Goal: Task Accomplishment & Management: Use online tool/utility

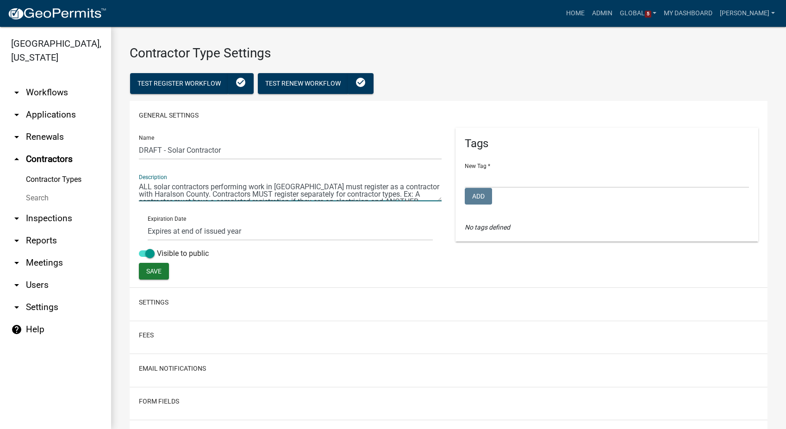
select select "1: Object"
select select
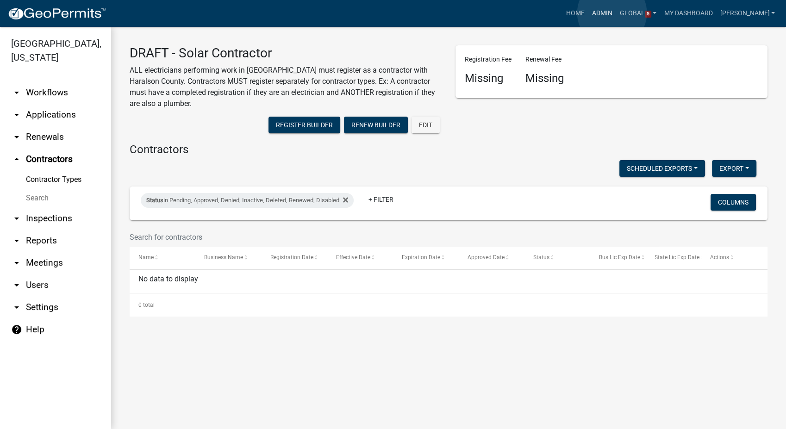
click at [612, 13] on link "Admin" at bounding box center [602, 14] width 28 height 18
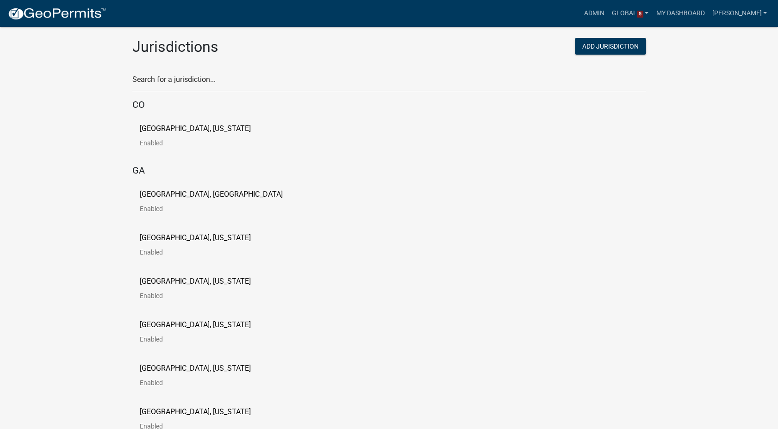
click at [196, 70] on div "Search for a jurisdiction..." at bounding box center [389, 76] width 514 height 32
click at [186, 76] on input "text" at bounding box center [389, 82] width 514 height 19
type input "[PERSON_NAME]"
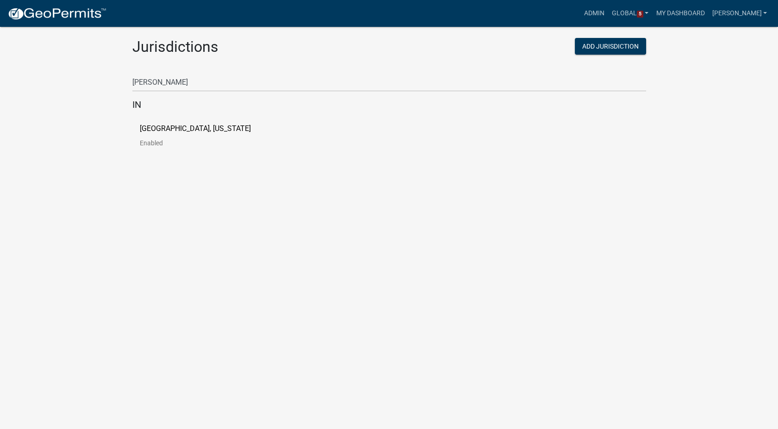
click at [167, 130] on p "[GEOGRAPHIC_DATA], [US_STATE]" at bounding box center [195, 128] width 111 height 7
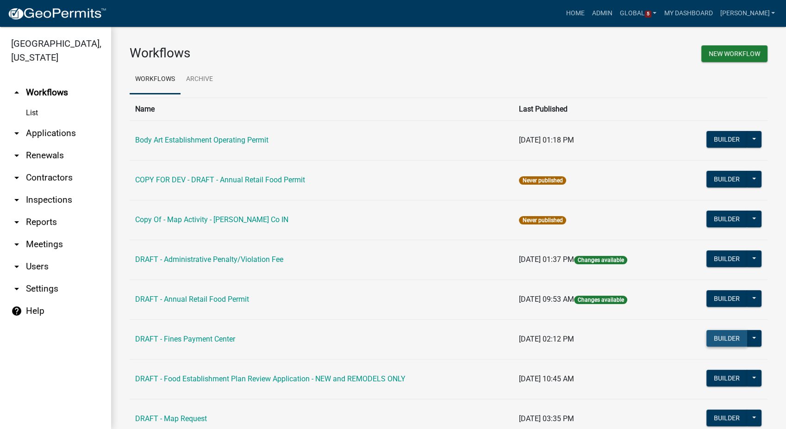
click at [721, 335] on button "Builder" at bounding box center [726, 338] width 41 height 17
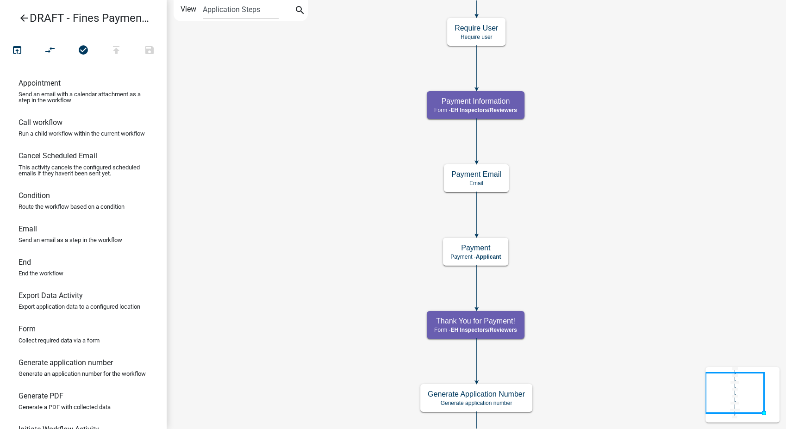
click at [25, 19] on icon "arrow_back" at bounding box center [24, 18] width 11 height 13
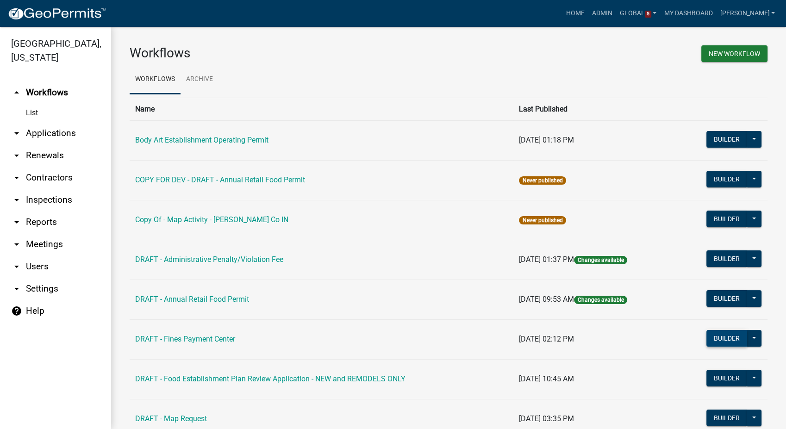
click at [707, 337] on button "Builder" at bounding box center [726, 338] width 41 height 17
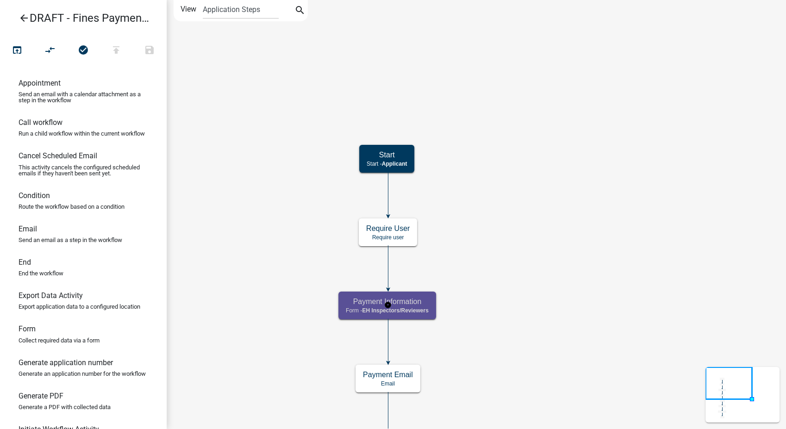
click at [428, 311] on span "EH Inspectors/Reviewers" at bounding box center [395, 310] width 66 height 6
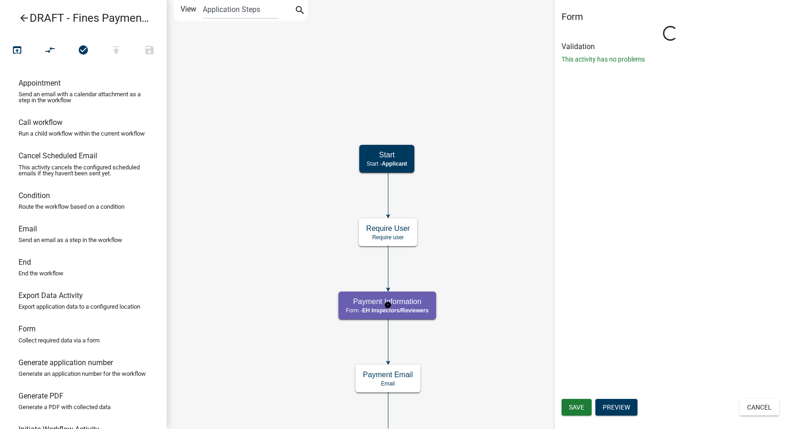
select select "C31B5D90-9A1B-409C-8A96-CB1DC1AB168B"
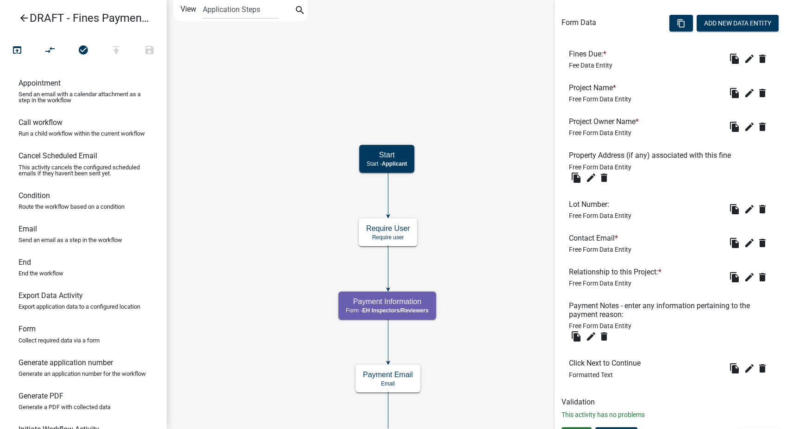
scroll to position [306, 0]
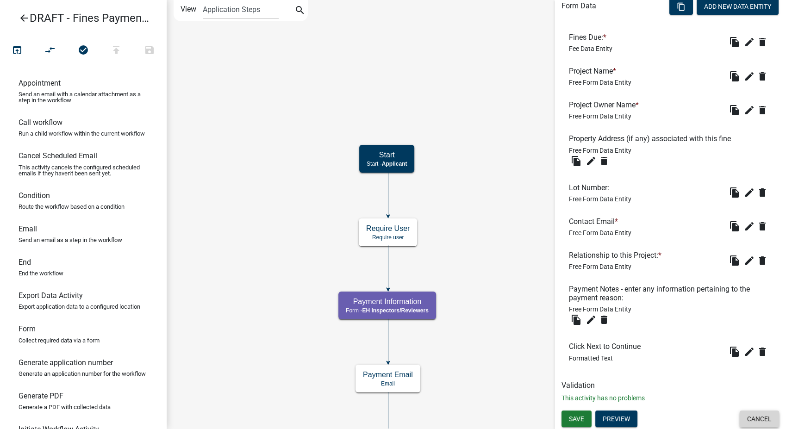
click at [742, 423] on button "Cancel" at bounding box center [759, 419] width 39 height 17
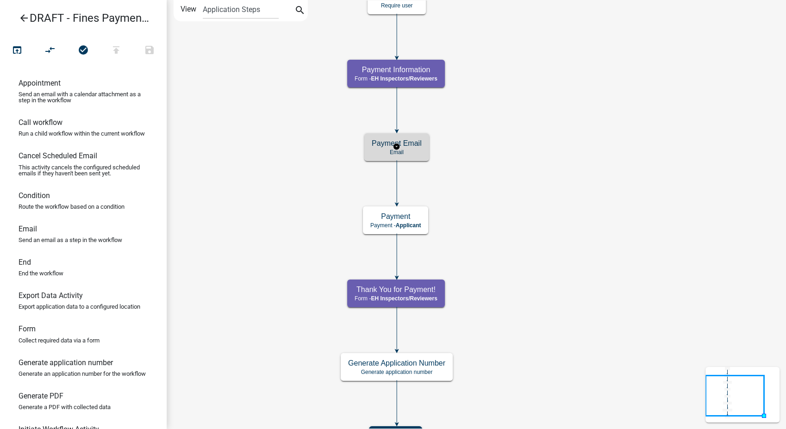
click at [405, 154] on p "Email" at bounding box center [397, 152] width 50 height 6
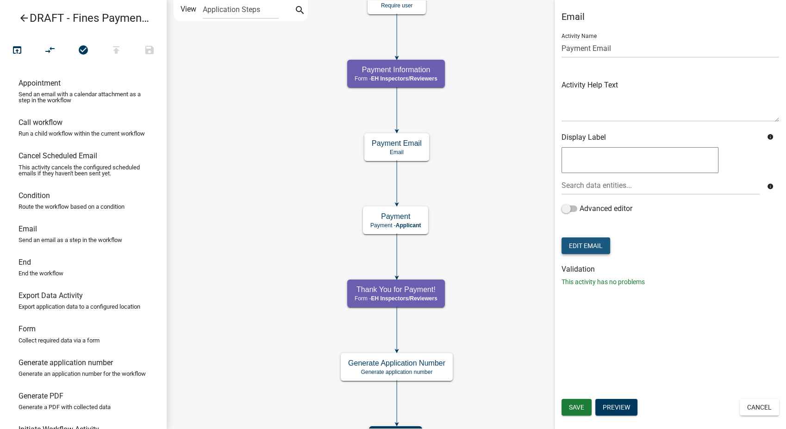
click at [581, 239] on button "Edit Email" at bounding box center [586, 245] width 49 height 17
select select "661d443b-4cd3-4be0-b30f-ae8ceb858ff4"
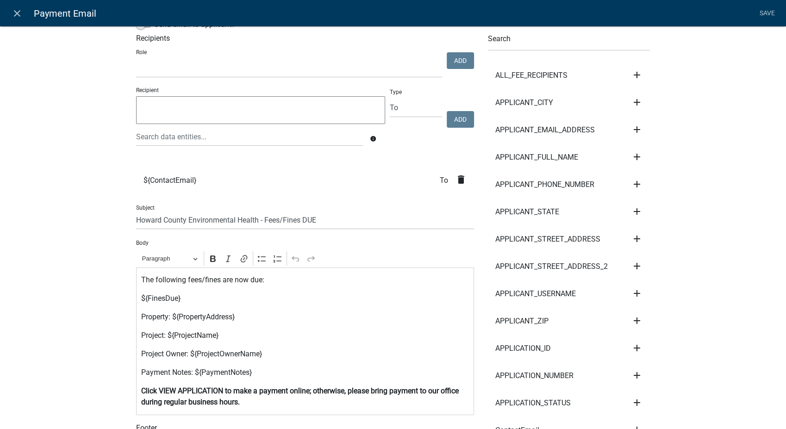
scroll to position [51, 0]
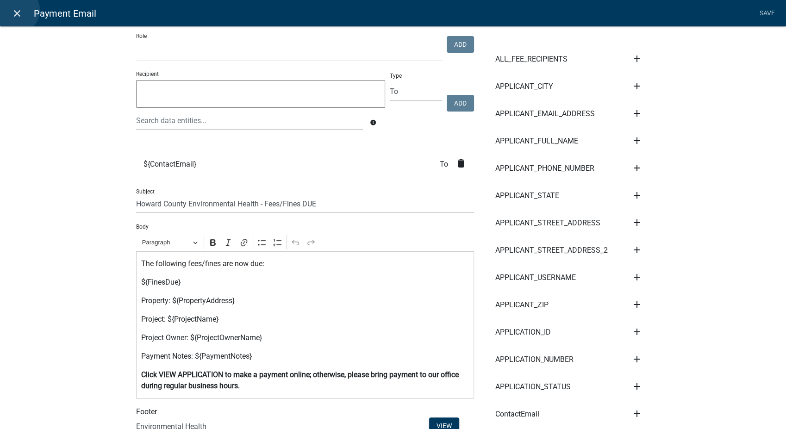
click at [16, 10] on icon "close" at bounding box center [17, 13] width 11 height 11
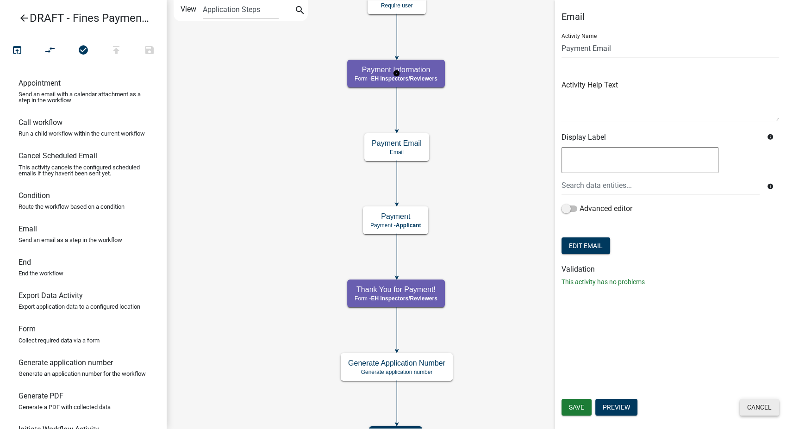
click at [753, 410] on button "Cancel" at bounding box center [759, 407] width 39 height 17
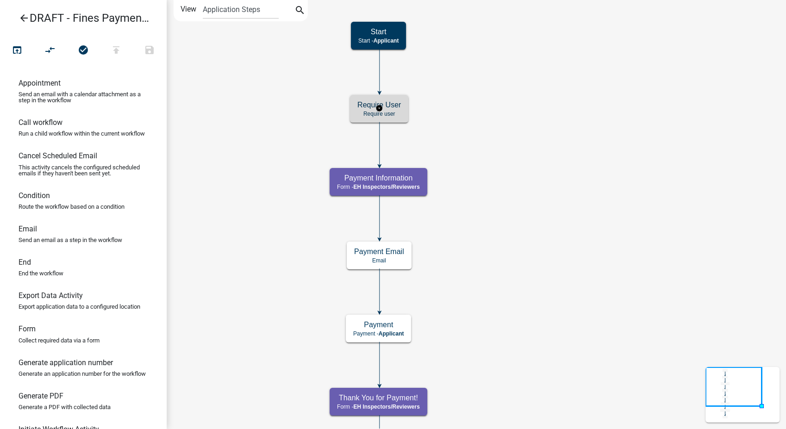
click at [407, 117] on div "Require User Require user" at bounding box center [379, 109] width 58 height 28
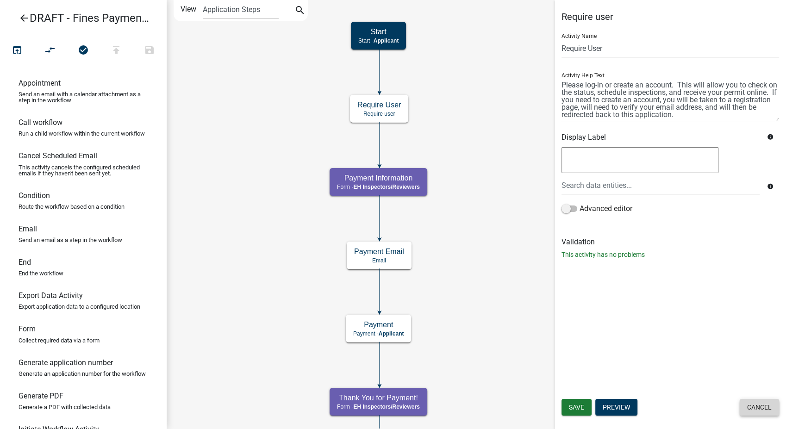
click at [770, 410] on button "Cancel" at bounding box center [759, 407] width 39 height 17
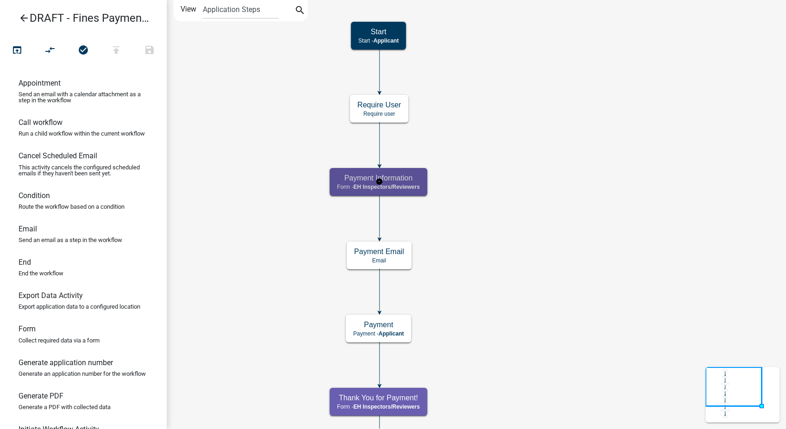
click at [414, 190] on div "Payment Information Form - EH Inspectors/Reviewers" at bounding box center [379, 182] width 98 height 28
select select "C31B5D90-9A1B-409C-8A96-CB1DC1AB168B"
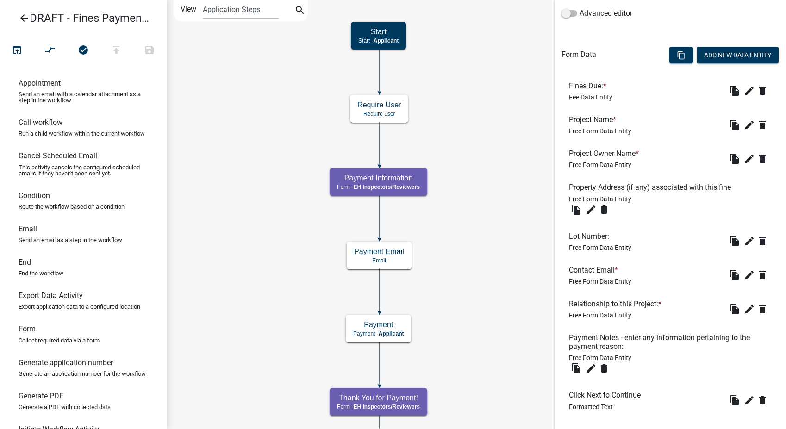
scroll to position [306, 0]
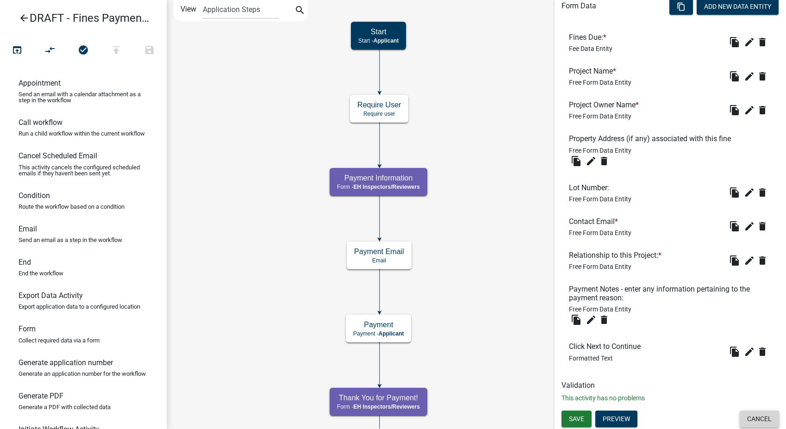
click at [749, 421] on button "Cancel" at bounding box center [759, 419] width 39 height 17
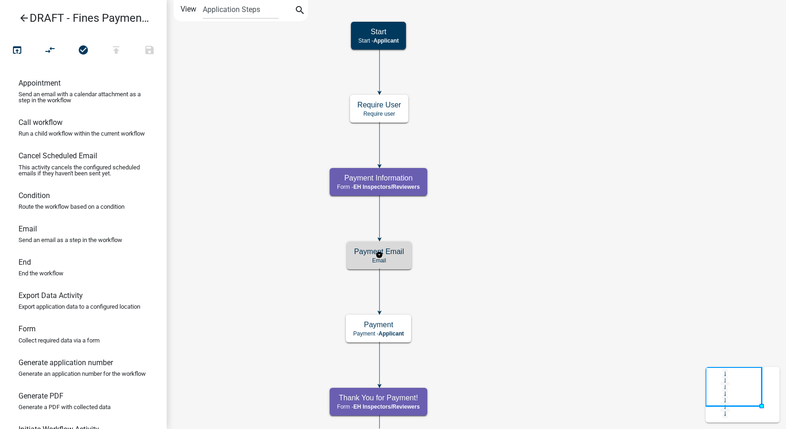
click at [386, 268] on div "Payment Email Email" at bounding box center [379, 256] width 65 height 28
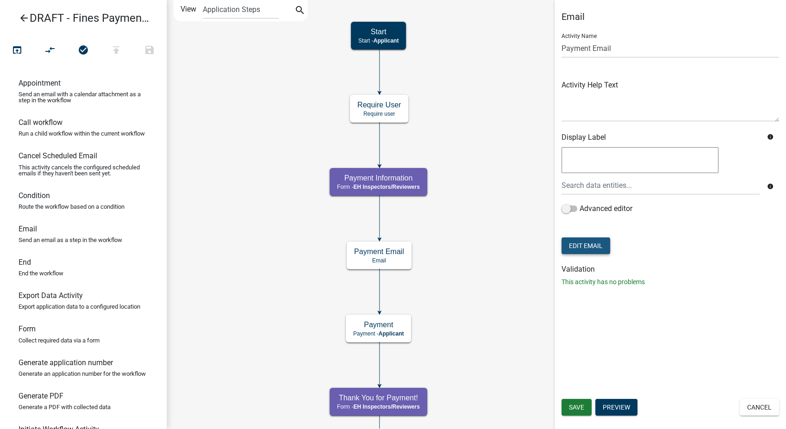
click at [569, 241] on button "Edit Email" at bounding box center [586, 245] width 49 height 17
select select "661d443b-4cd3-4be0-b30f-ae8ceb858ff4"
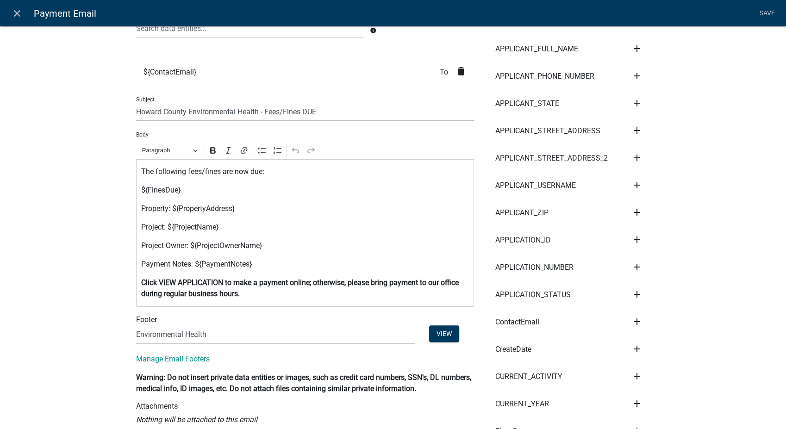
scroll to position [154, 0]
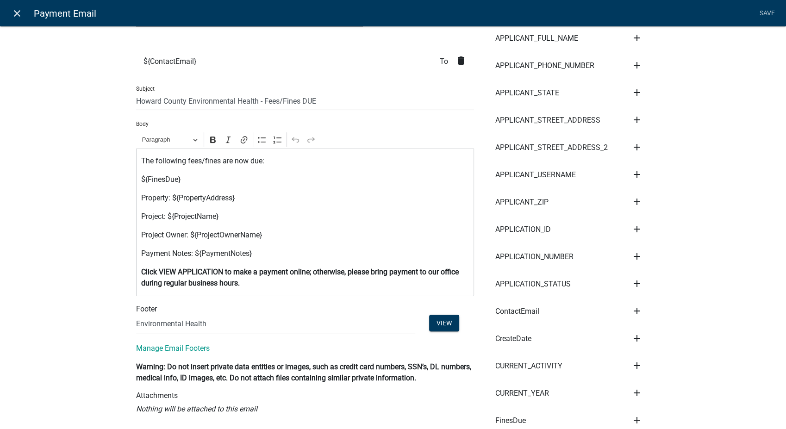
click at [22, 9] on icon "close" at bounding box center [17, 13] width 11 height 11
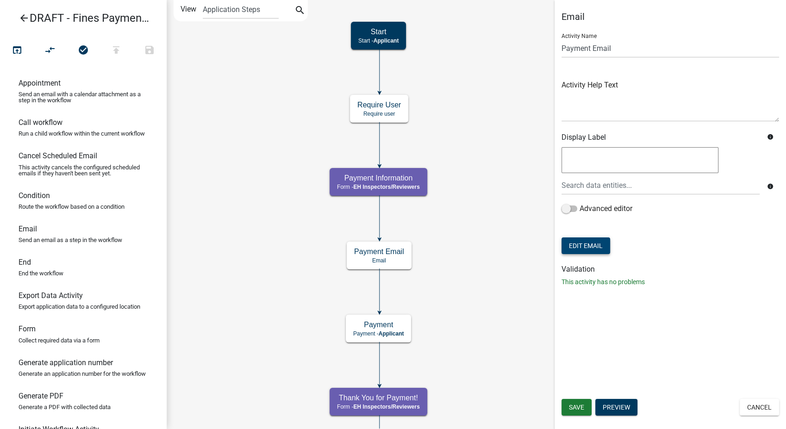
scroll to position [0, 0]
click at [768, 409] on button "Cancel" at bounding box center [759, 407] width 39 height 17
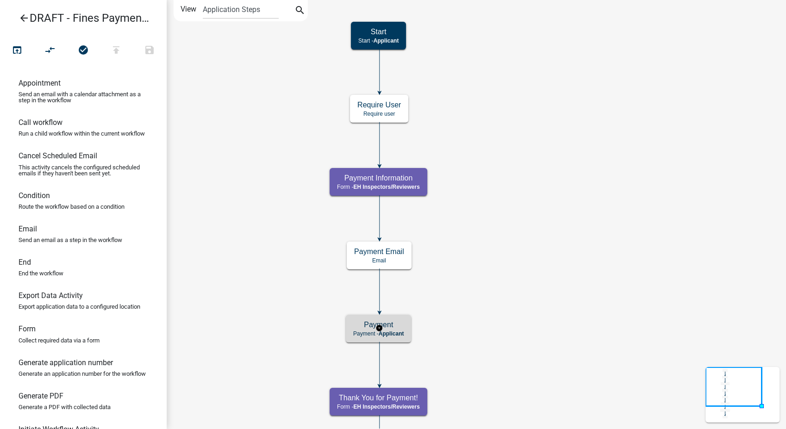
click at [400, 335] on span "Applicant" at bounding box center [391, 334] width 25 height 6
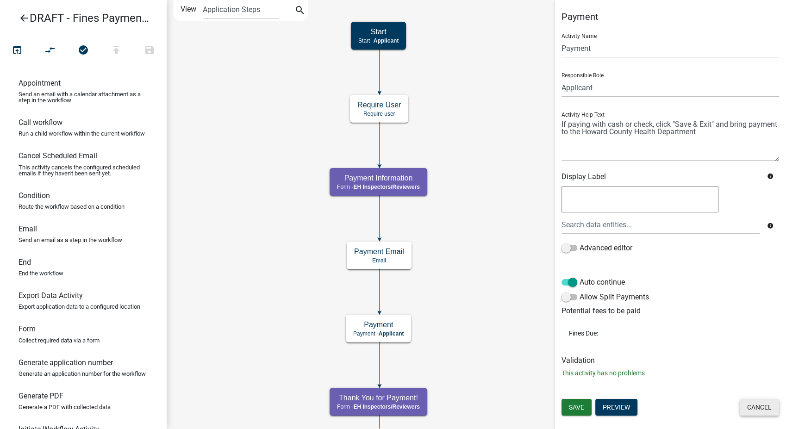
click at [750, 409] on button "Cancel" at bounding box center [759, 407] width 39 height 17
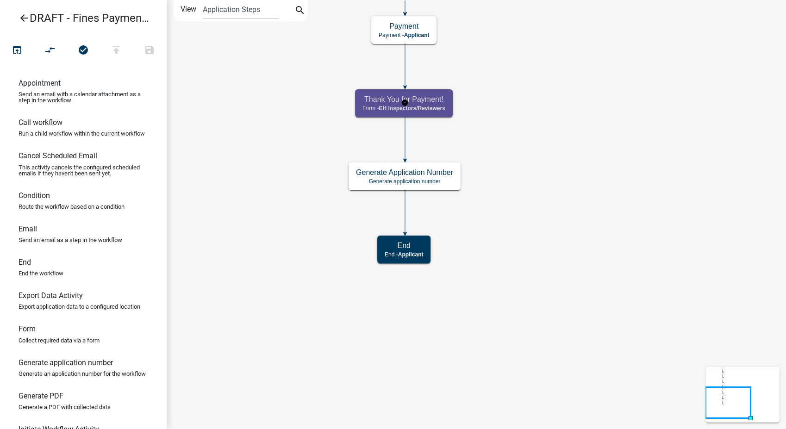
click at [441, 104] on div "Thank You for Payment! Form - EH Inspectors/Reviewers" at bounding box center [404, 103] width 98 height 28
select select "C31B5D90-9A1B-409C-8A96-CB1DC1AB168B"
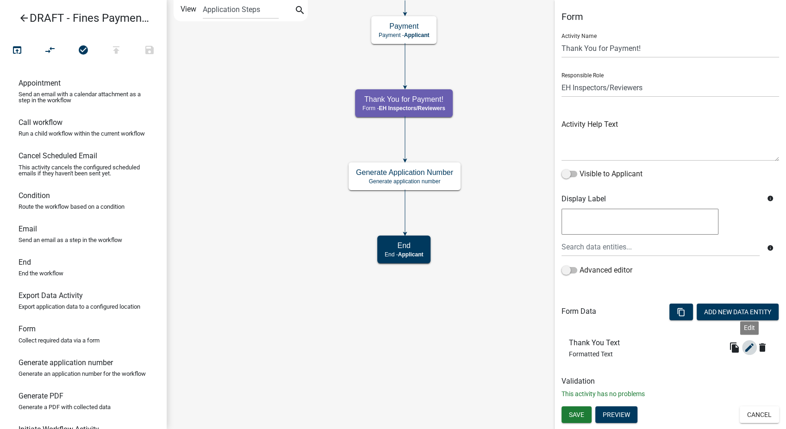
click at [746, 346] on icon "edit" at bounding box center [749, 347] width 11 height 11
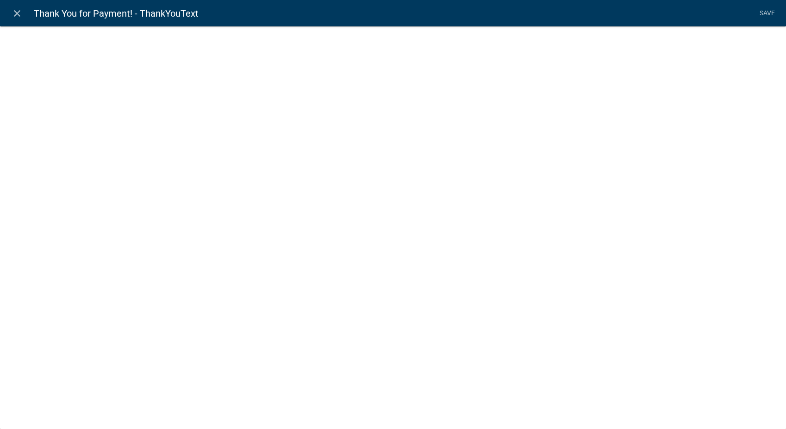
select select "rich-text"
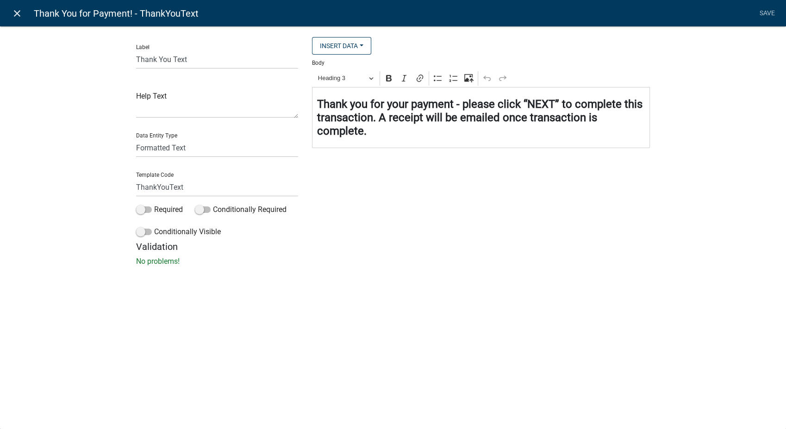
click at [15, 12] on icon "close" at bounding box center [17, 13] width 11 height 11
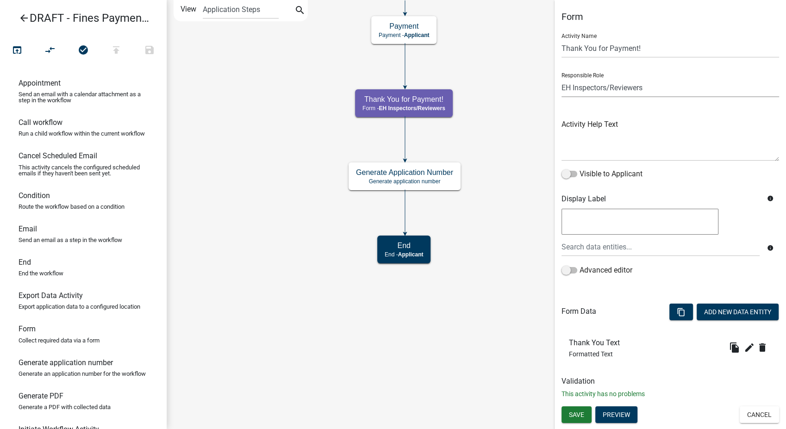
click at [650, 84] on select "Applicant Surveyor Admin GIS Mapping Division EH Complaint Reviewer Stormwater …" at bounding box center [671, 87] width 218 height 19
click at [562, 78] on select "Applicant Surveyor Admin GIS Mapping Division EH Complaint Reviewer Stormwater …" at bounding box center [671, 87] width 218 height 19
click at [627, 88] on select "Applicant Surveyor Admin GIS Mapping Division EH Complaint Reviewer Stormwater …" at bounding box center [671, 87] width 218 height 19
click at [562, 78] on select "Applicant Surveyor Admin GIS Mapping Division EH Complaint Reviewer Stormwater …" at bounding box center [671, 87] width 218 height 19
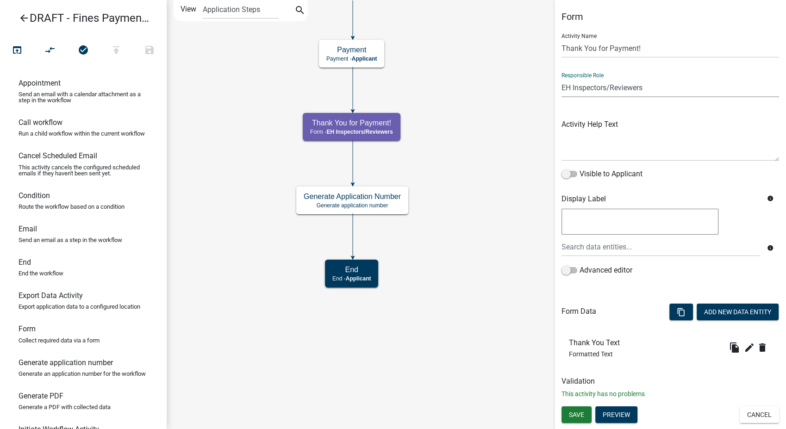
click at [666, 92] on select "Applicant Surveyor Admin GIS Mapping Division EH Complaint Reviewer Stormwater …" at bounding box center [671, 87] width 218 height 19
select select "46F061D0-CA05-4526-87AD-BAE6256F3E47"
click at [562, 78] on select "Applicant Surveyor Admin GIS Mapping Division EH Complaint Reviewer Stormwater …" at bounding box center [671, 87] width 218 height 19
click at [575, 415] on span "Save" at bounding box center [576, 414] width 15 height 7
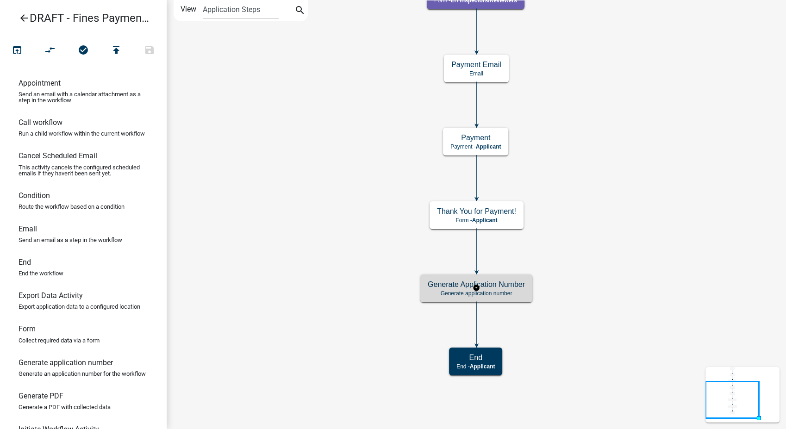
click at [521, 287] on h5 "Generate Application Number" at bounding box center [476, 284] width 97 height 9
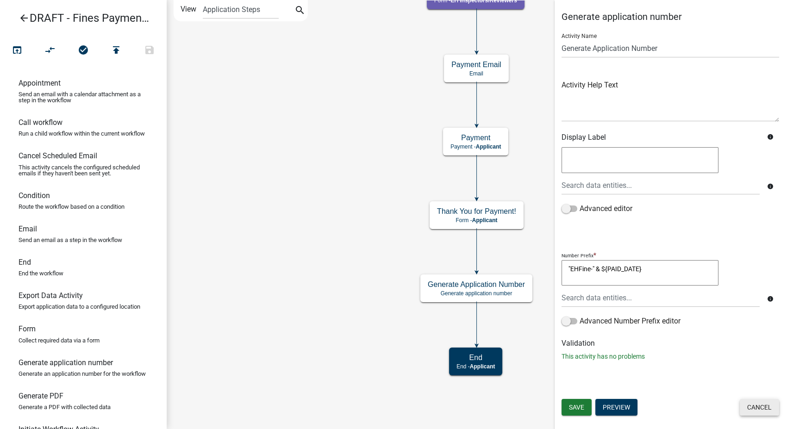
click at [763, 406] on button "Cancel" at bounding box center [759, 407] width 39 height 17
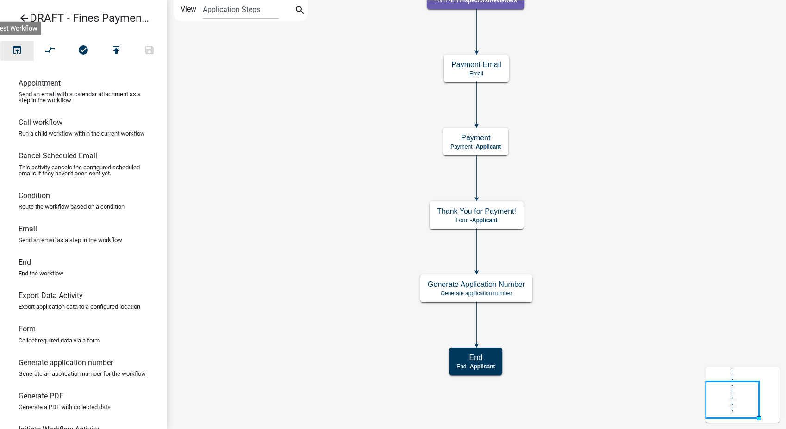
click at [19, 46] on icon "open_in_browser" at bounding box center [17, 50] width 11 height 13
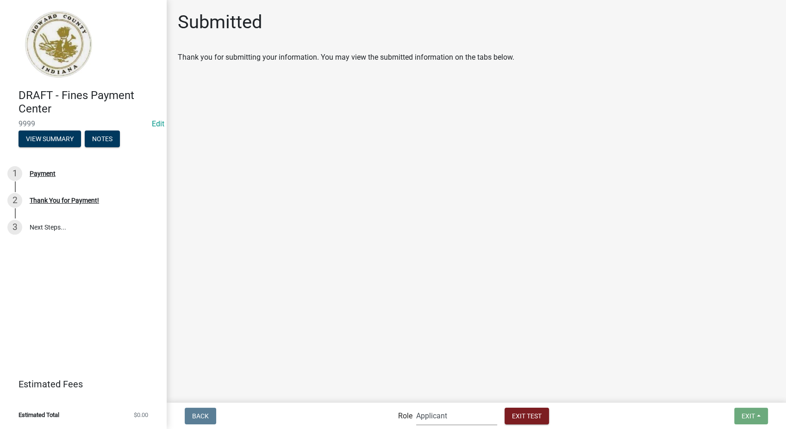
click at [478, 420] on select "Applicant Admin EH Inspectors/Reviewers EH Admin" at bounding box center [456, 415] width 81 height 19
select select "c31b5d90-9a1b-409c-8a96-cb1dc1ab168b"
click at [416, 406] on select "Applicant Admin EH Inspectors/Reviewers EH Admin" at bounding box center [456, 415] width 81 height 19
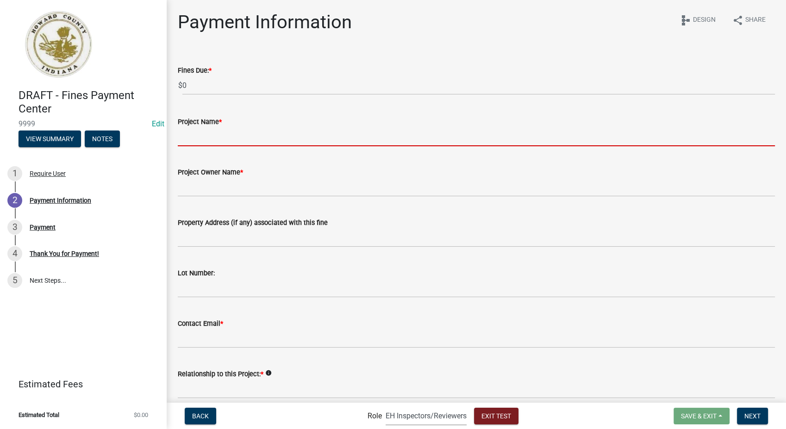
click at [206, 139] on input "Project Name *" at bounding box center [476, 136] width 597 height 19
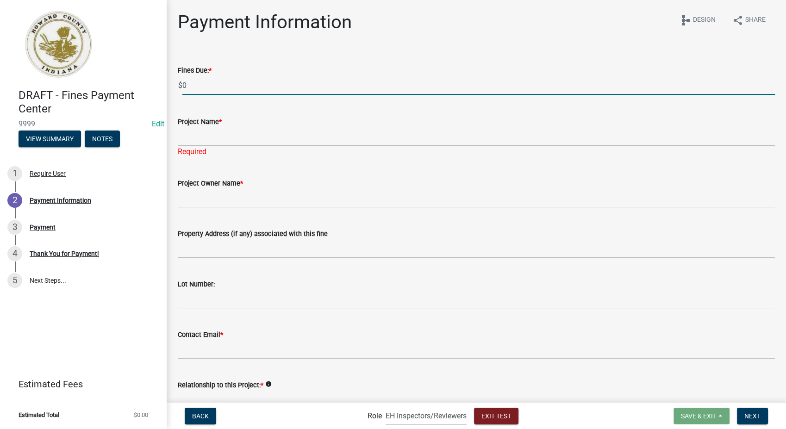
click at [197, 85] on input "0" at bounding box center [478, 85] width 593 height 19
type input "50"
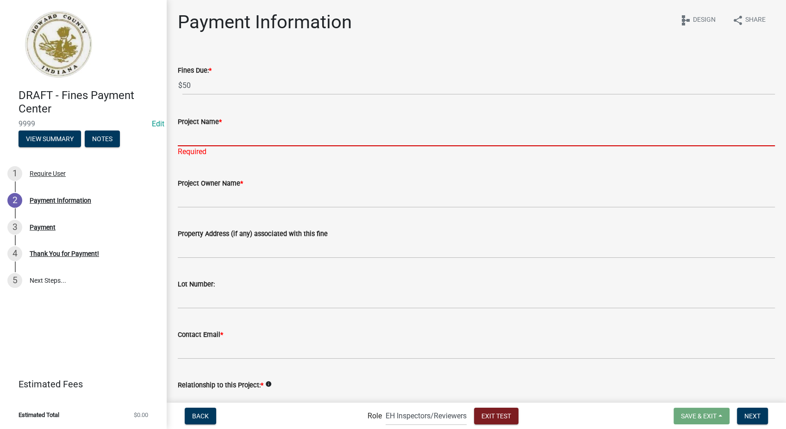
click at [203, 143] on input "Project Name *" at bounding box center [476, 136] width 597 height 19
type input "4-H Parade"
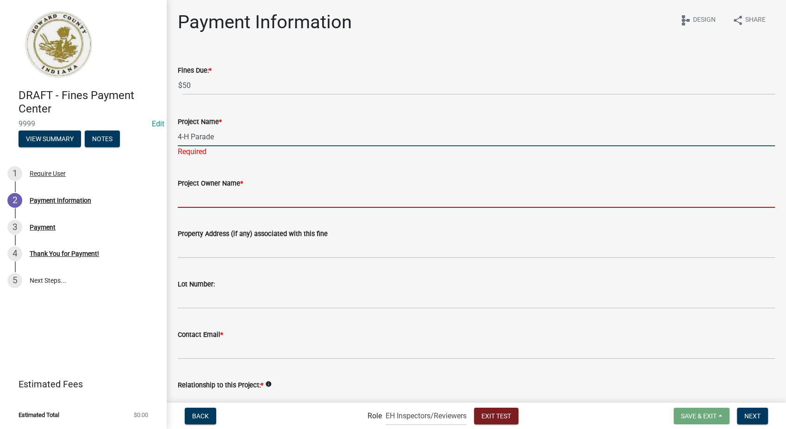
type input "4-H Parade"
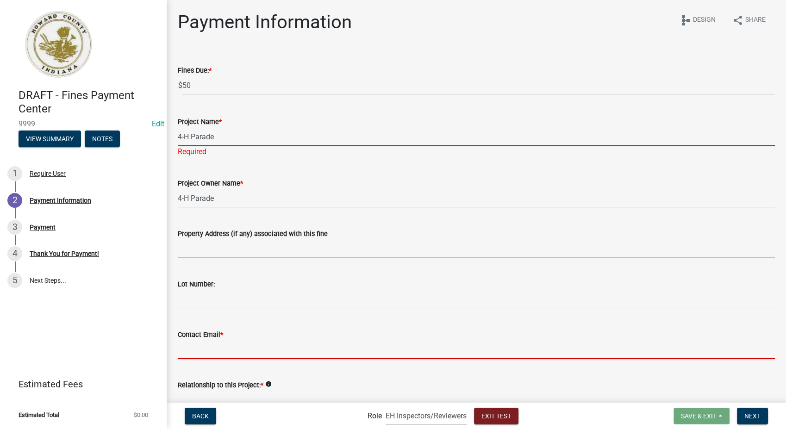
type input "[EMAIL_ADDRESS][DOMAIN_NAME]"
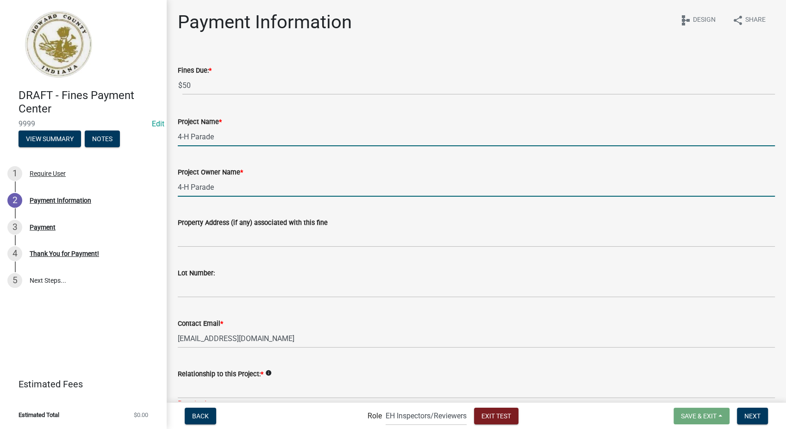
click at [228, 188] on input "4-H Parade" at bounding box center [476, 187] width 597 height 19
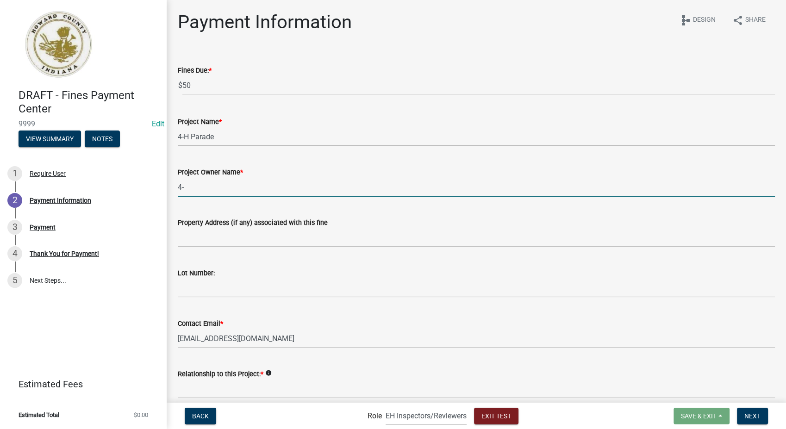
type input "4"
type input "Karl Urban"
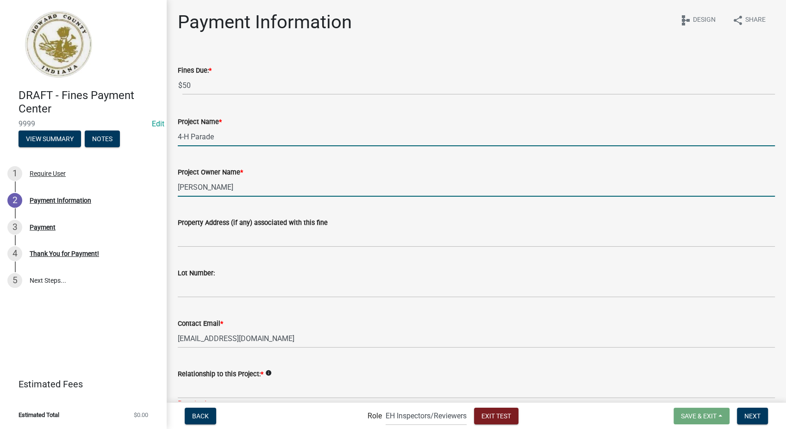
click at [220, 135] on input "4-H Parade" at bounding box center [476, 136] width 597 height 19
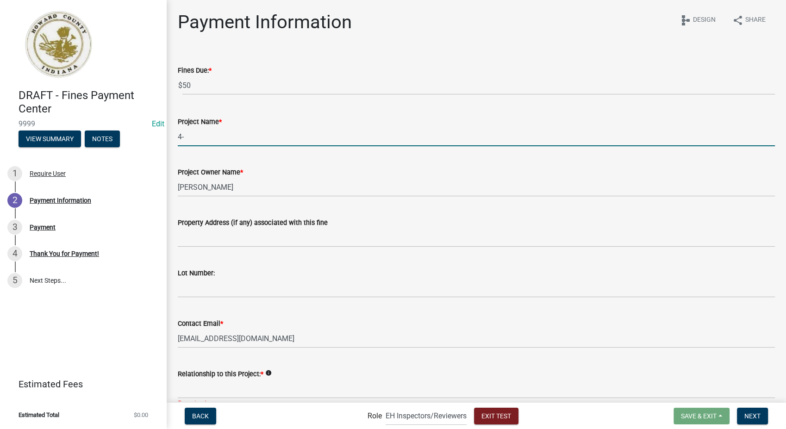
type input "4"
type input "N"
type input "Urban Septic Replacement"
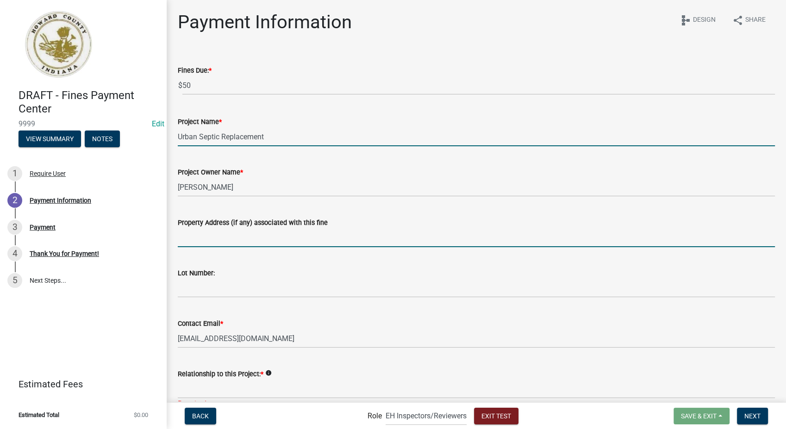
click at [215, 243] on input "Property Address (if any) associated with this fine" at bounding box center [476, 237] width 597 height 19
type input "1849 Fox Trl"
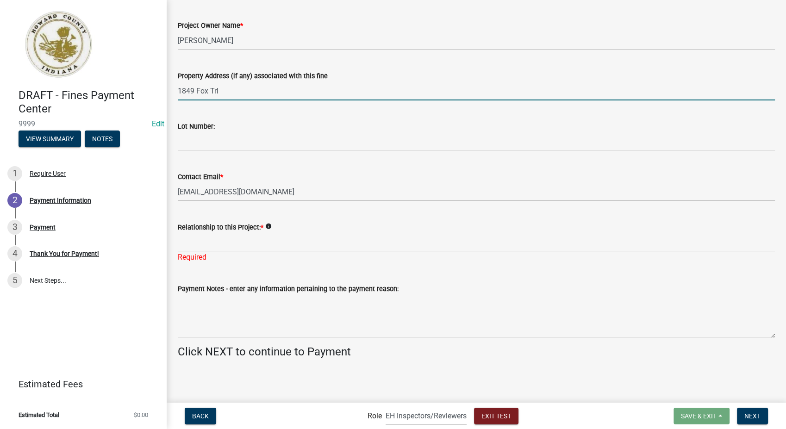
scroll to position [147, 0]
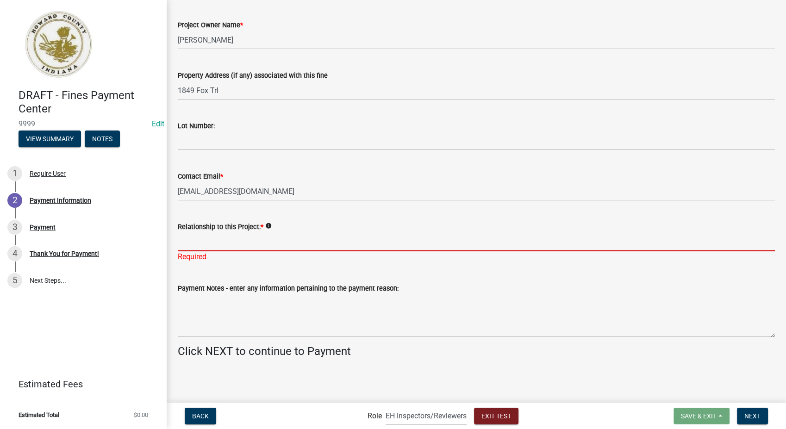
click at [204, 239] on input "Relationship to this Project: *" at bounding box center [476, 241] width 597 height 19
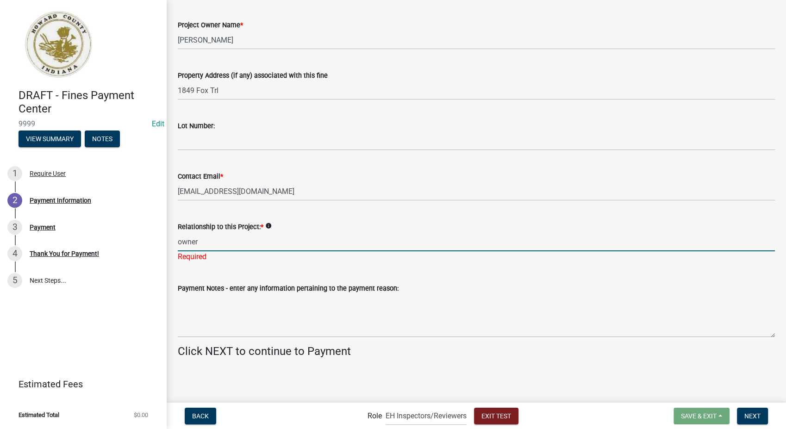
type input "owner"
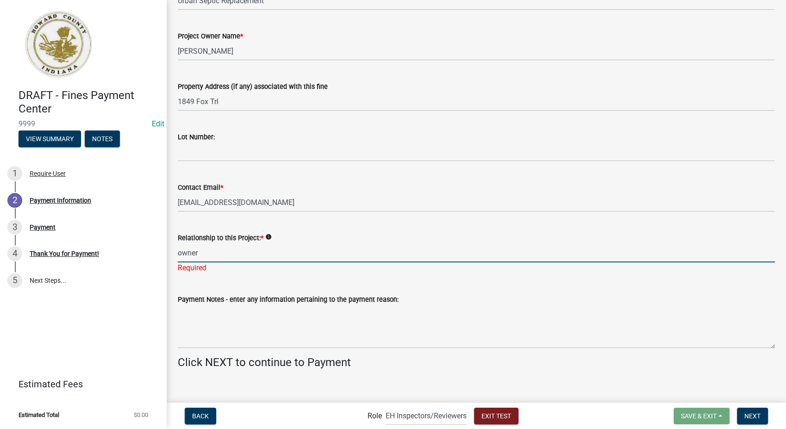
click at [270, 226] on div "Relationship to this Project: * info owner Required" at bounding box center [476, 246] width 597 height 54
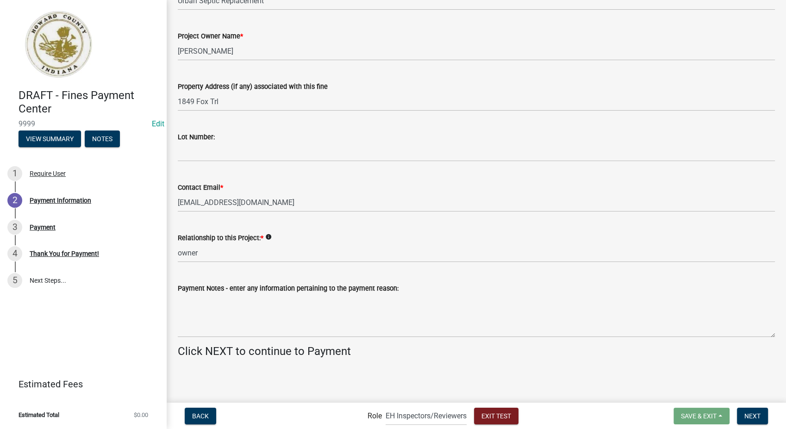
click at [268, 238] on icon "info" at bounding box center [268, 237] width 6 height 6
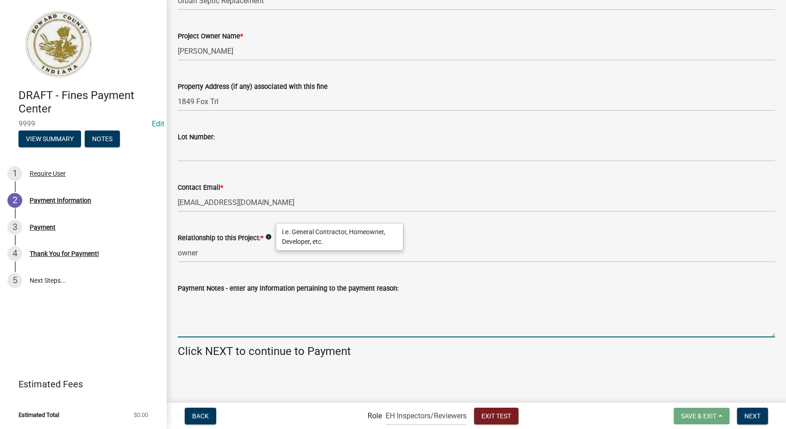
click at [239, 304] on textarea "Payment Notes - enter any information pertaining to the payment reason:" at bounding box center [476, 316] width 597 height 44
type textarea "Reinspection fee"
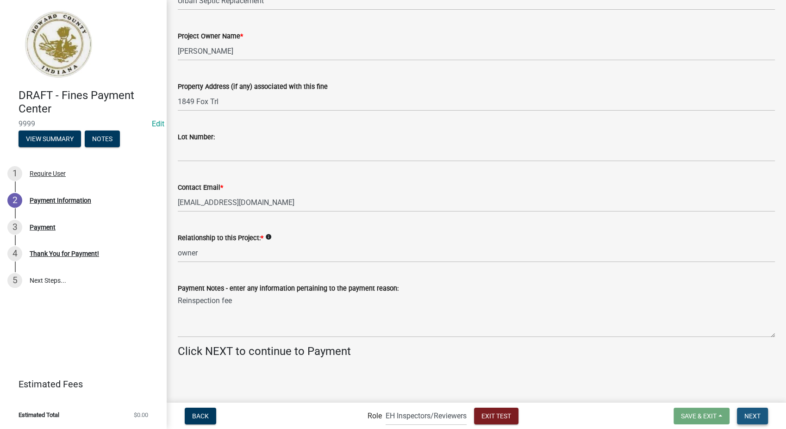
click at [745, 413] on span "Next" at bounding box center [752, 415] width 16 height 7
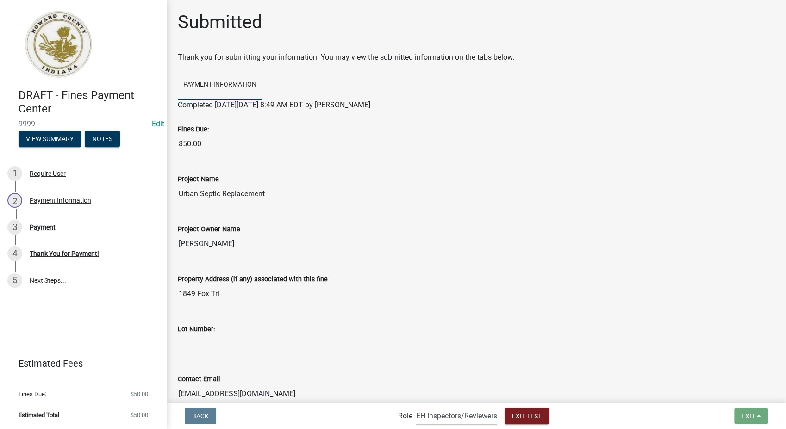
click at [481, 418] on select "Applicant Admin EH Inspectors/Reviewers EH Admin" at bounding box center [456, 415] width 81 height 19
click at [416, 406] on select "Applicant Admin EH Inspectors/Reviewers EH Admin" at bounding box center [456, 415] width 81 height 19
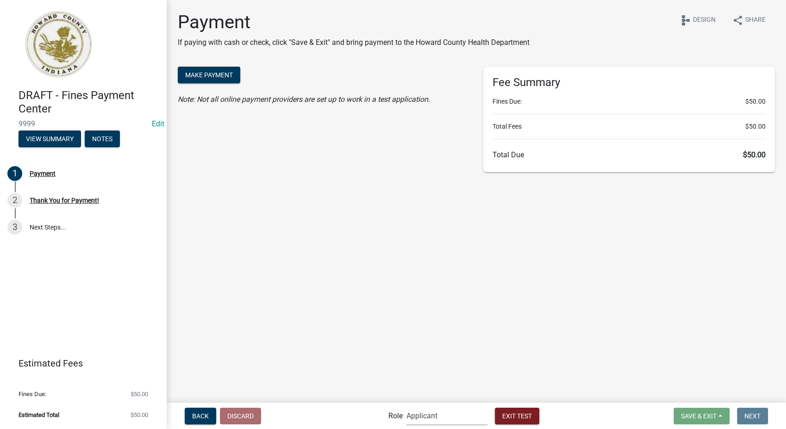
click at [470, 420] on select "Applicant Admin EH Inspectors/Reviewers EH Admin" at bounding box center [446, 415] width 81 height 19
select select "9c9deb39-280e-482d-88ce-bc094a2fb335"
click at [406, 406] on select "Applicant Admin EH Inspectors/Reviewers EH Admin" at bounding box center [446, 415] width 81 height 19
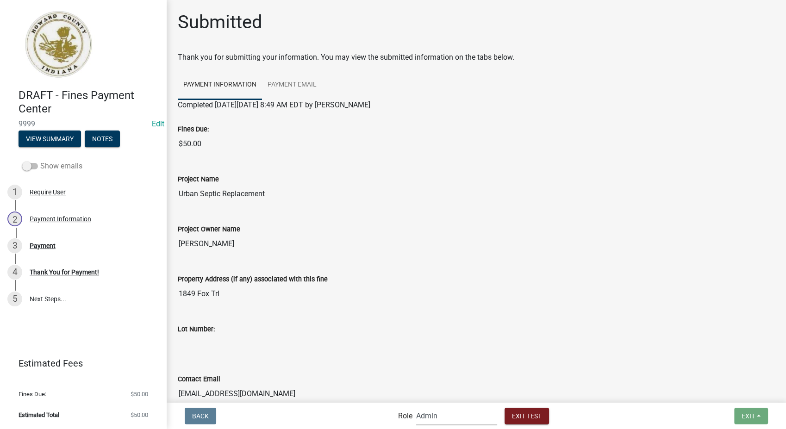
click at [28, 166] on span at bounding box center [30, 166] width 16 height 6
click at [40, 161] on input "Show emails" at bounding box center [40, 161] width 0 height 0
click at [41, 248] on div "Payment Email" at bounding box center [51, 246] width 43 height 6
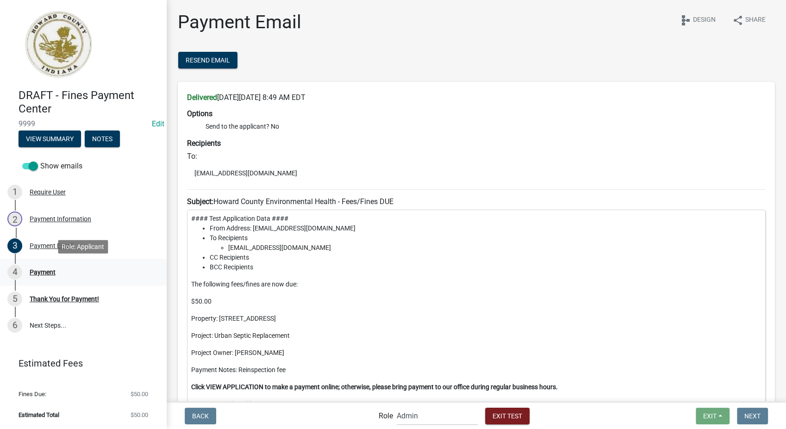
click at [34, 280] on link "4 Payment" at bounding box center [83, 272] width 167 height 27
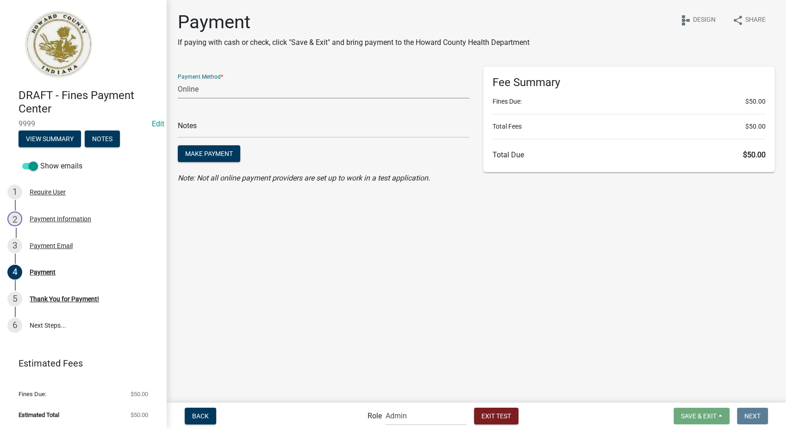
click at [244, 88] on select "Credit Card POS Check Cash Online" at bounding box center [324, 89] width 292 height 19
select select "2: 1"
click at [178, 80] on select "Credit Card POS Check Cash Online" at bounding box center [324, 89] width 292 height 19
click at [230, 137] on input "text" at bounding box center [324, 128] width 292 height 19
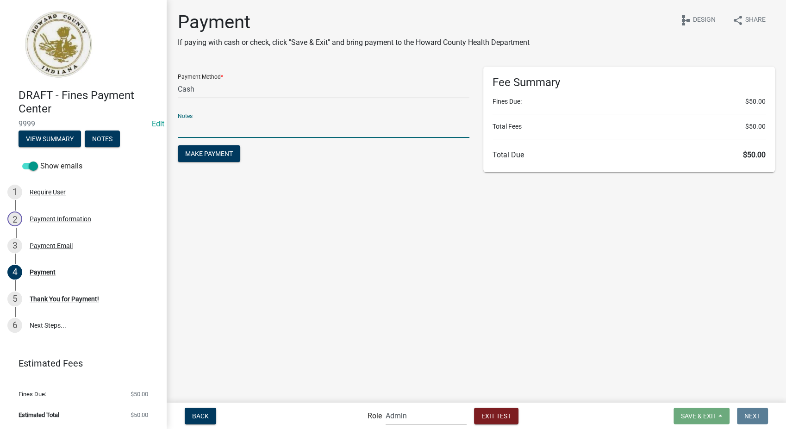
type input "test"
click at [220, 156] on span "Make Payment" at bounding box center [209, 153] width 48 height 7
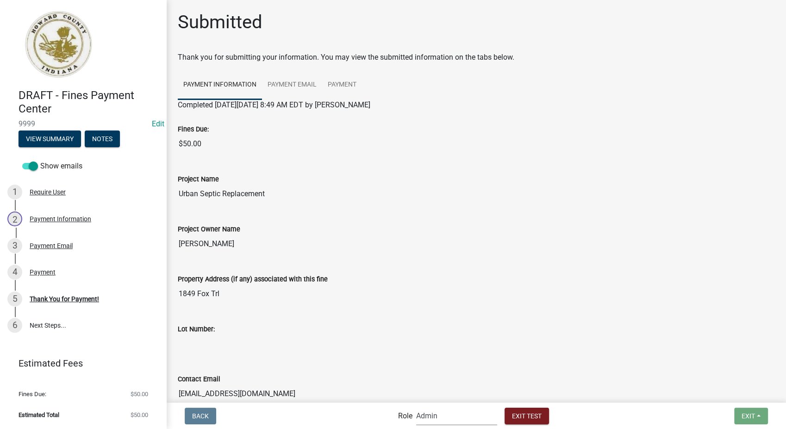
click at [453, 408] on select "Applicant Admin EH Inspectors/Reviewers EH Admin" at bounding box center [456, 415] width 81 height 19
select select "46f061d0-ca05-4526-87ad-bae6256f3e47"
click at [416, 406] on select "Applicant Admin EH Inspectors/Reviewers EH Admin" at bounding box center [456, 415] width 81 height 19
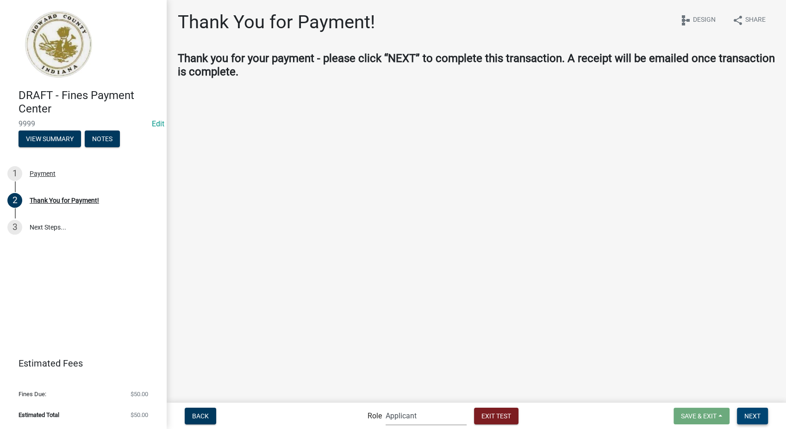
click at [743, 417] on button "Next" at bounding box center [752, 416] width 31 height 17
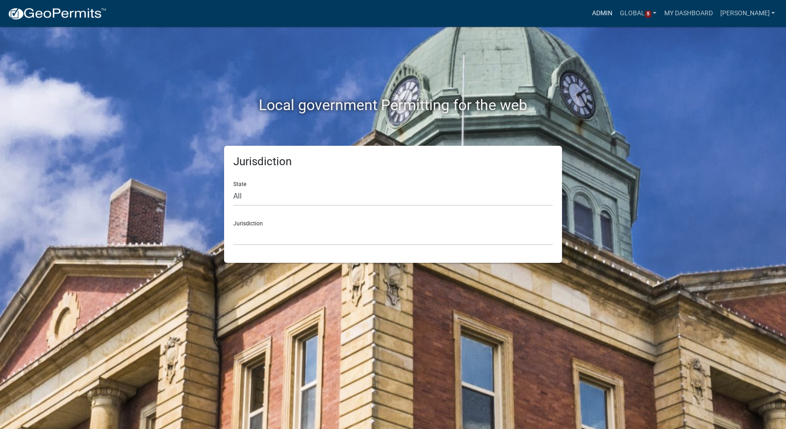
click at [607, 8] on link "Admin" at bounding box center [602, 14] width 28 height 18
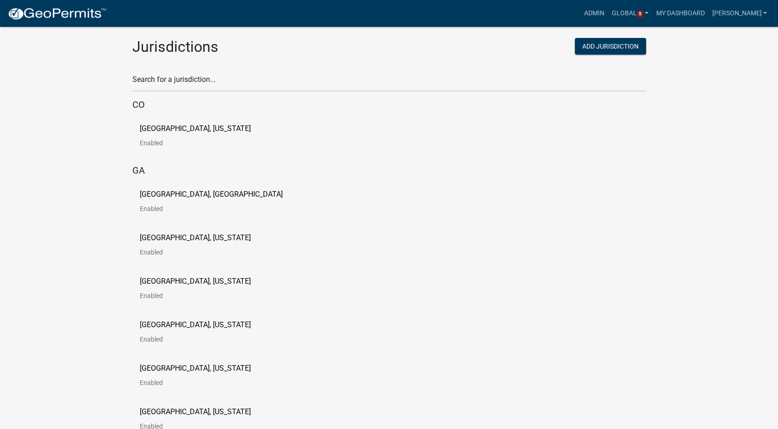
click at [165, 71] on div "Search for a jurisdiction..." at bounding box center [389, 76] width 514 height 32
click at [164, 76] on input "text" at bounding box center [389, 82] width 514 height 19
type input "[PERSON_NAME]"
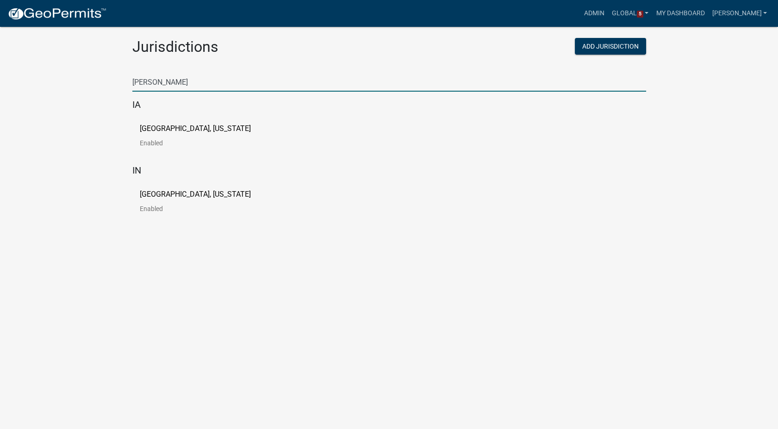
click at [185, 131] on p "[GEOGRAPHIC_DATA], [US_STATE]" at bounding box center [195, 128] width 111 height 7
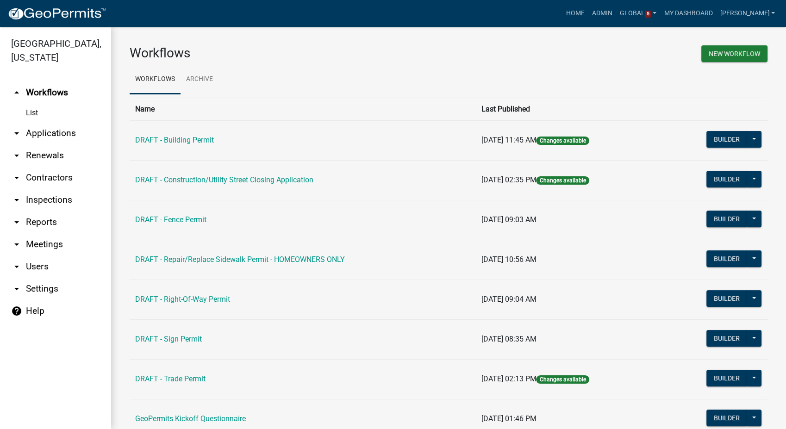
scroll to position [51, 0]
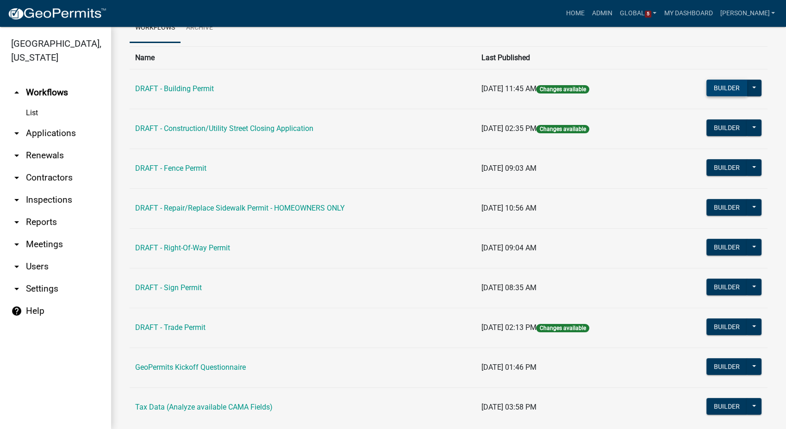
click at [718, 83] on button "Builder" at bounding box center [726, 88] width 41 height 17
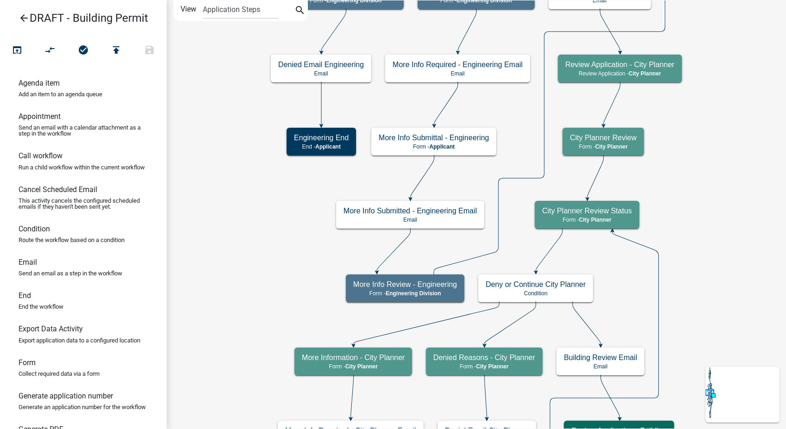
click at [29, 19] on icon "arrow_back" at bounding box center [24, 18] width 11 height 13
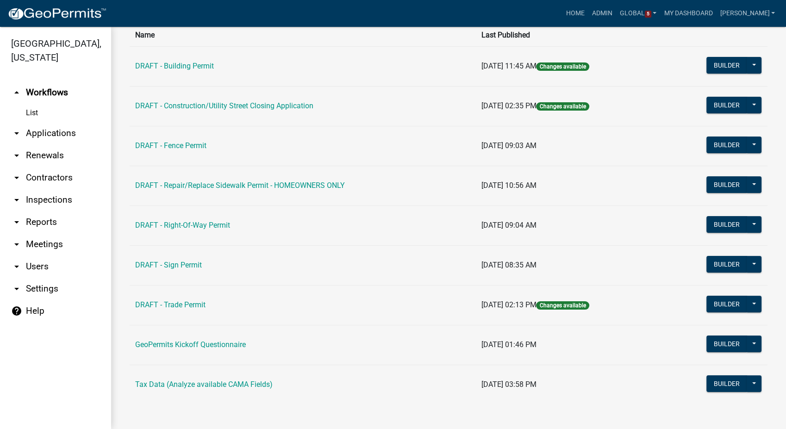
scroll to position [75, 0]
click at [51, 167] on link "arrow_drop_down Contractors" at bounding box center [55, 178] width 111 height 22
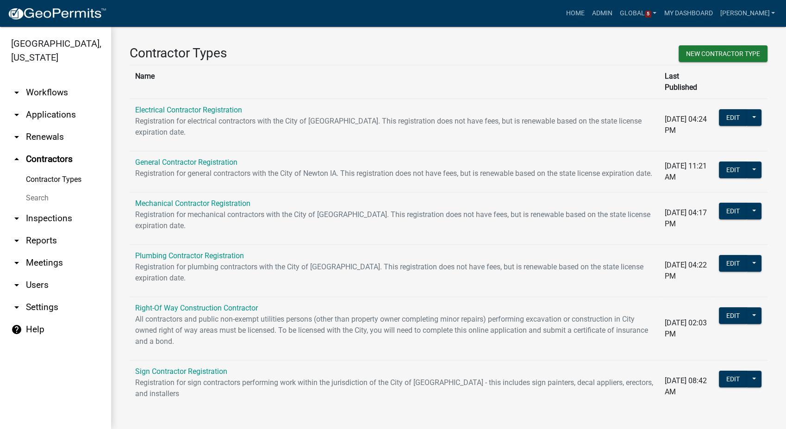
click at [46, 81] on link "arrow_drop_down Workflows" at bounding box center [55, 92] width 111 height 22
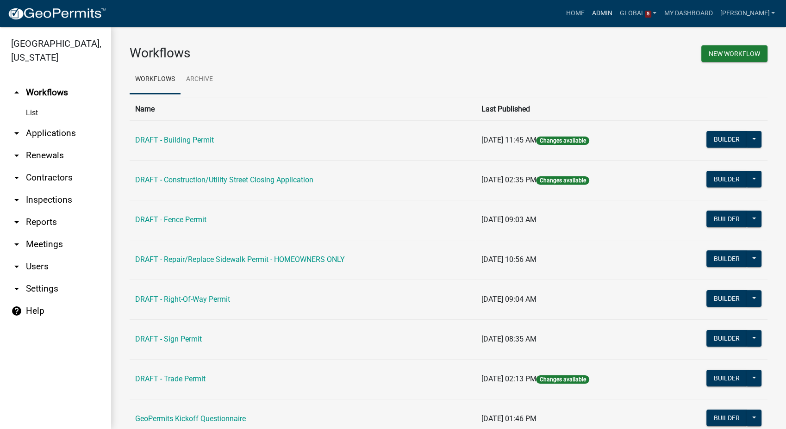
click at [616, 13] on link "Admin" at bounding box center [602, 14] width 28 height 18
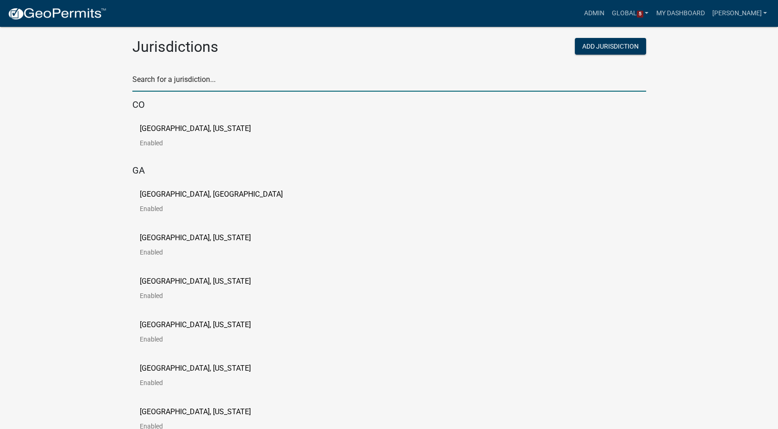
click at [197, 76] on input "text" at bounding box center [389, 82] width 514 height 19
type input "[PERSON_NAME]"
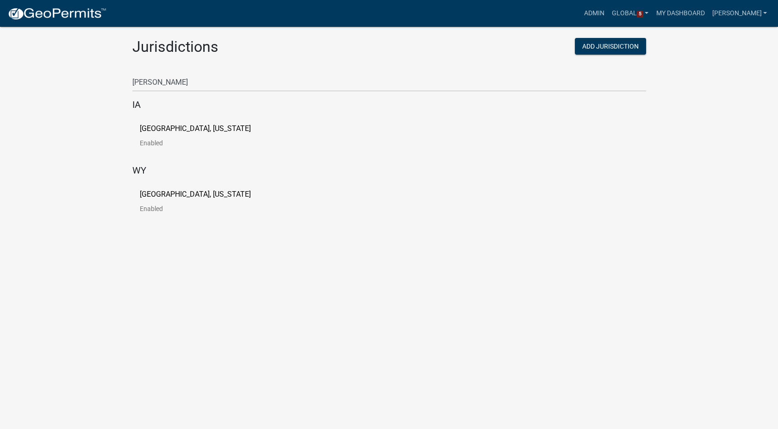
click at [187, 128] on p "[GEOGRAPHIC_DATA], [US_STATE]" at bounding box center [195, 128] width 111 height 7
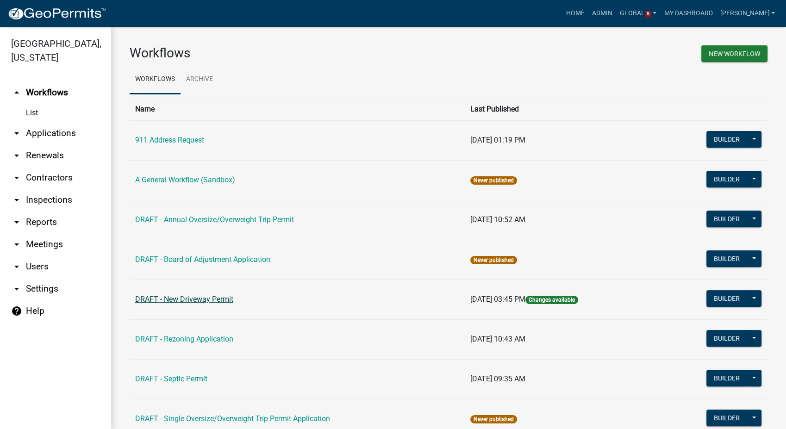
click at [208, 301] on link "DRAFT - New Driveway Permit" at bounding box center [184, 299] width 98 height 9
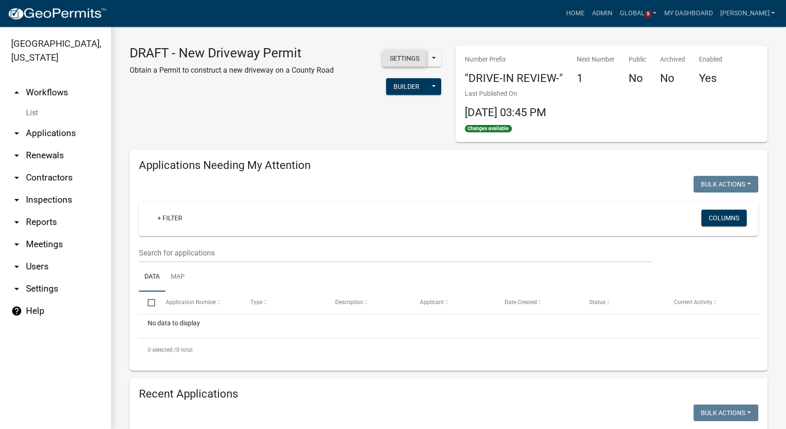
click at [393, 56] on button "Settings" at bounding box center [404, 58] width 44 height 17
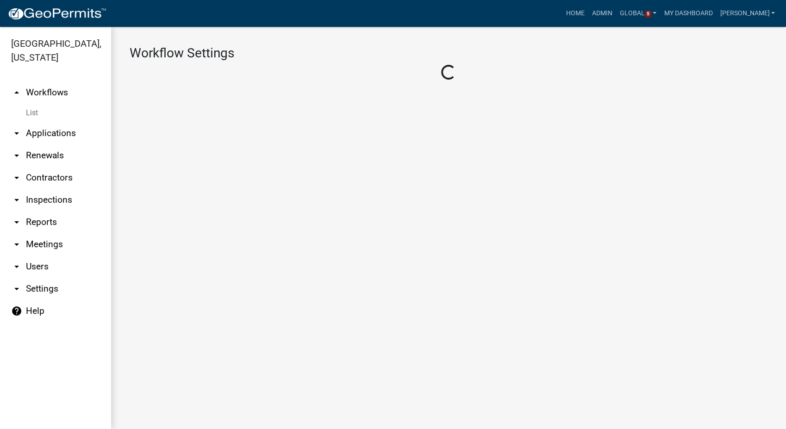
select select "1"
select select "e73e78e4-2bca-416c-a1a1-789630736ce4"
select select
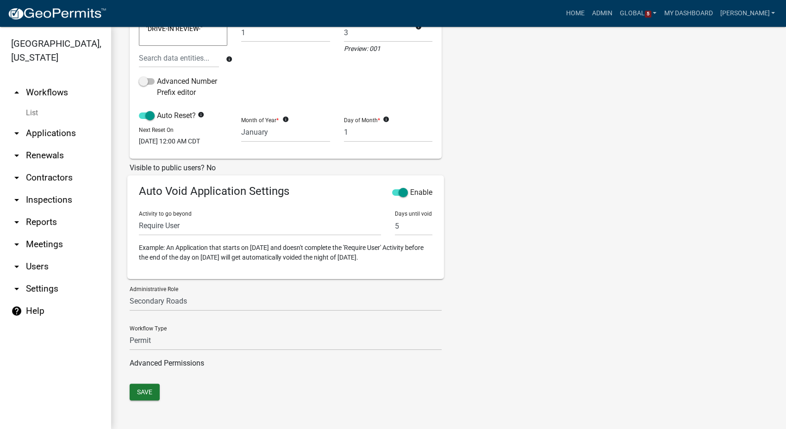
scroll to position [136, 0]
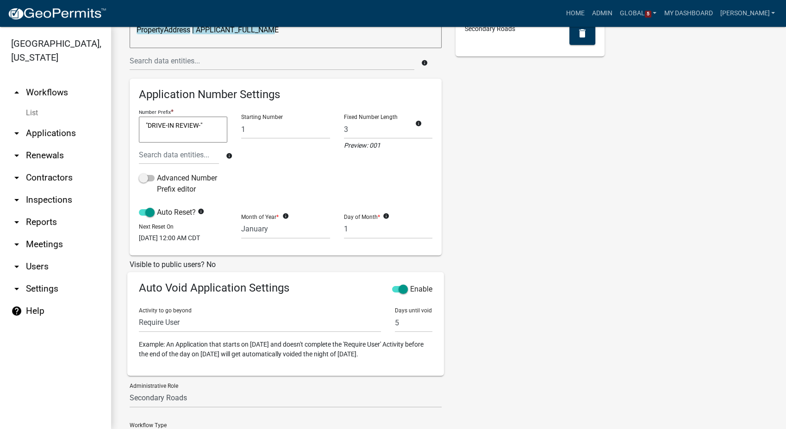
click at [35, 120] on link "List" at bounding box center [55, 113] width 111 height 19
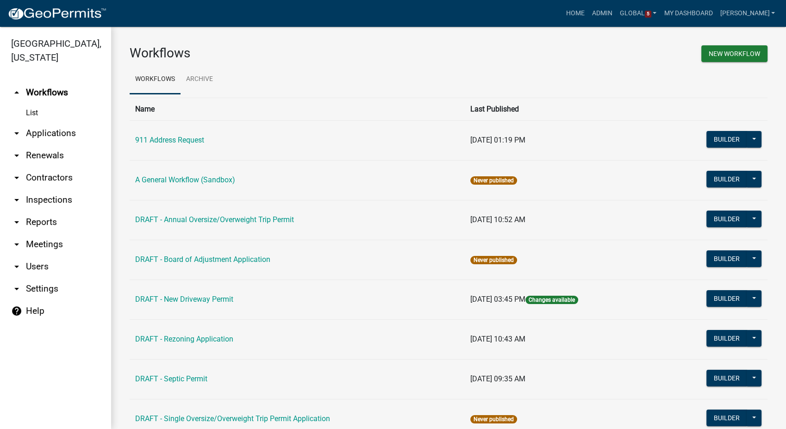
click at [33, 267] on link "arrow_drop_down Users" at bounding box center [55, 267] width 111 height 22
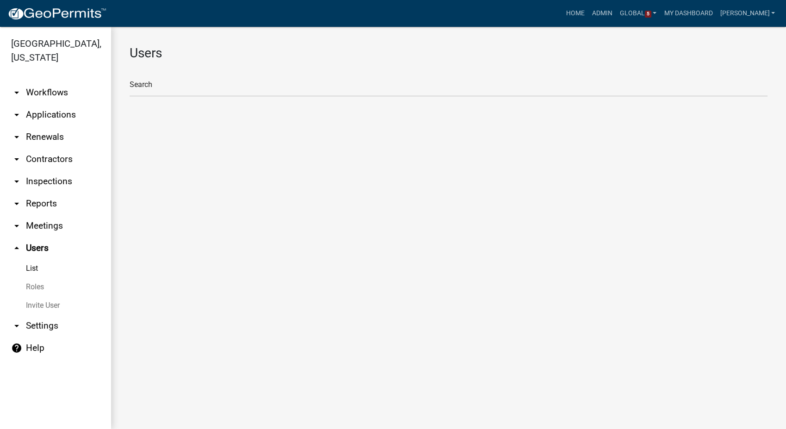
click at [30, 287] on link "Roles" at bounding box center [55, 287] width 111 height 19
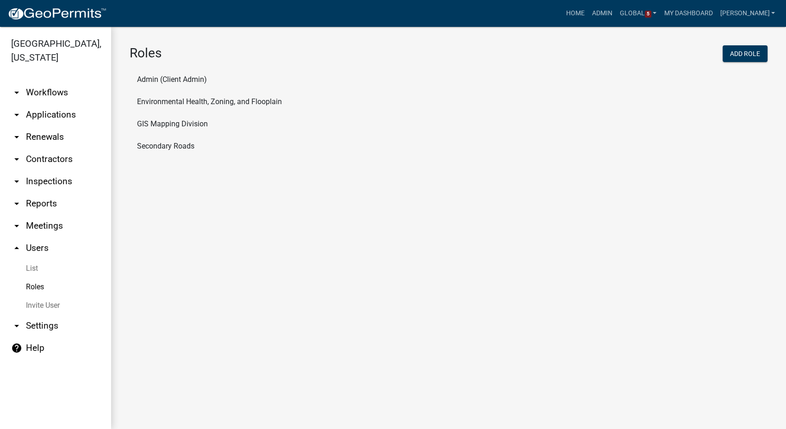
click at [172, 144] on li "Secondary Roads" at bounding box center [449, 146] width 638 height 22
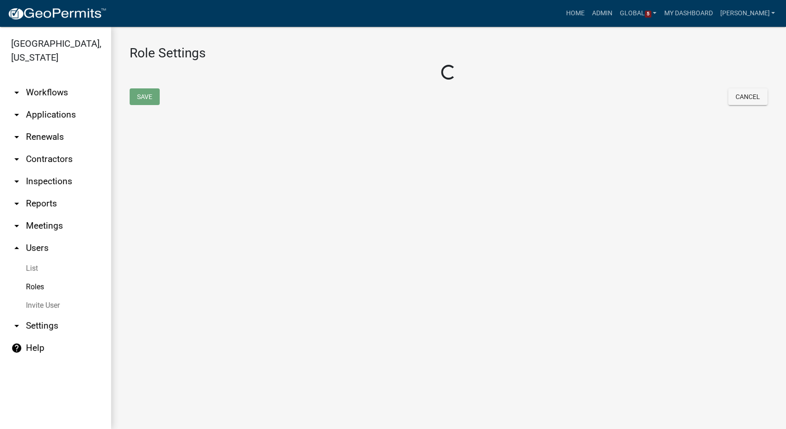
select select "4: red"
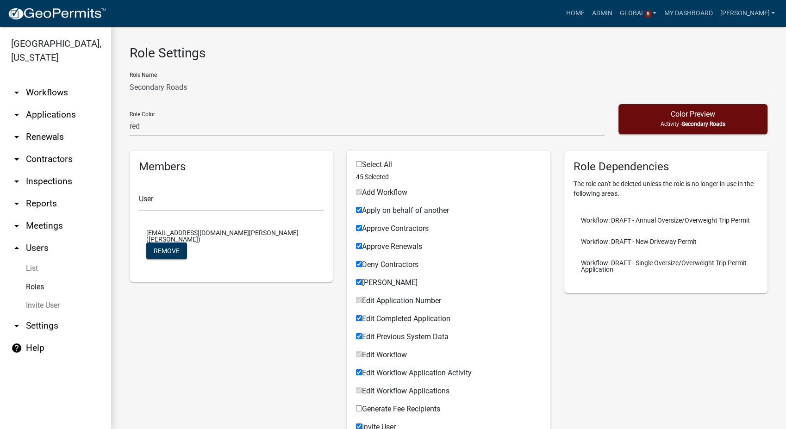
click at [50, 93] on link "arrow_drop_down Workflows" at bounding box center [55, 92] width 111 height 22
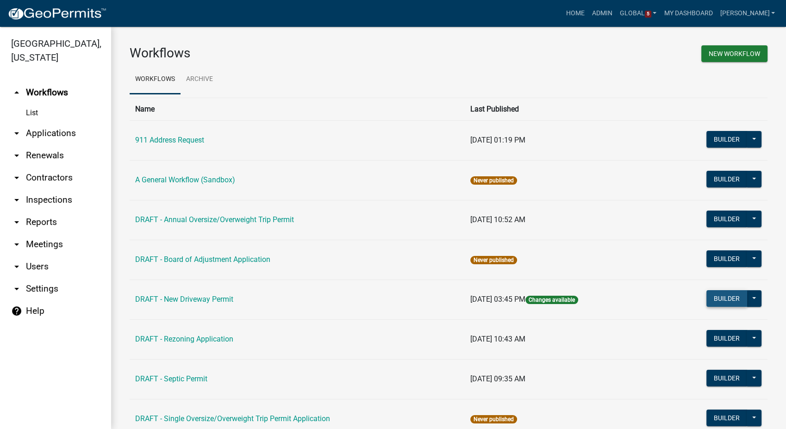
click at [725, 299] on button "Builder" at bounding box center [726, 298] width 41 height 17
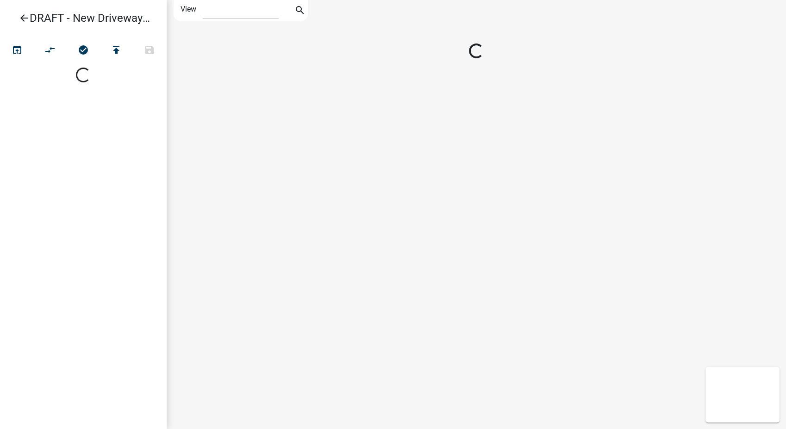
select select "1"
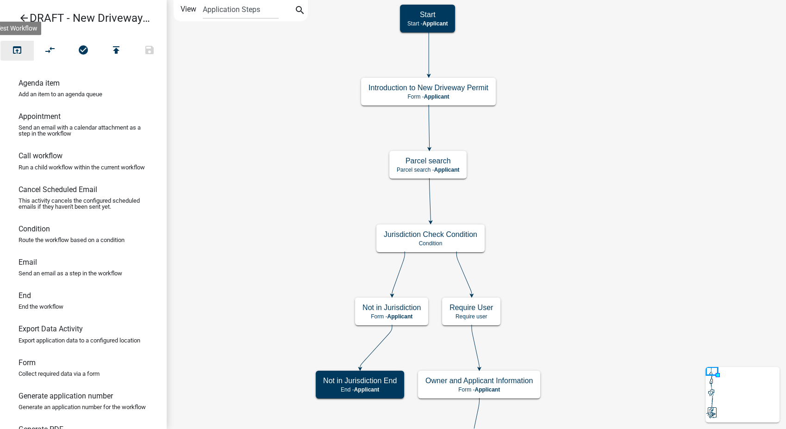
click at [19, 50] on icon "open_in_browser" at bounding box center [17, 50] width 11 height 13
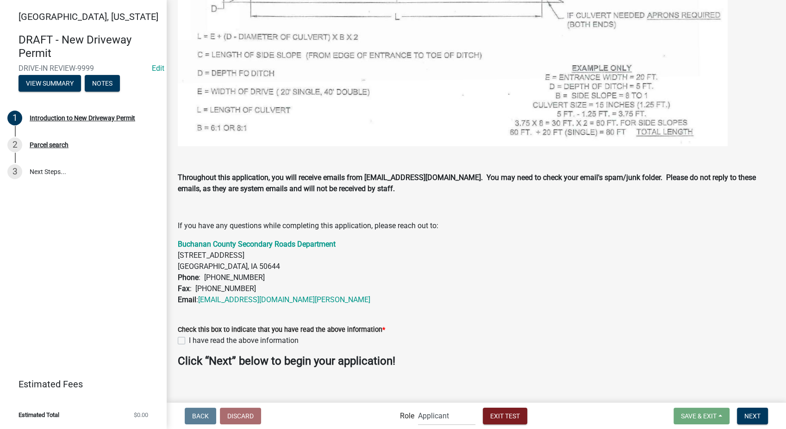
scroll to position [730, 0]
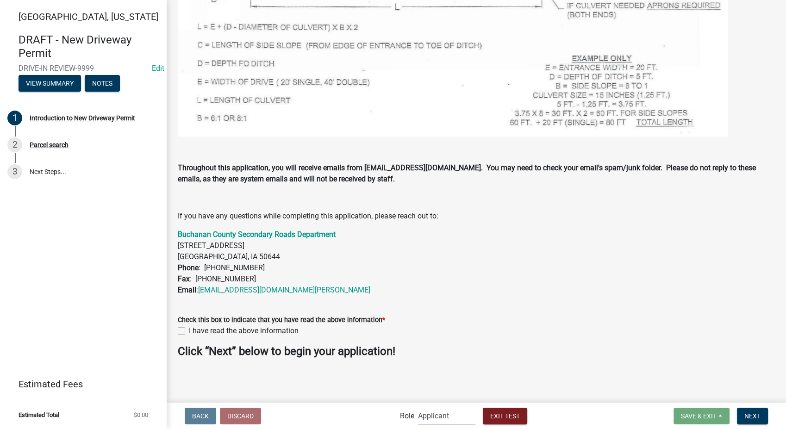
click at [189, 331] on label "I have read the above information" at bounding box center [244, 330] width 110 height 11
click at [189, 331] on input "I have read the above information" at bounding box center [192, 328] width 6 height 6
checkbox input "true"
click at [764, 419] on button "Next" at bounding box center [752, 416] width 31 height 17
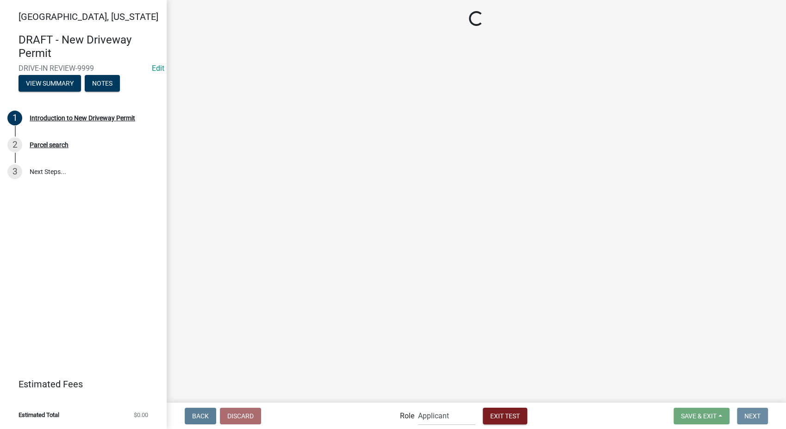
scroll to position [0, 0]
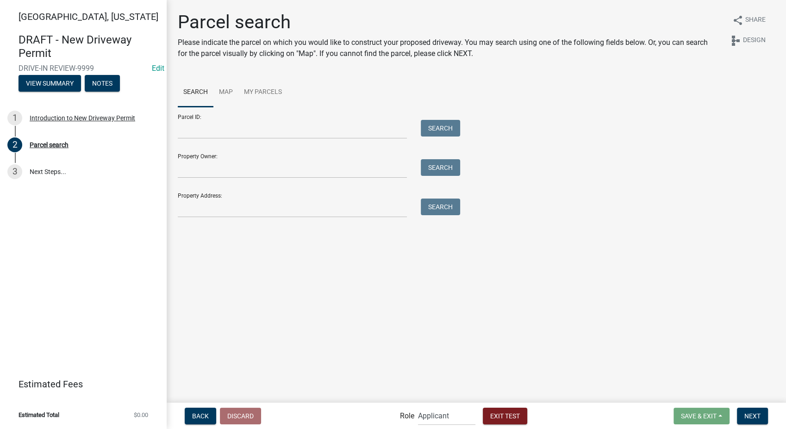
click at [212, 180] on form "Parcel ID: Search Property Owner: Search Property Address: Search" at bounding box center [317, 162] width 278 height 111
click at [212, 176] on input "Property Owner:" at bounding box center [292, 168] width 229 height 19
type input "[PERSON_NAME]"
click at [445, 168] on button "Search" at bounding box center [440, 167] width 39 height 17
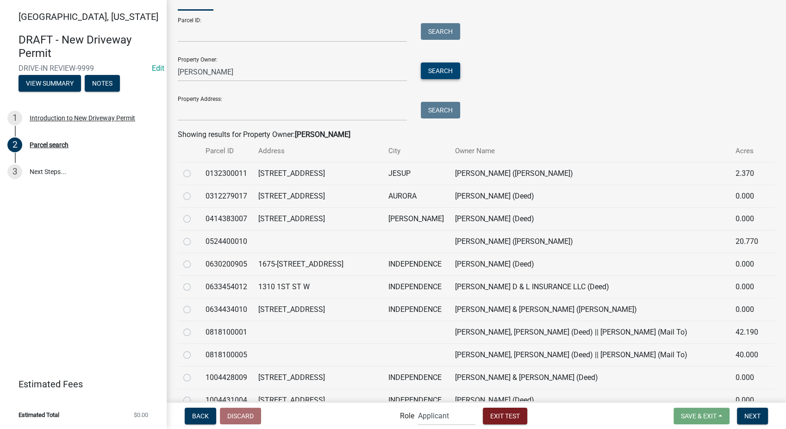
scroll to position [103, 0]
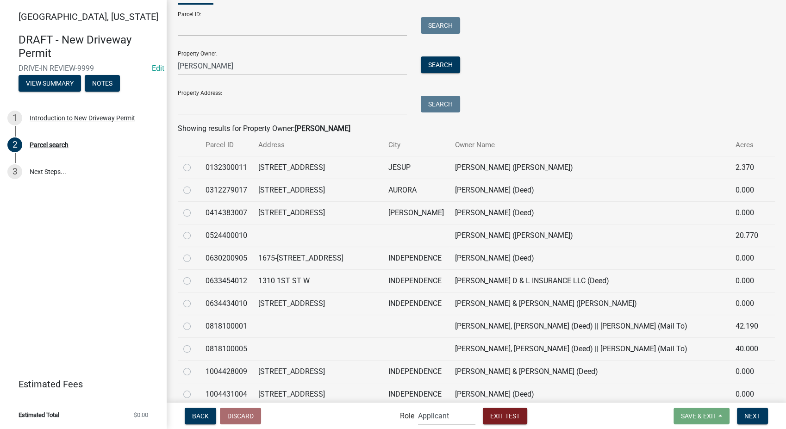
click at [194, 230] on label at bounding box center [194, 230] width 0 height 0
click at [194, 235] on input "radio" at bounding box center [197, 233] width 6 height 6
radio input "true"
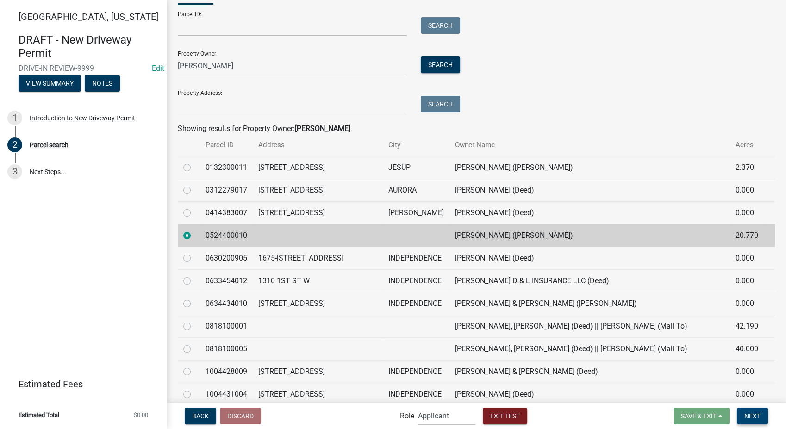
click at [745, 412] on span "Next" at bounding box center [752, 415] width 16 height 7
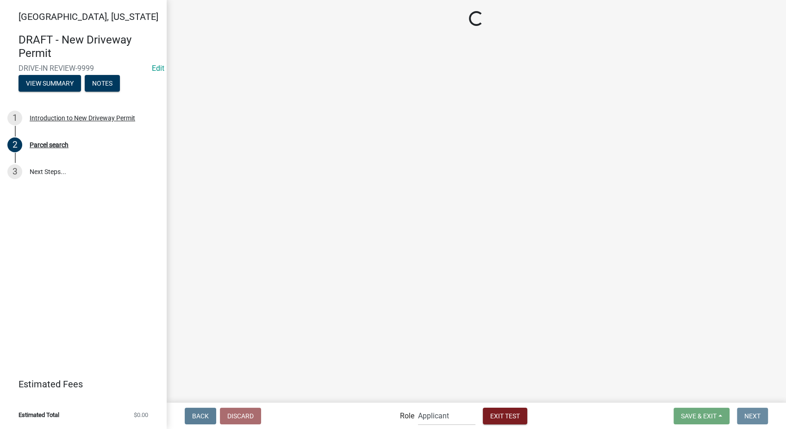
scroll to position [0, 0]
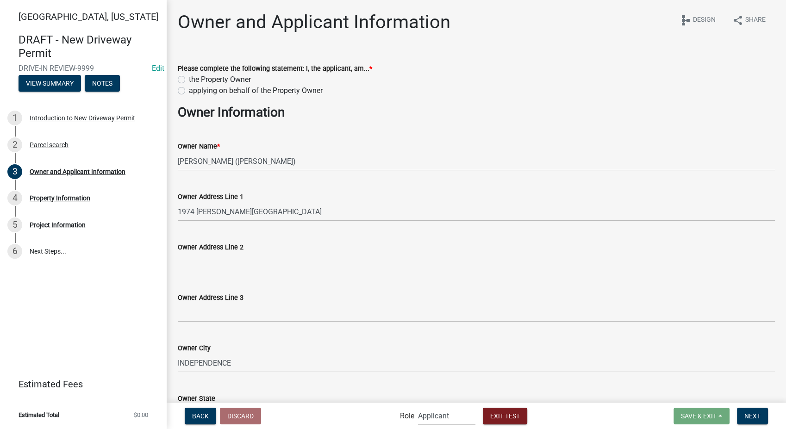
click at [189, 91] on label "applying on behalf of the Property Owner" at bounding box center [256, 90] width 134 height 11
click at [189, 91] on input "applying on behalf of the Property Owner" at bounding box center [192, 88] width 6 height 6
radio input "true"
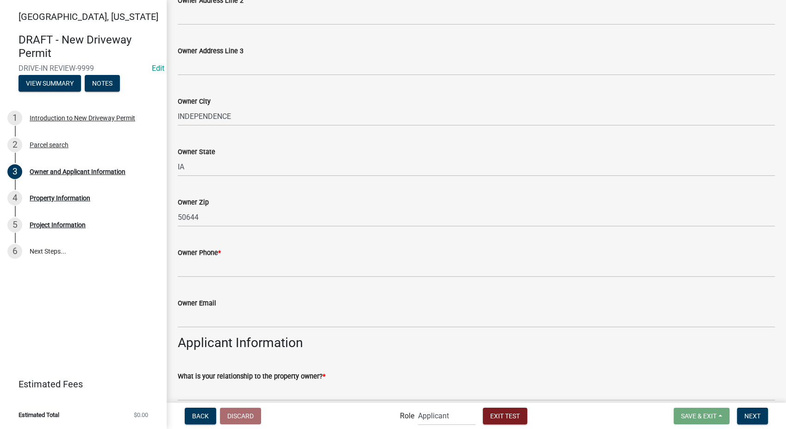
scroll to position [308, 0]
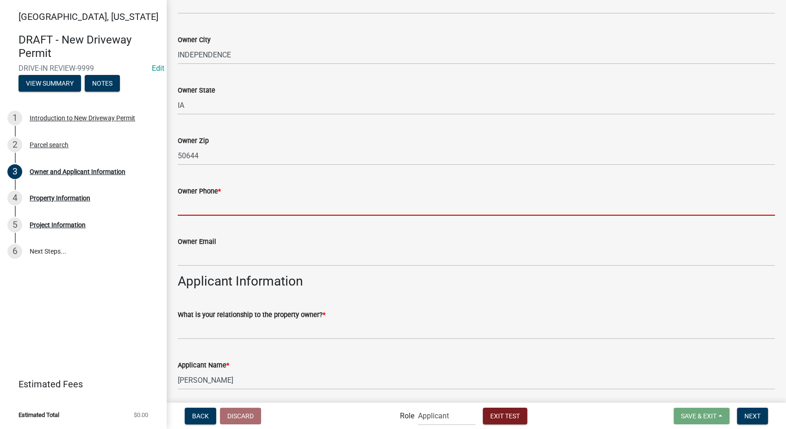
click at [192, 213] on input "Owner Phone *" at bounding box center [476, 206] width 597 height 19
type input "3178267392"
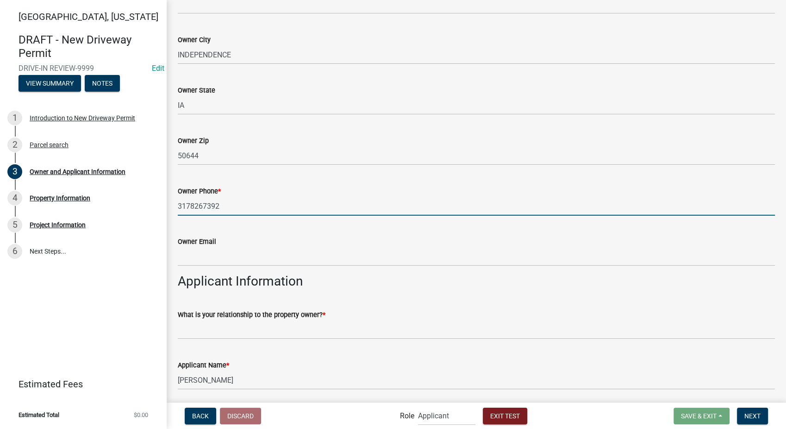
type input "Suite 30"
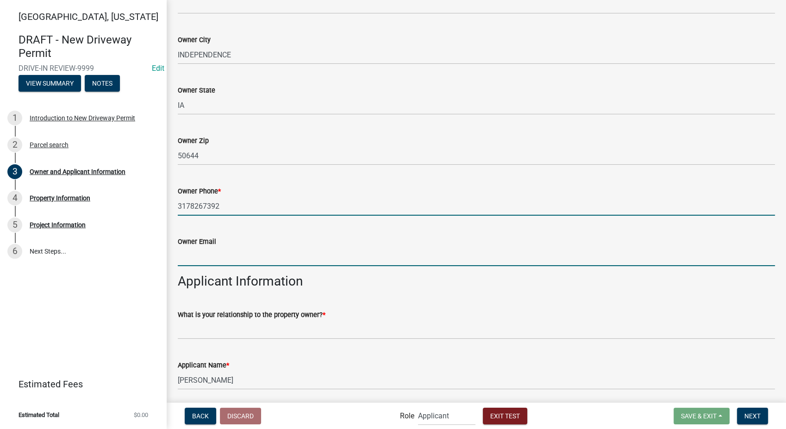
type input "[EMAIL_ADDRESS][DOMAIN_NAME]"
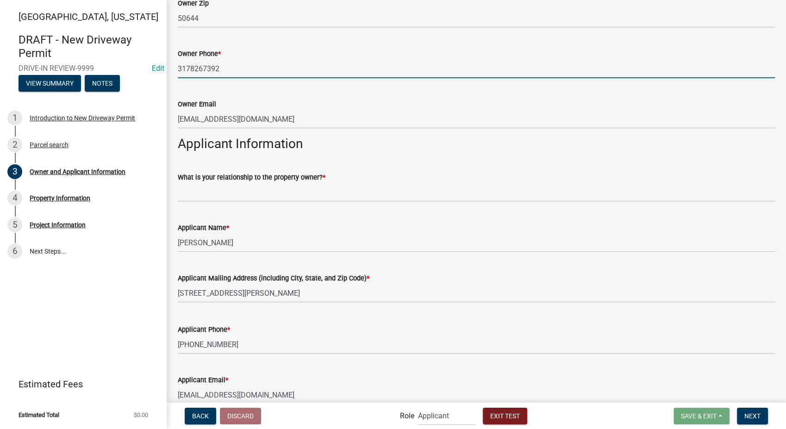
scroll to position [463, 0]
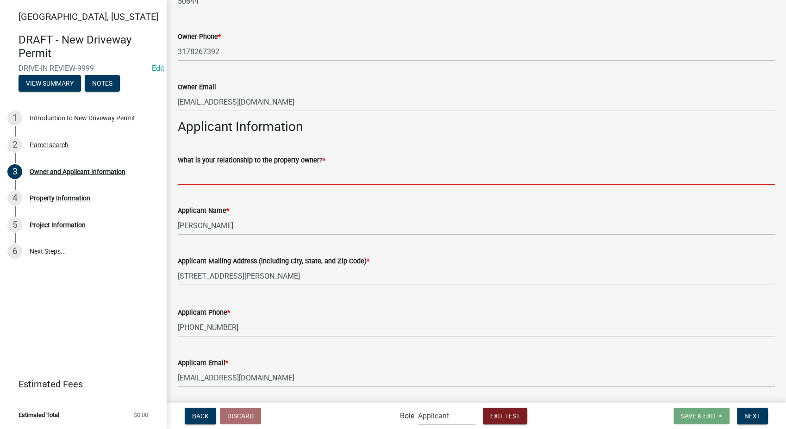
click at [194, 174] on input "What is your relationship to the property owner? *" at bounding box center [476, 175] width 597 height 19
type input "Contractor"
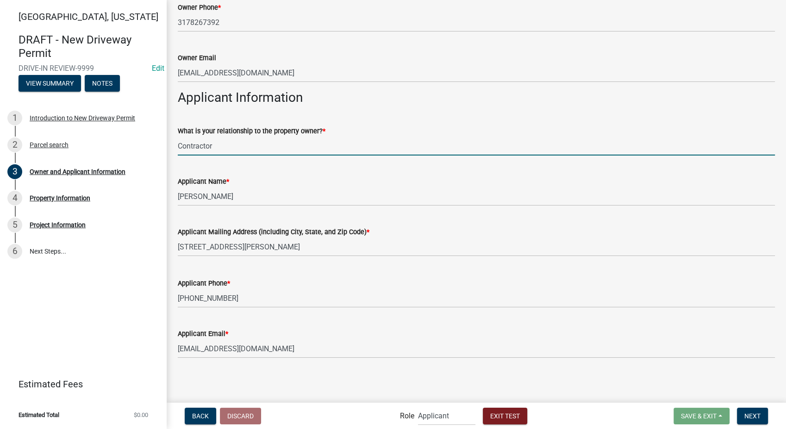
scroll to position [493, 0]
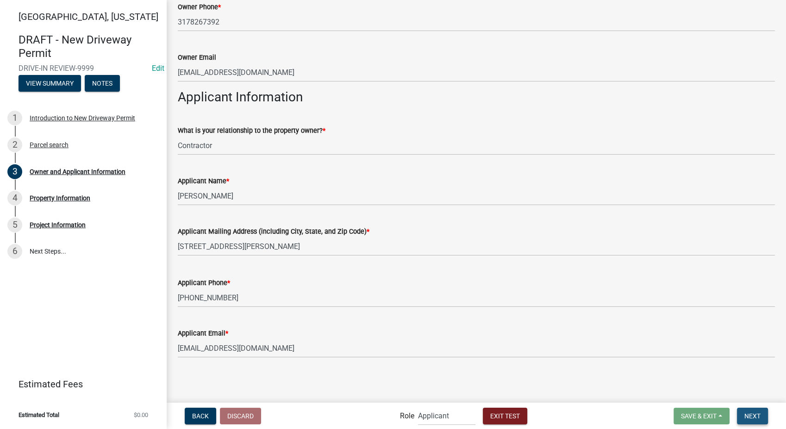
click at [748, 413] on span "Next" at bounding box center [752, 415] width 16 height 7
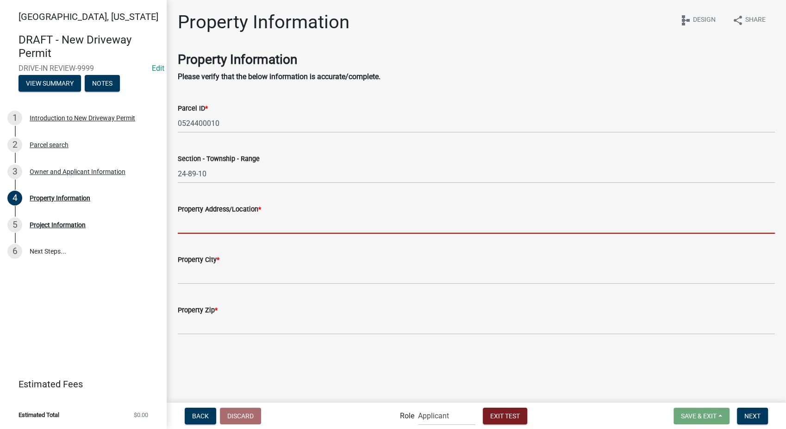
click at [233, 221] on input "Property Address/Location *" at bounding box center [476, 224] width 597 height 19
type input "1849 Fox Trl"
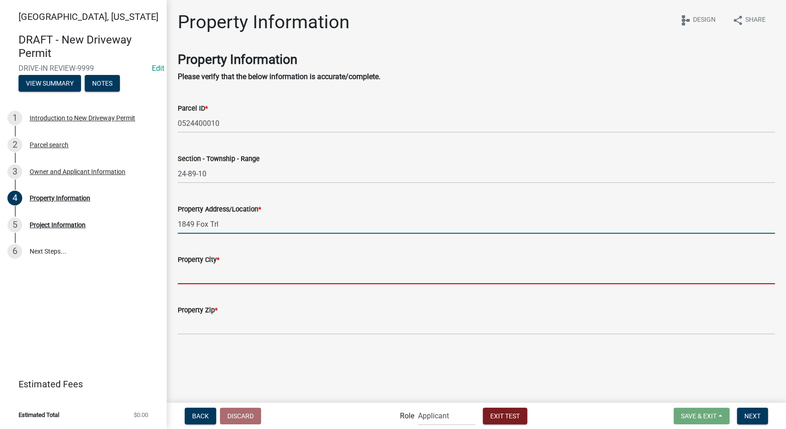
click at [211, 272] on input "Property City *" at bounding box center [476, 274] width 597 height 19
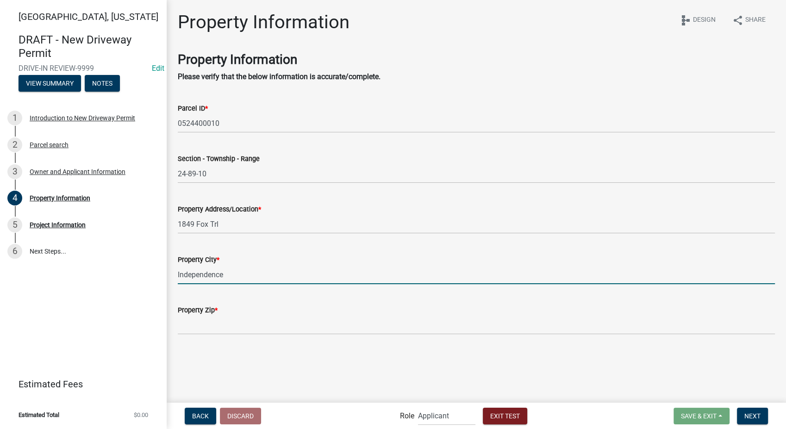
type input "Independence"
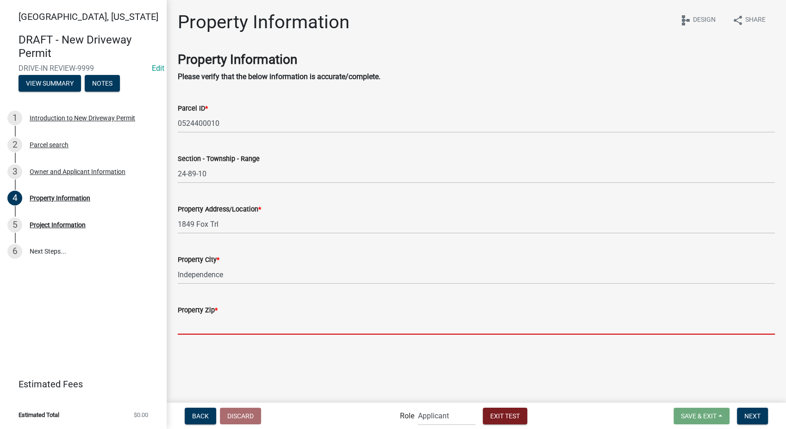
click at [192, 327] on input "Property Zip *" at bounding box center [476, 325] width 597 height 19
type input "65289"
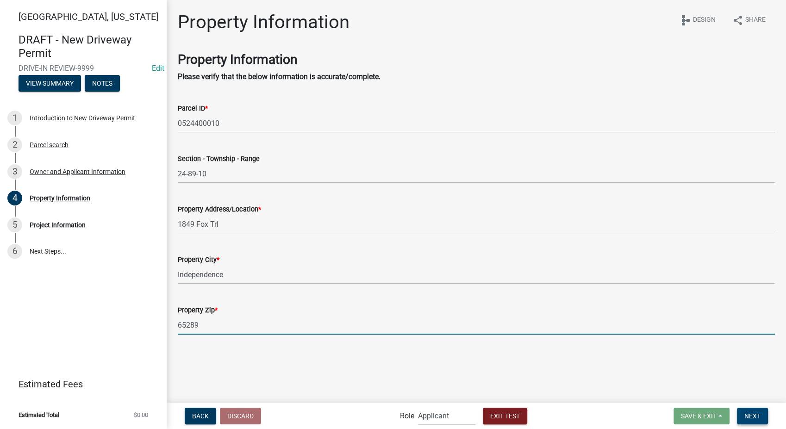
click at [748, 423] on button "Next" at bounding box center [752, 416] width 31 height 17
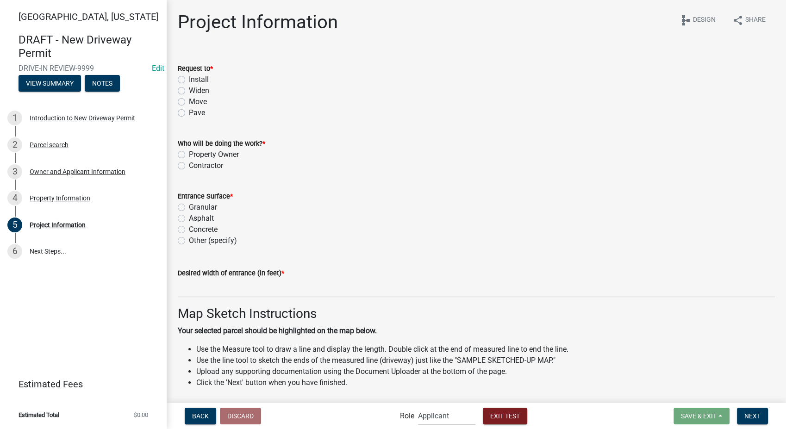
click at [189, 77] on label "Install" at bounding box center [199, 79] width 20 height 11
click at [189, 77] on input "Install" at bounding box center [192, 77] width 6 height 6
radio input "true"
click at [189, 164] on label "Contractor" at bounding box center [206, 165] width 34 height 11
click at [189, 164] on input "Contractor" at bounding box center [192, 163] width 6 height 6
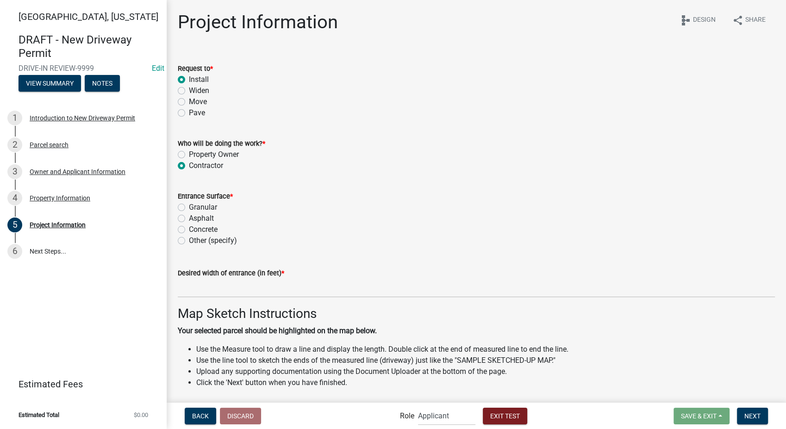
radio input "true"
click at [189, 207] on label "Granular" at bounding box center [203, 207] width 28 height 11
click at [189, 207] on input "Granular" at bounding box center [192, 205] width 6 height 6
radio input "true"
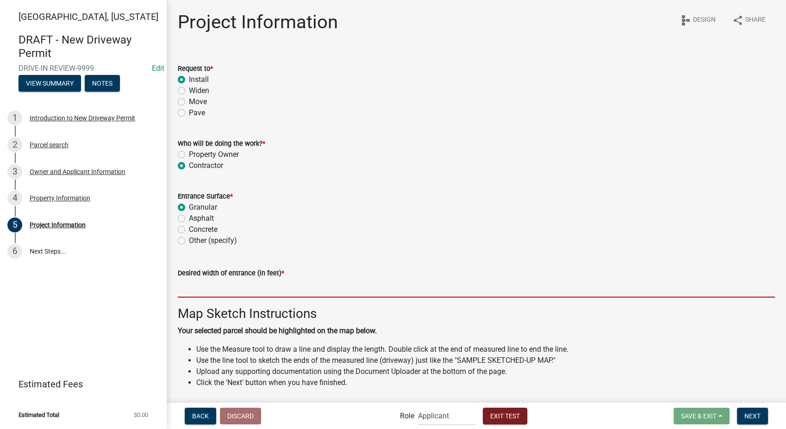
click at [251, 288] on input "text" at bounding box center [476, 288] width 597 height 19
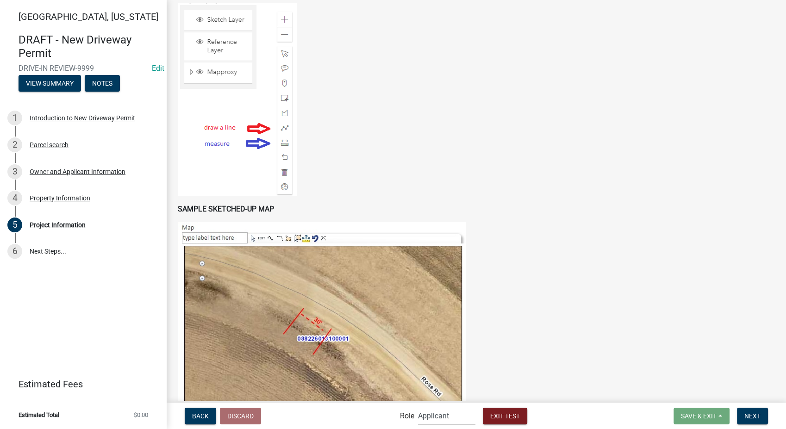
scroll to position [514, 0]
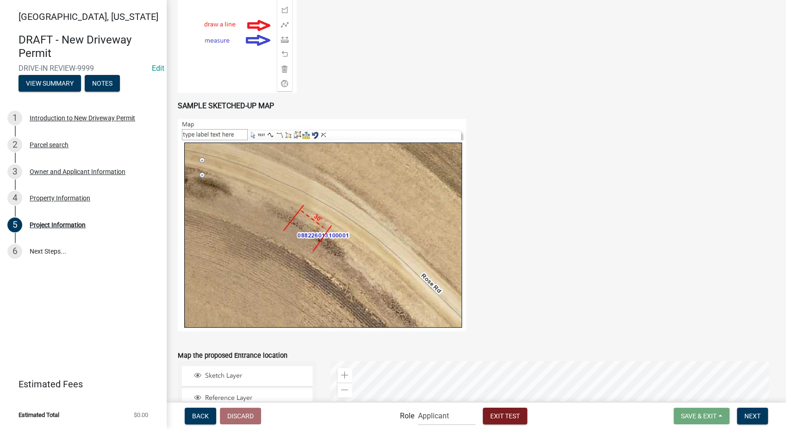
type input "20"
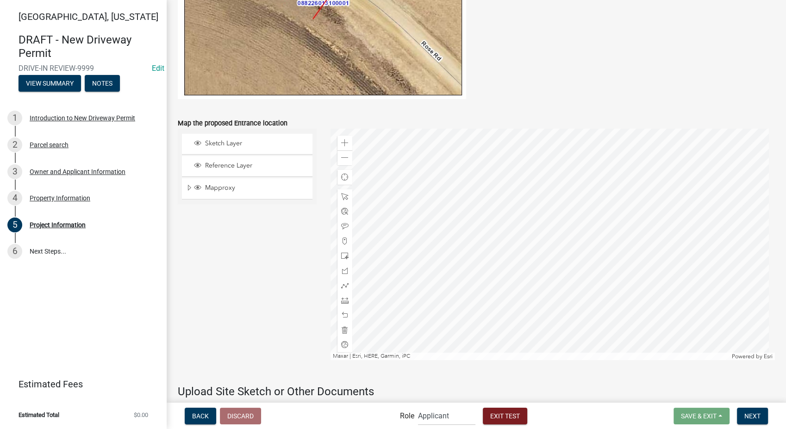
scroll to position [771, 0]
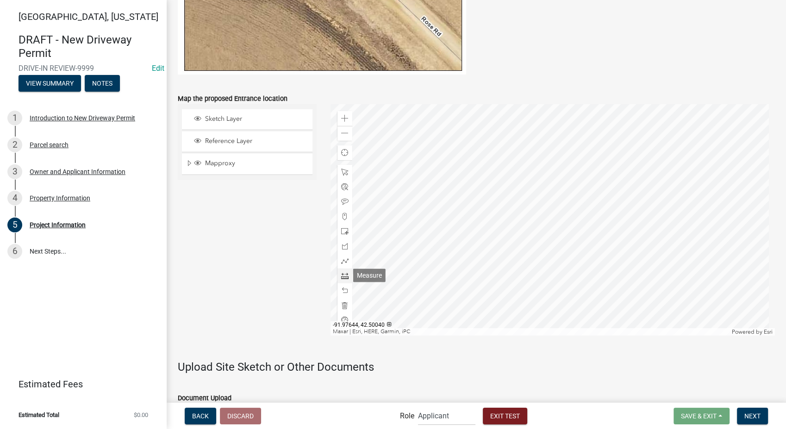
click at [341, 276] on span at bounding box center [344, 275] width 7 height 7
click at [455, 240] on div at bounding box center [553, 219] width 444 height 231
click at [454, 244] on div at bounding box center [553, 219] width 444 height 231
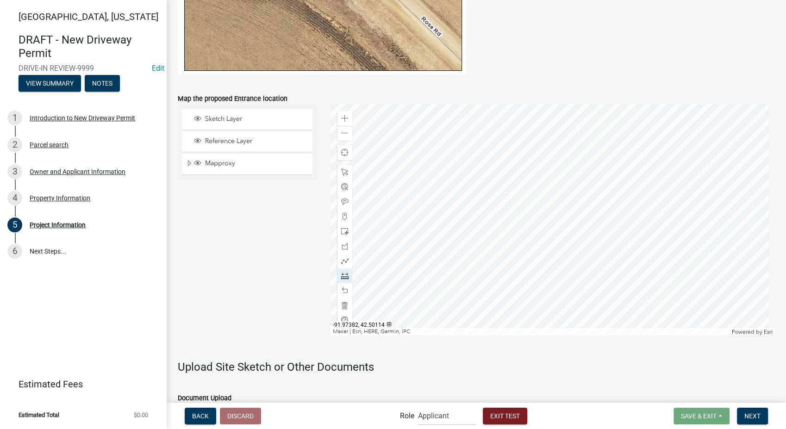
click at [454, 244] on div at bounding box center [553, 219] width 444 height 231
click at [346, 121] on span at bounding box center [344, 118] width 7 height 7
click at [687, 203] on div at bounding box center [553, 219] width 444 height 231
click at [343, 120] on span at bounding box center [344, 118] width 7 height 7
click at [400, 179] on div at bounding box center [553, 219] width 444 height 231
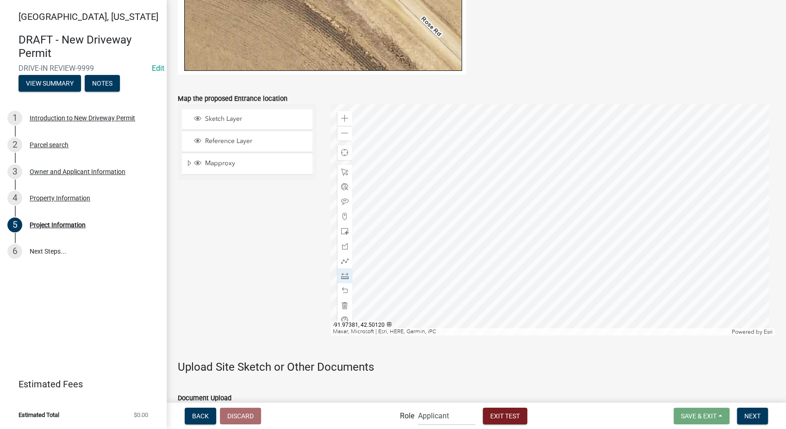
click at [518, 230] on div at bounding box center [553, 219] width 444 height 231
click at [694, 231] on div at bounding box center [553, 219] width 444 height 231
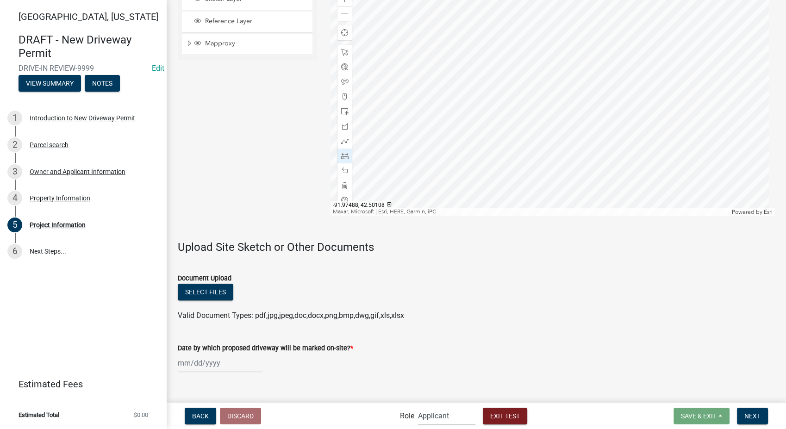
scroll to position [906, 0]
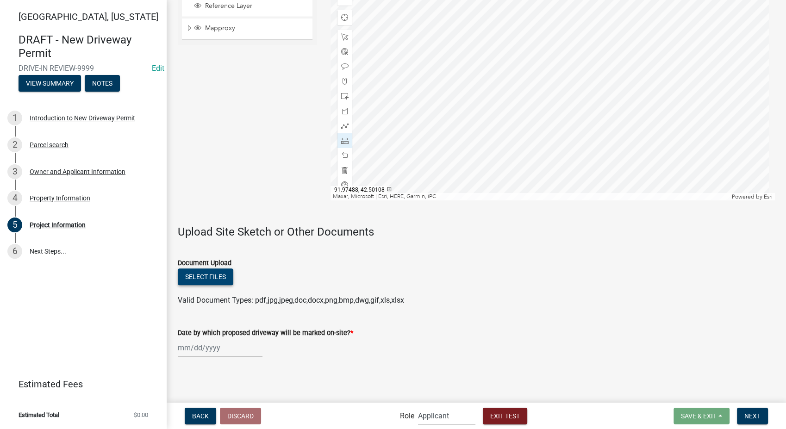
click at [199, 272] on button "Select files" at bounding box center [206, 277] width 56 height 17
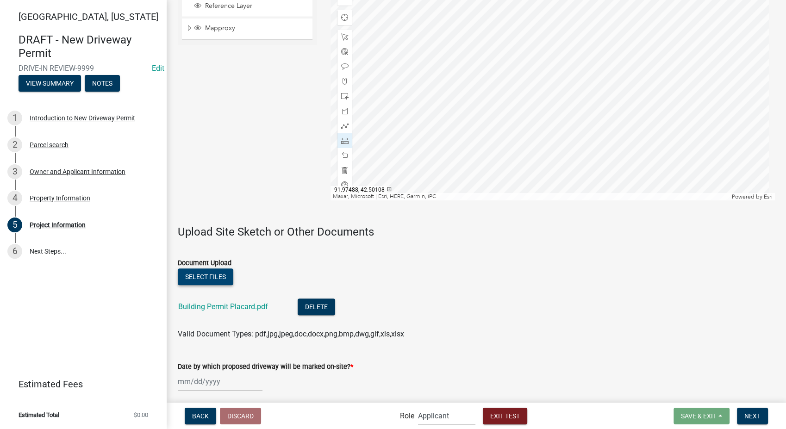
scroll to position [941, 0]
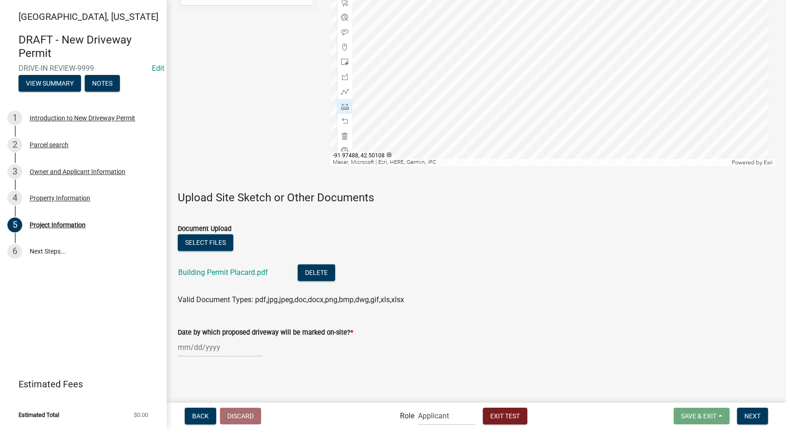
select select "8"
select select "2025"
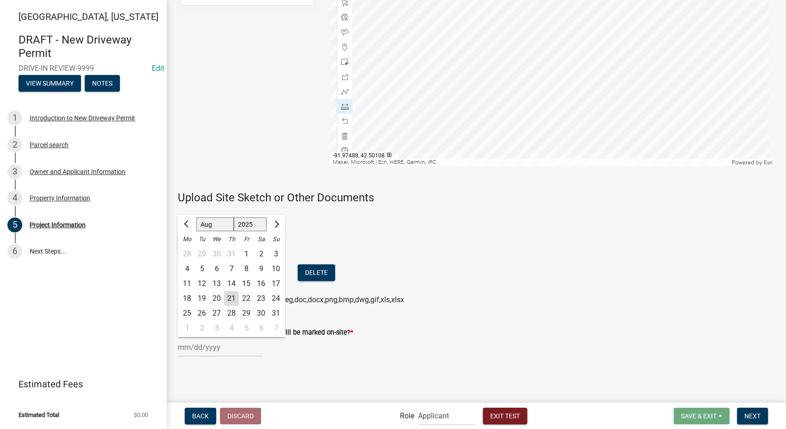
click at [215, 351] on div "[PERSON_NAME] Feb Mar Apr [PERSON_NAME][DATE] Oct Nov [DATE] 1526 1527 1528 152…" at bounding box center [220, 347] width 85 height 19
click at [274, 226] on button "Next month" at bounding box center [275, 224] width 11 height 15
select select "9"
click at [198, 313] on div "30" at bounding box center [201, 313] width 15 height 15
type input "[DATE]"
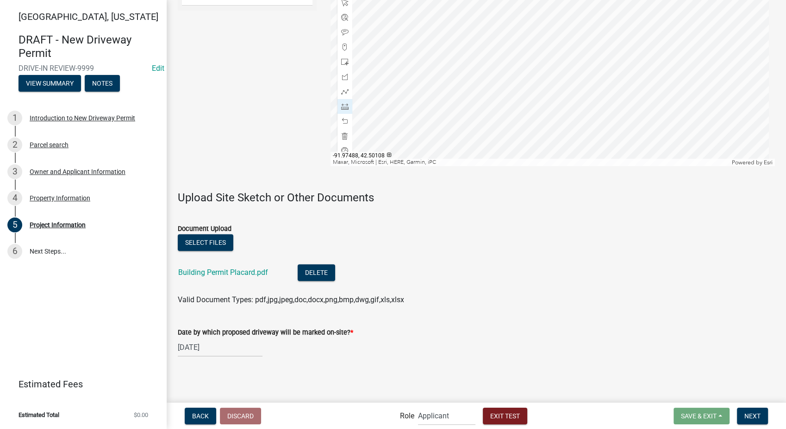
scroll to position [889, 0]
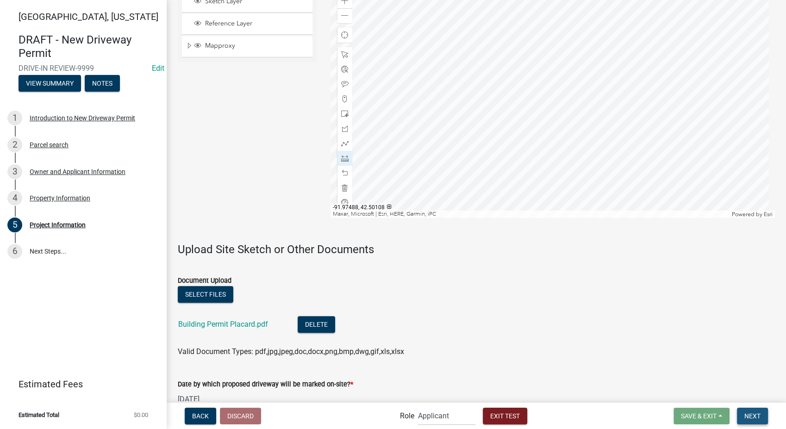
click at [750, 415] on span "Next" at bounding box center [752, 415] width 16 height 7
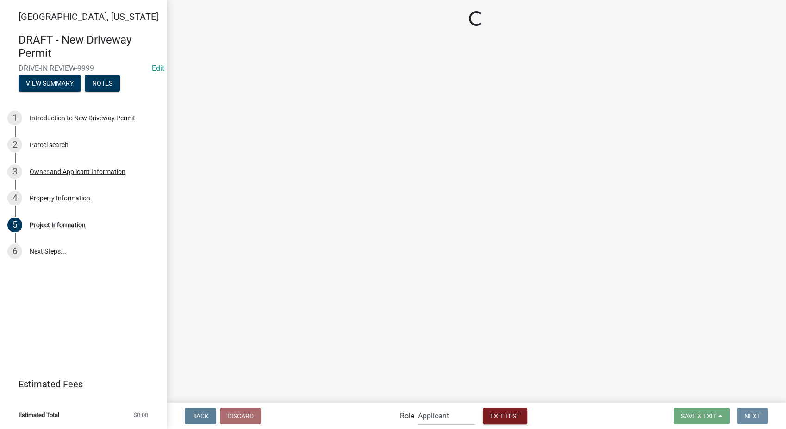
scroll to position [0, 0]
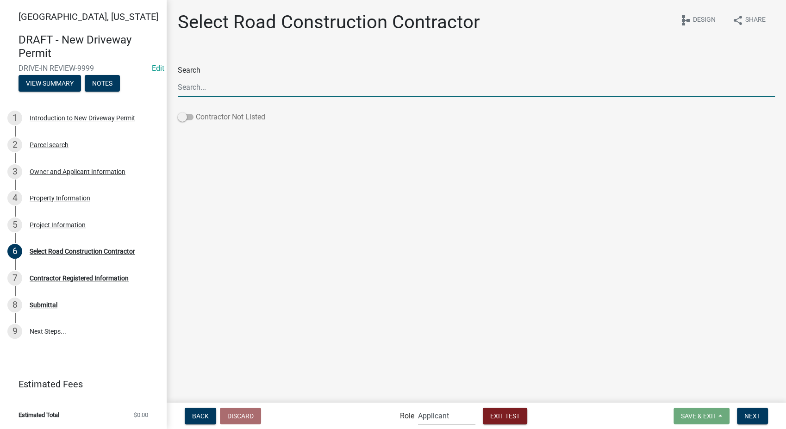
click at [181, 122] on label "Contractor Not Listed" at bounding box center [221, 117] width 87 height 11
click at [196, 112] on input "Contractor Not Listed" at bounding box center [196, 112] width 0 height 0
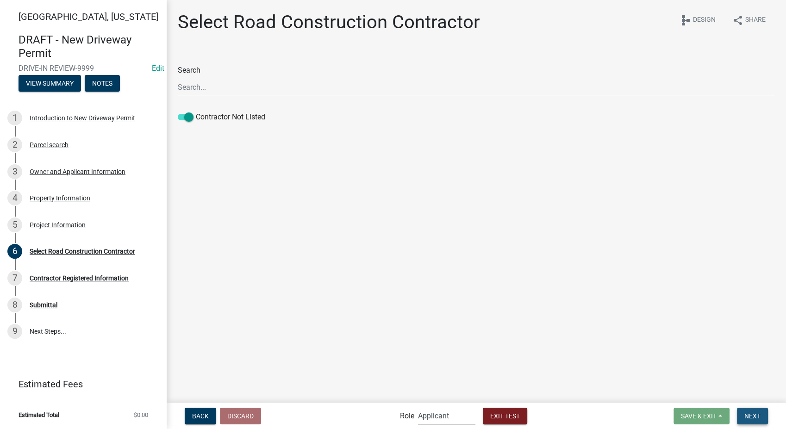
click at [745, 409] on button "Next" at bounding box center [752, 416] width 31 height 17
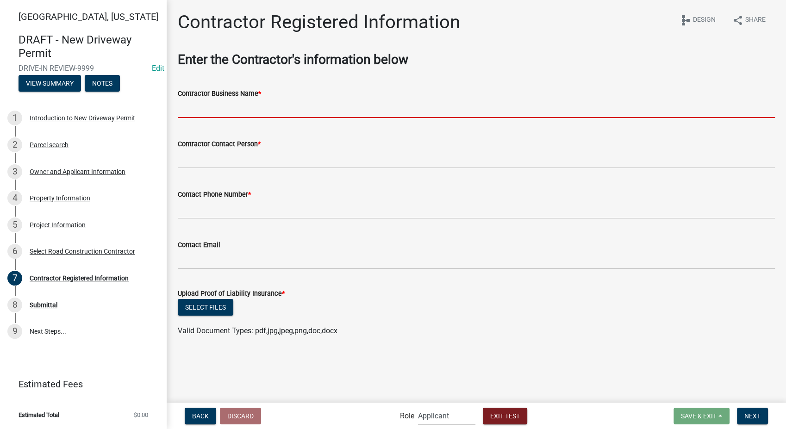
click at [190, 109] on input "Contractor Business Name *" at bounding box center [476, 108] width 597 height 19
type input "[PERSON_NAME] Geospatial"
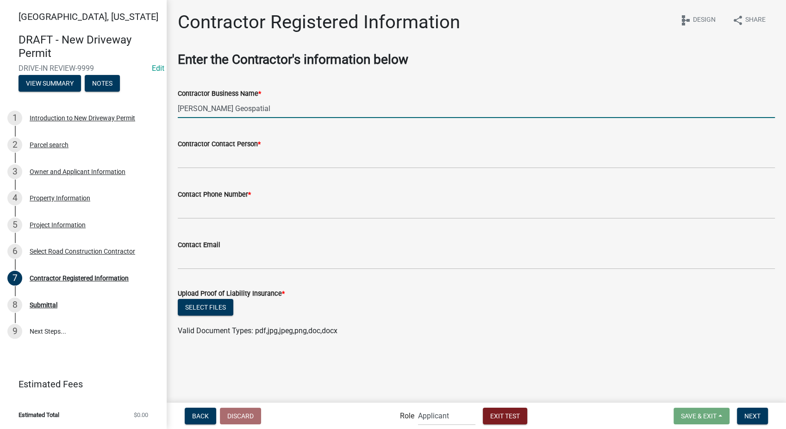
type input "Custom Lists Testing"
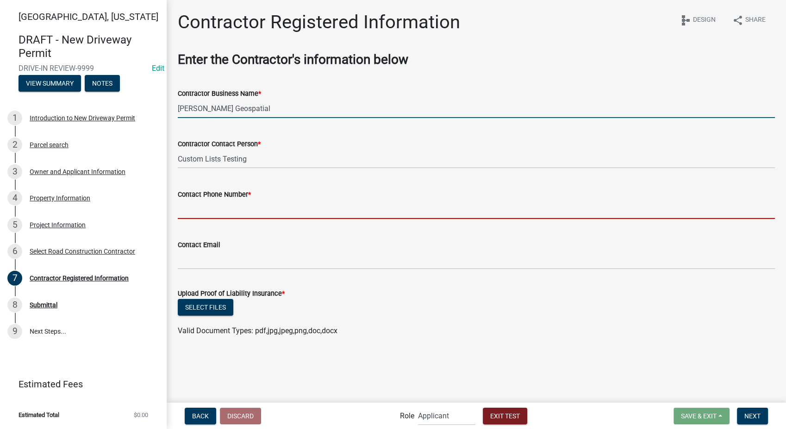
type input "3178267392"
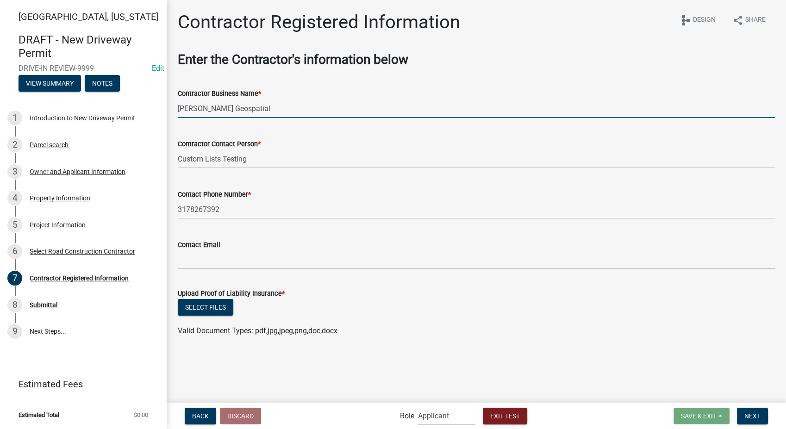
type input "[EMAIL_ADDRESS][DOMAIN_NAME]"
click at [203, 309] on button "Select files" at bounding box center [206, 307] width 56 height 17
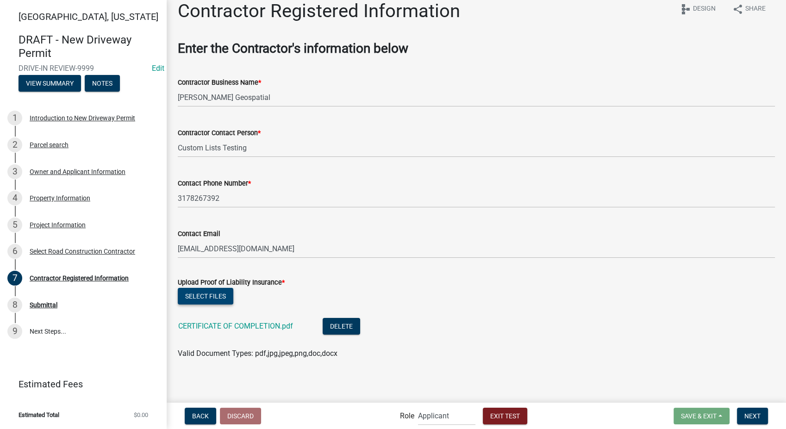
scroll to position [13, 0]
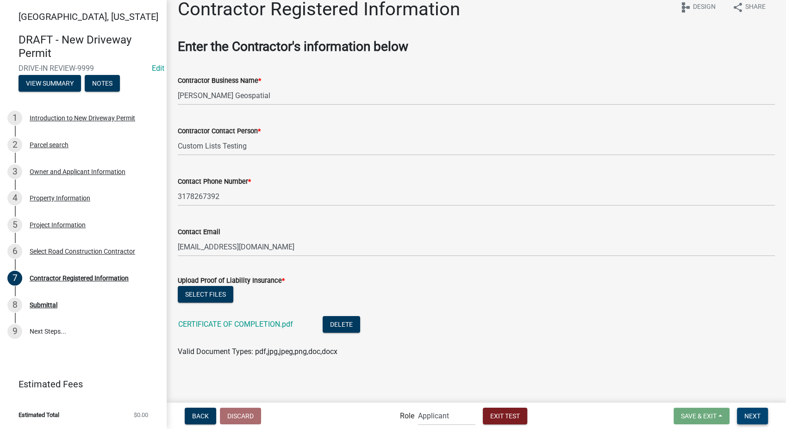
click at [752, 416] on span "Next" at bounding box center [752, 415] width 16 height 7
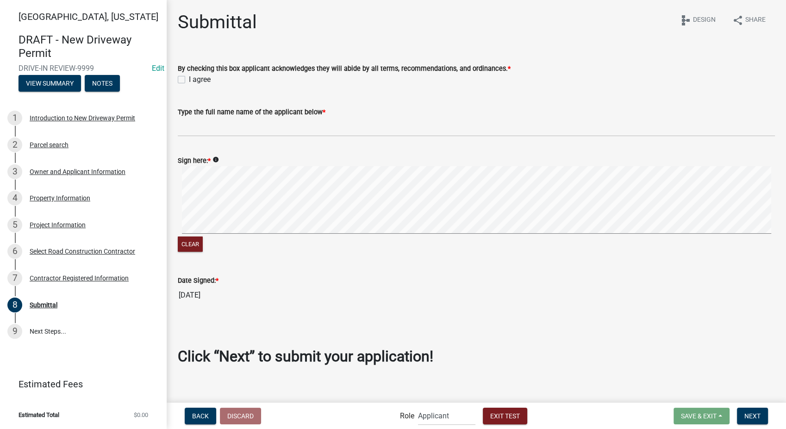
click at [189, 79] on label "I agree" at bounding box center [200, 79] width 22 height 11
click at [189, 79] on input "I agree" at bounding box center [192, 77] width 6 height 6
checkbox input "true"
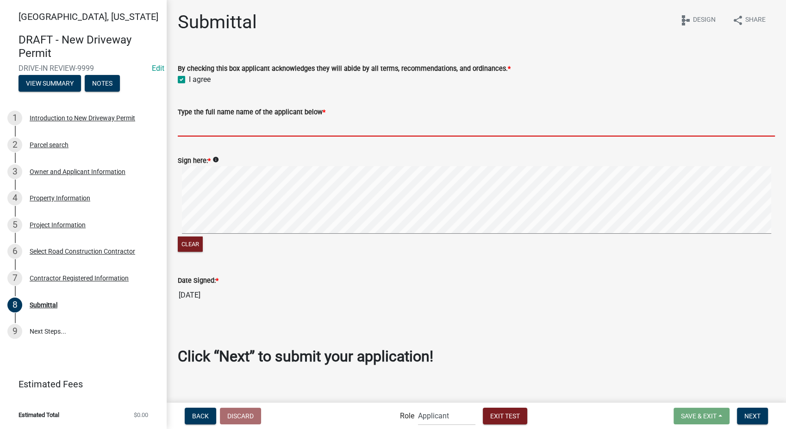
click at [206, 123] on input "Type the full name name of the applicant below *" at bounding box center [476, 127] width 597 height 19
type input "[PERSON_NAME]"
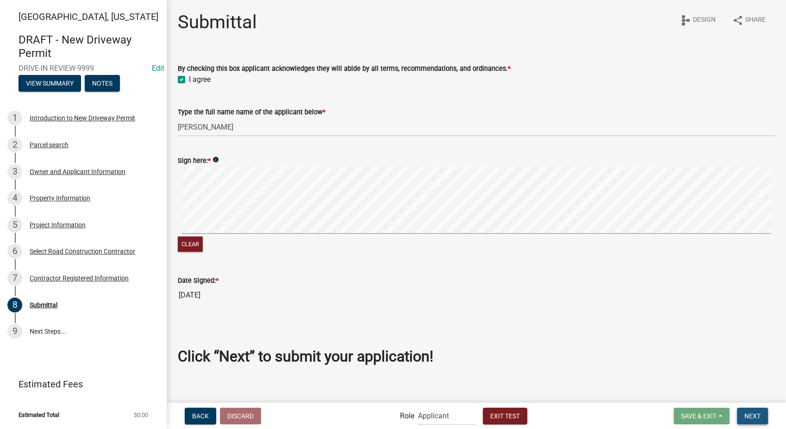
click at [753, 417] on span "Next" at bounding box center [752, 415] width 16 height 7
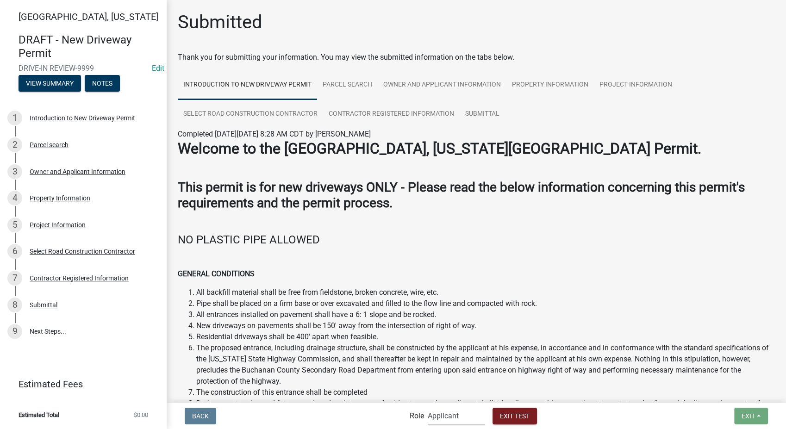
click at [469, 423] on select "Applicant Secondary Roads Admin" at bounding box center [456, 415] width 57 height 19
select select "0557c259-9306-4102-b35b-3b386a3e7b44"
click at [428, 406] on select "Applicant Secondary Roads Admin" at bounding box center [456, 415] width 57 height 19
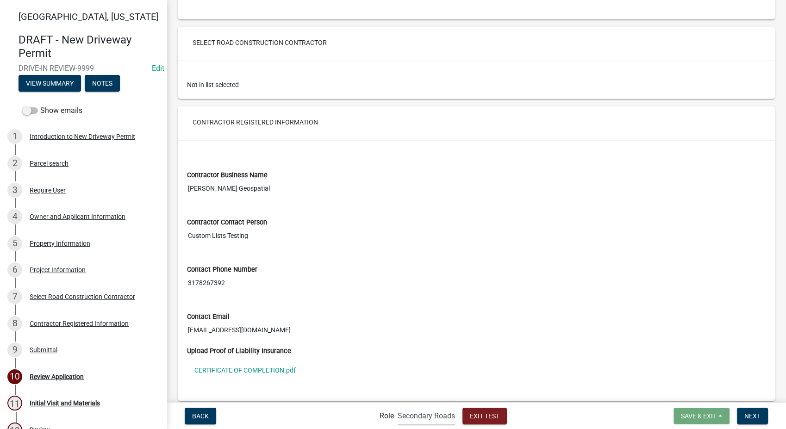
scroll to position [2315, 0]
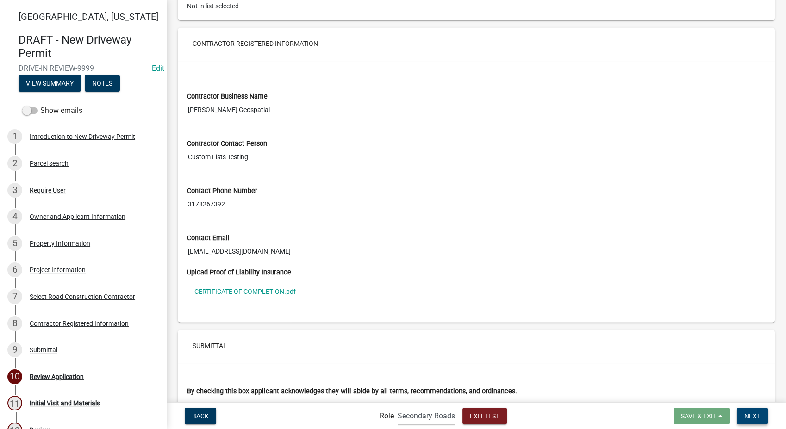
click at [758, 409] on button "Next" at bounding box center [752, 416] width 31 height 17
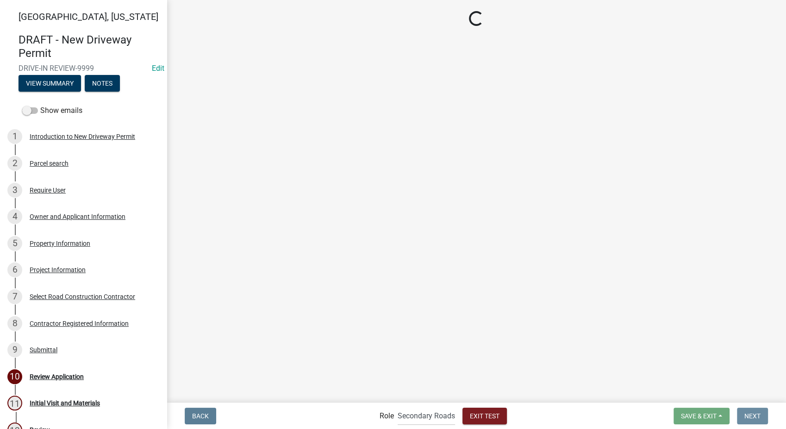
scroll to position [0, 0]
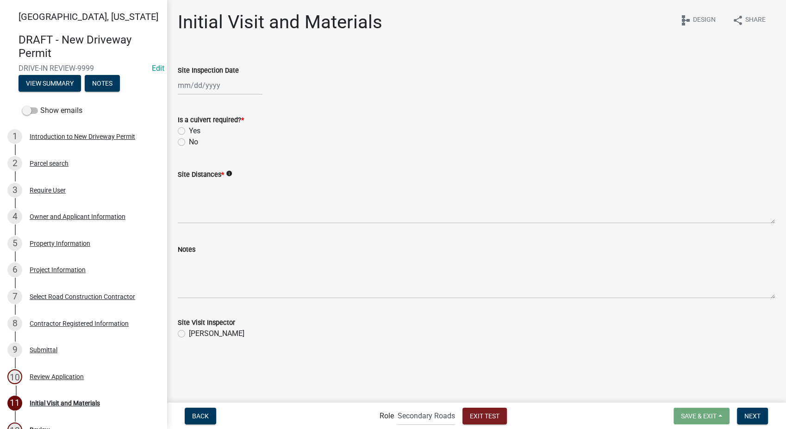
click at [204, 84] on div at bounding box center [220, 85] width 85 height 19
select select "8"
select select "2025"
click at [246, 193] on div "29" at bounding box center [246, 194] width 15 height 15
type input "[DATE]"
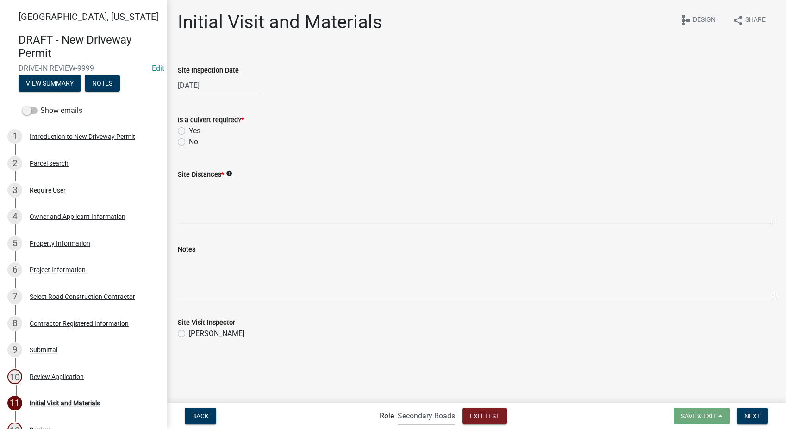
click at [189, 132] on label "Yes" at bounding box center [195, 130] width 12 height 11
click at [189, 131] on input "Yes" at bounding box center [192, 128] width 6 height 6
radio input "true"
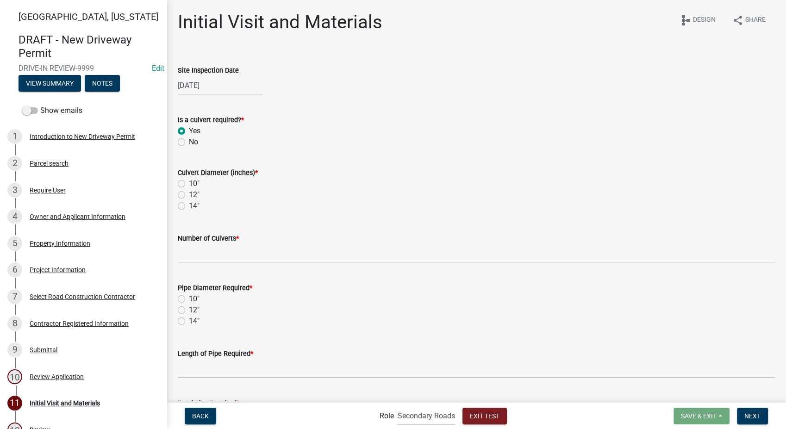
click at [189, 194] on label "12"" at bounding box center [194, 194] width 11 height 11
click at [189, 194] on input "12"" at bounding box center [192, 192] width 6 height 6
radio input "true"
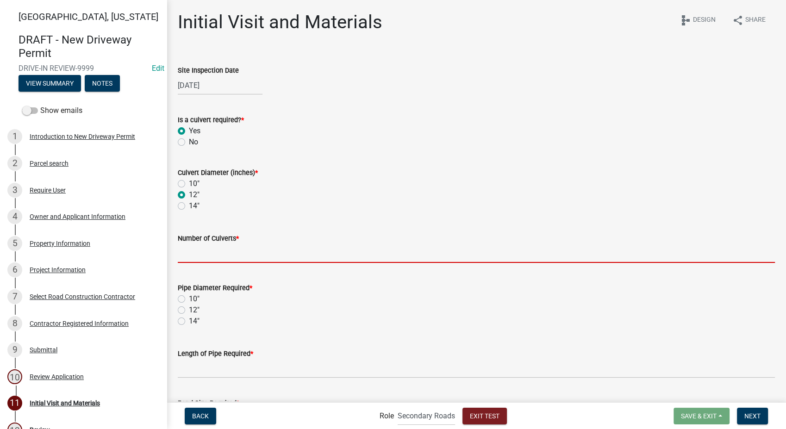
click at [199, 250] on input "text" at bounding box center [476, 253] width 597 height 19
type input "1"
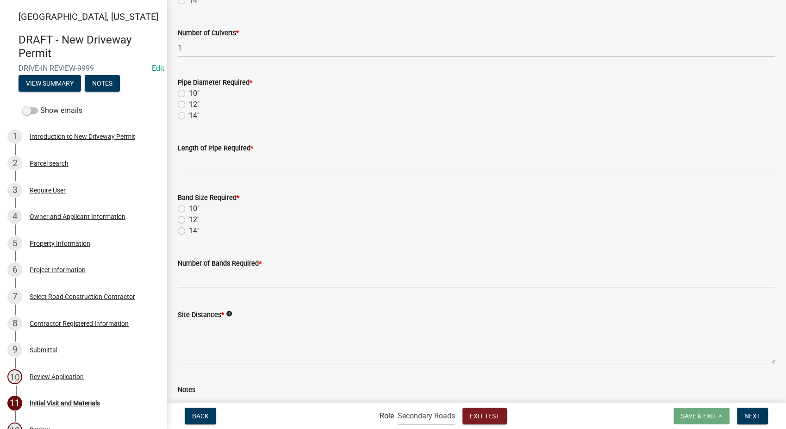
click at [189, 105] on label "12"" at bounding box center [194, 104] width 11 height 11
click at [189, 105] on input "12"" at bounding box center [192, 102] width 6 height 6
radio input "true"
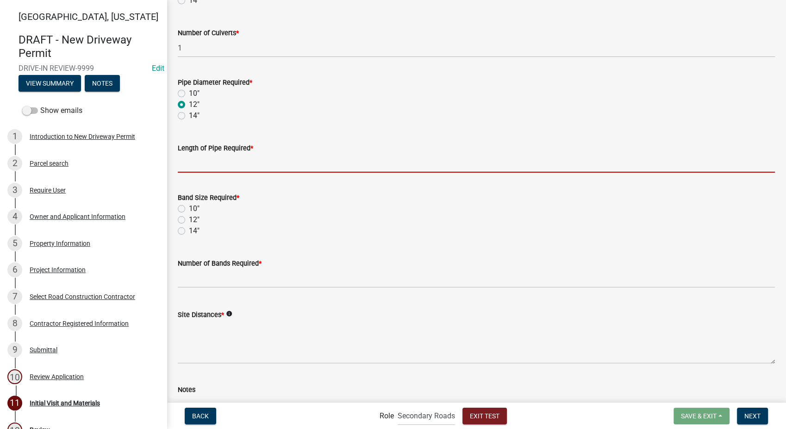
click at [202, 166] on input "text" at bounding box center [476, 163] width 597 height 19
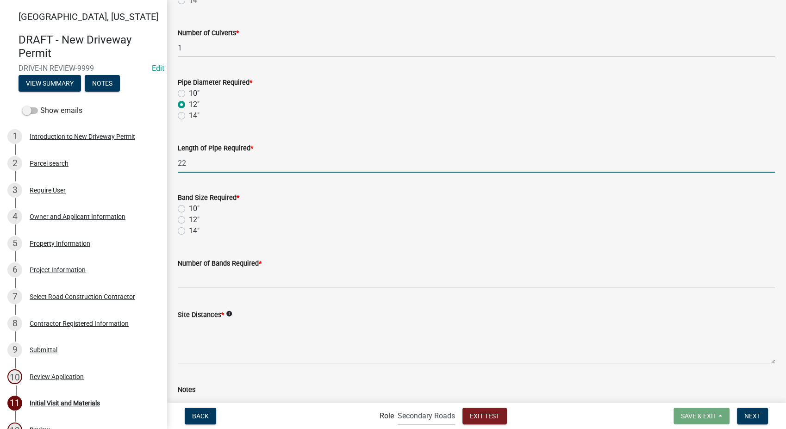
type input "22"
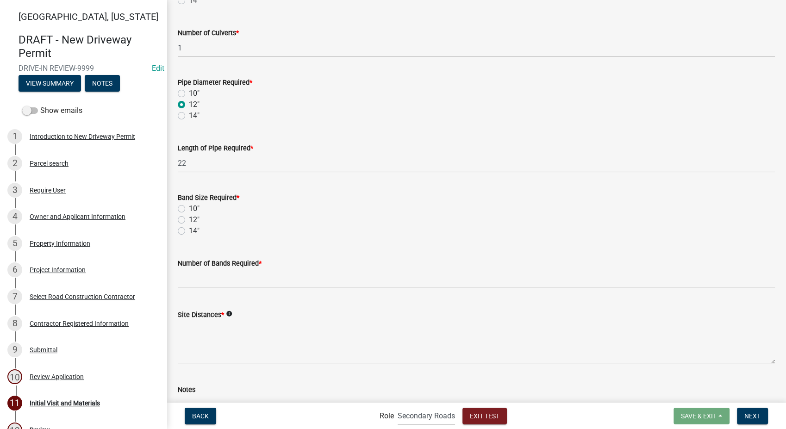
click at [189, 223] on label "12"" at bounding box center [194, 219] width 11 height 11
click at [189, 220] on input "12"" at bounding box center [192, 217] width 6 height 6
radio input "true"
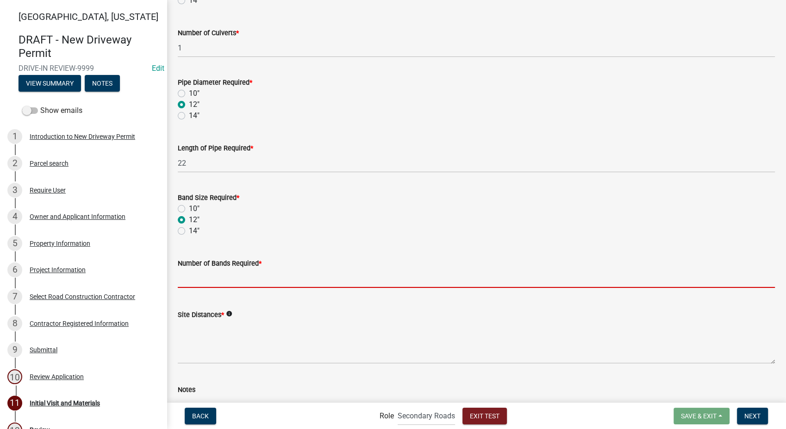
click at [189, 283] on input "text" at bounding box center [476, 278] width 597 height 19
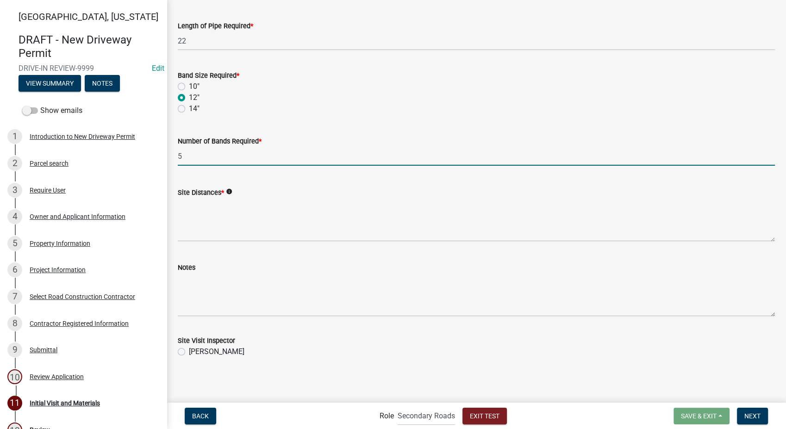
type input "5"
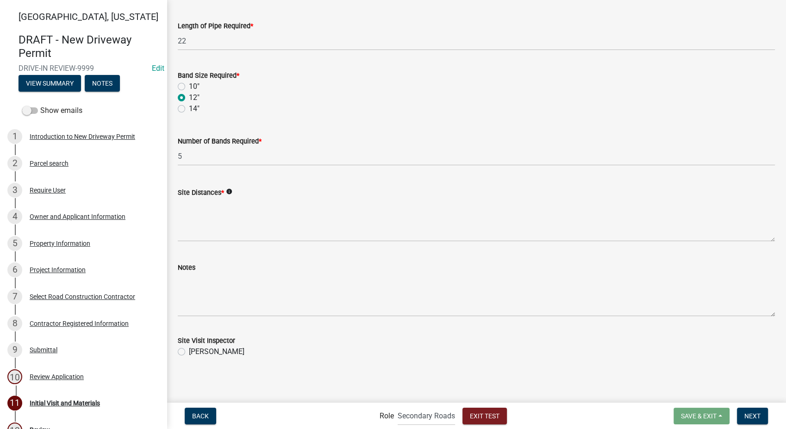
click at [228, 190] on icon "info" at bounding box center [229, 191] width 6 height 6
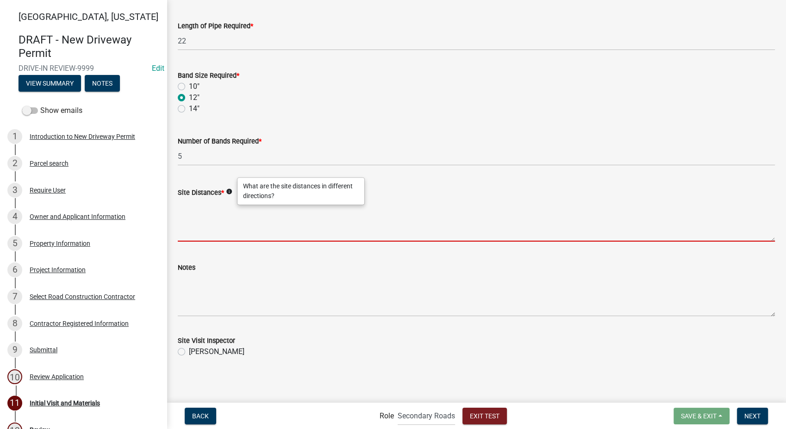
click at [192, 209] on textarea "Site Distances *" at bounding box center [476, 220] width 597 height 44
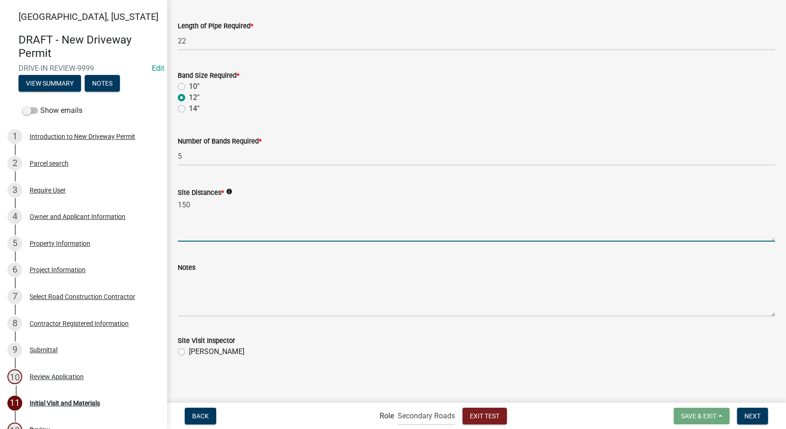
type textarea "150"
click at [189, 351] on label "[PERSON_NAME]" at bounding box center [217, 351] width 56 height 11
click at [189, 351] on input "[PERSON_NAME]" at bounding box center [192, 349] width 6 height 6
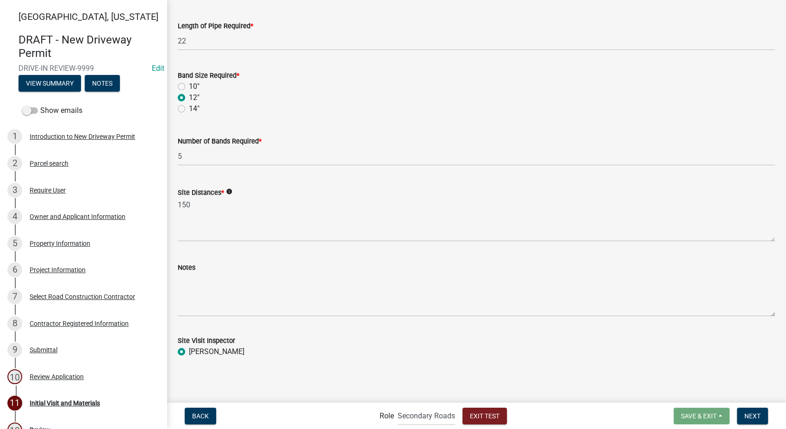
radio input "true"
click at [758, 412] on span "Next" at bounding box center [752, 415] width 16 height 7
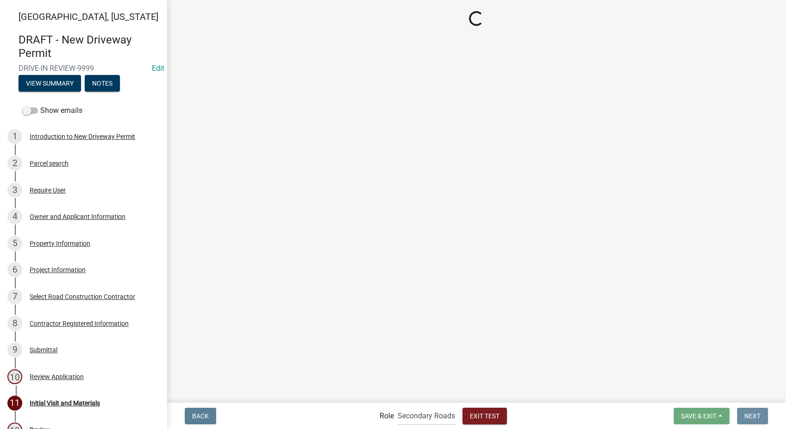
scroll to position [0, 0]
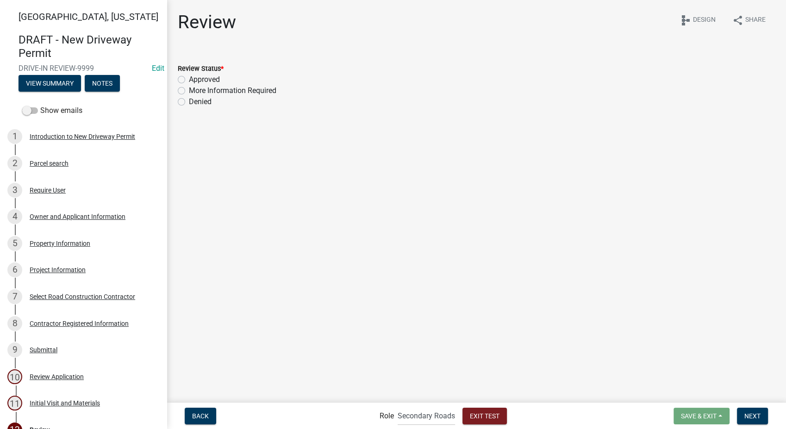
click at [189, 93] on label "More Information Required" at bounding box center [232, 90] width 87 height 11
click at [189, 91] on input "More Information Required" at bounding box center [192, 88] width 6 height 6
radio input "true"
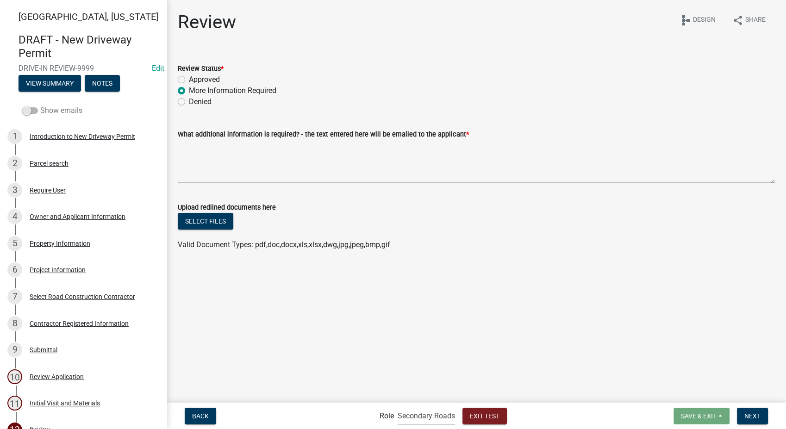
click at [25, 113] on span at bounding box center [30, 110] width 16 height 6
click at [40, 105] on input "Show emails" at bounding box center [40, 105] width 0 height 0
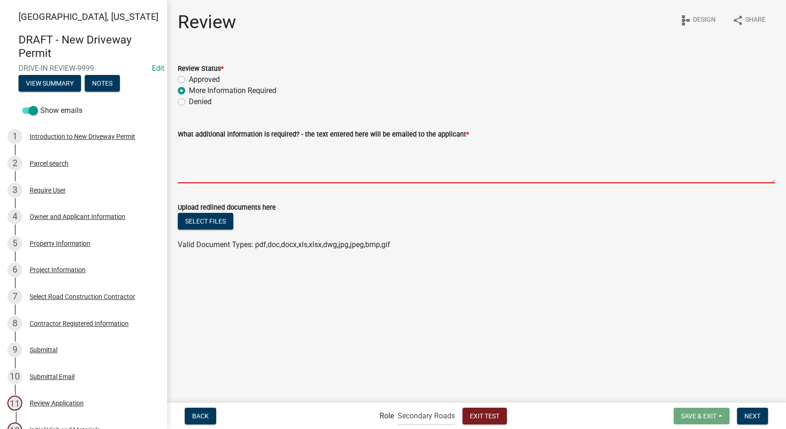
click at [268, 152] on textarea "What additional information is required? - the text entered here will be emaile…" at bounding box center [476, 162] width 597 height 44
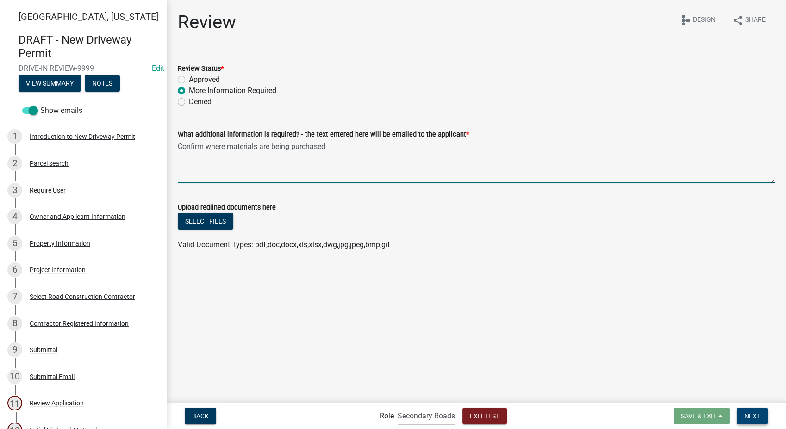
type textarea "Confirm where materials are being purchased"
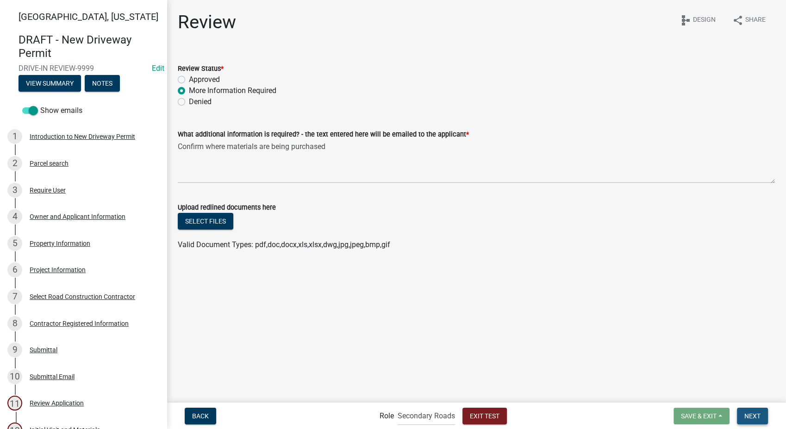
click at [759, 418] on span "Next" at bounding box center [752, 415] width 16 height 7
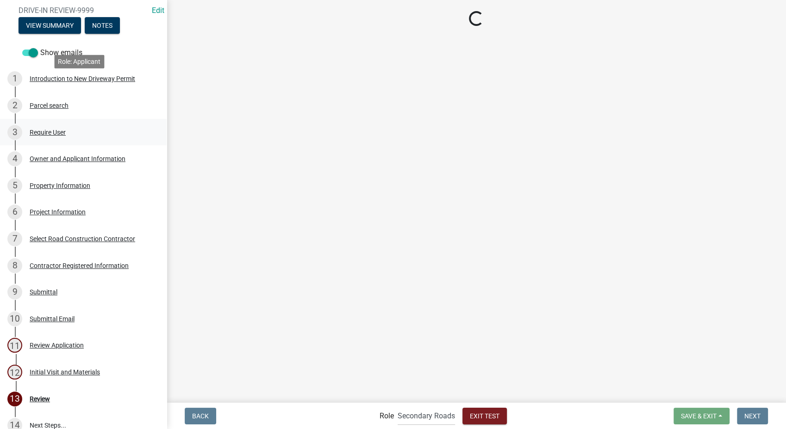
scroll to position [103, 0]
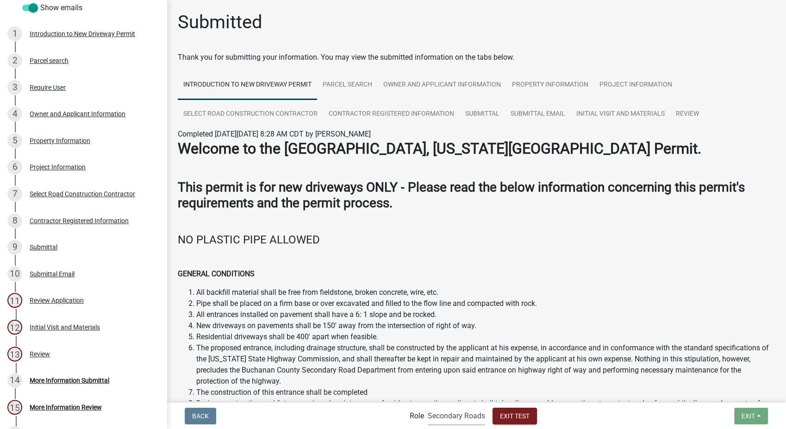
click at [443, 420] on select "Applicant Secondary Roads Admin" at bounding box center [456, 415] width 57 height 19
select select "46f061d0-ca05-4526-87ad-bae6256f3e47"
click at [428, 406] on select "Applicant Secondary Roads Admin" at bounding box center [456, 415] width 57 height 19
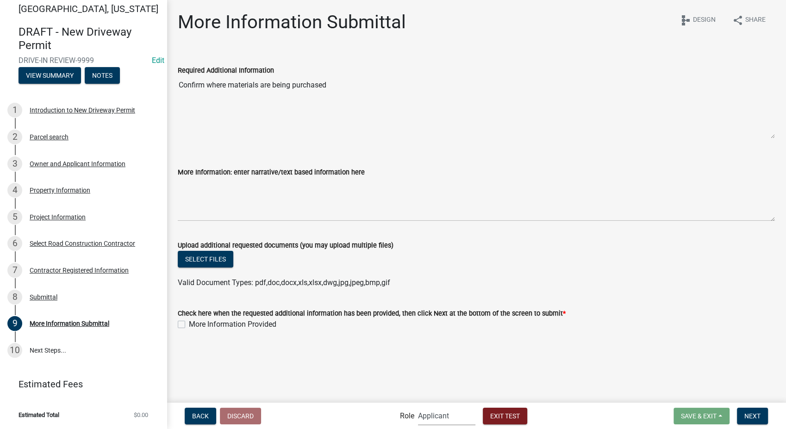
scroll to position [0, 0]
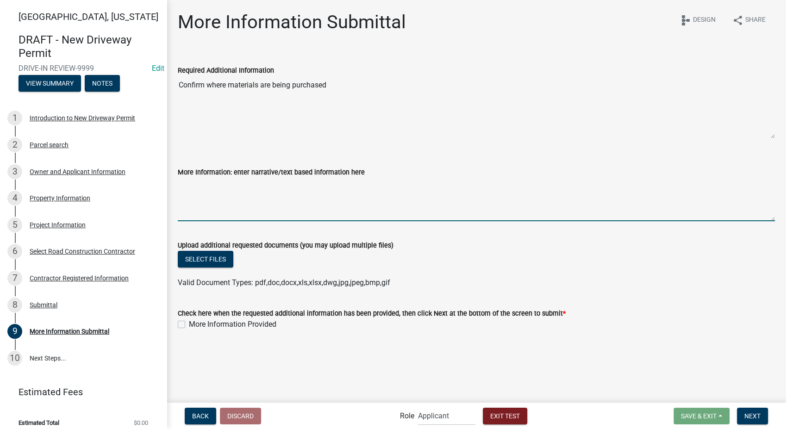
click at [226, 192] on textarea "More Information: enter narrative/text based information here" at bounding box center [476, 200] width 597 height 44
type textarea "Purchasing materials from the county"
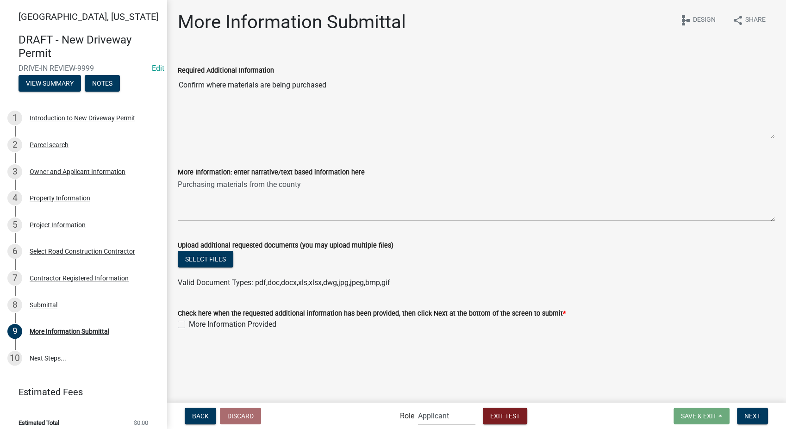
click at [189, 325] on label "More Information Provided" at bounding box center [232, 324] width 87 height 11
click at [189, 325] on input "More Information Provided" at bounding box center [192, 322] width 6 height 6
checkbox input "true"
click at [748, 410] on button "Next" at bounding box center [752, 416] width 31 height 17
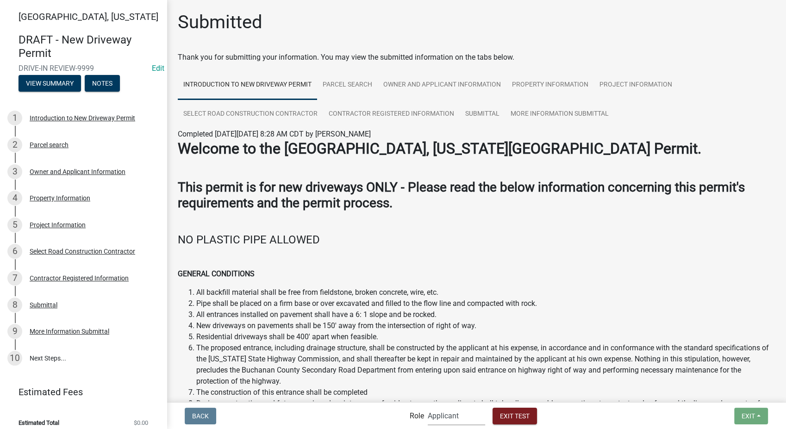
click at [465, 418] on select "Applicant Secondary Roads Admin" at bounding box center [456, 415] width 57 height 19
select select "0557c259-9306-4102-b35b-3b386a3e7b44"
click at [428, 406] on select "Applicant Secondary Roads Admin" at bounding box center [456, 415] width 57 height 19
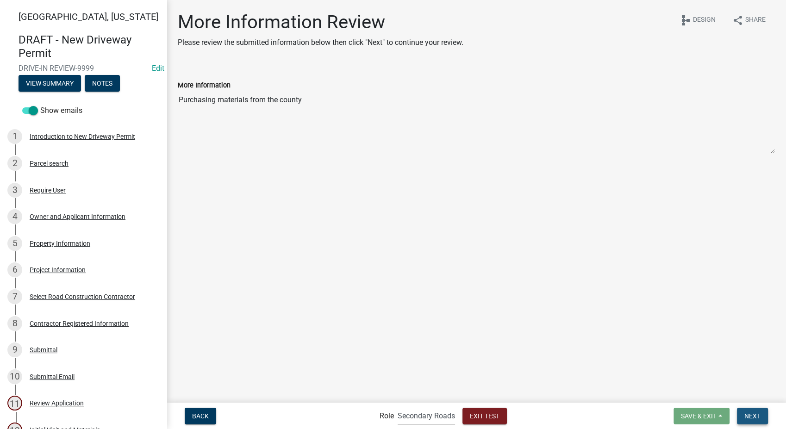
click at [756, 421] on button "Next" at bounding box center [752, 416] width 31 height 17
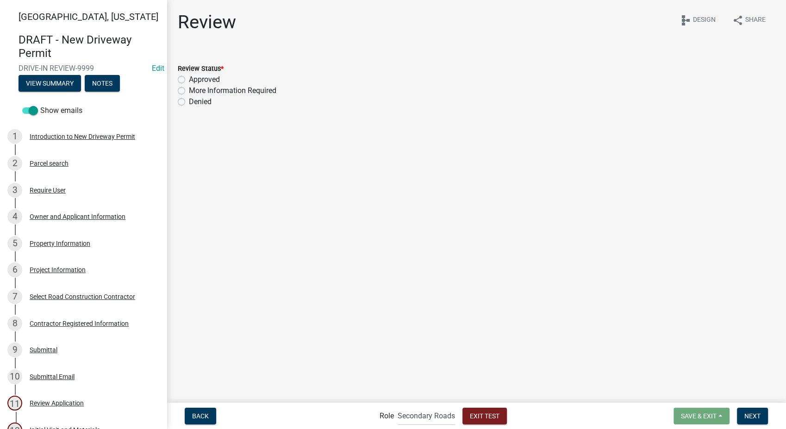
click at [189, 81] on label "Approved" at bounding box center [204, 79] width 31 height 11
click at [189, 80] on input "Approved" at bounding box center [192, 77] width 6 height 6
radio input "true"
click at [749, 412] on span "Next" at bounding box center [752, 415] width 16 height 7
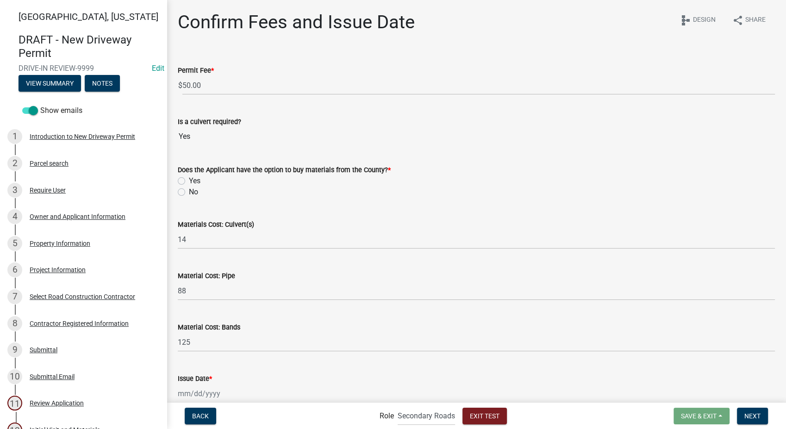
click at [189, 180] on label "Yes" at bounding box center [195, 180] width 12 height 11
click at [189, 180] on input "Yes" at bounding box center [192, 178] width 6 height 6
radio input "true"
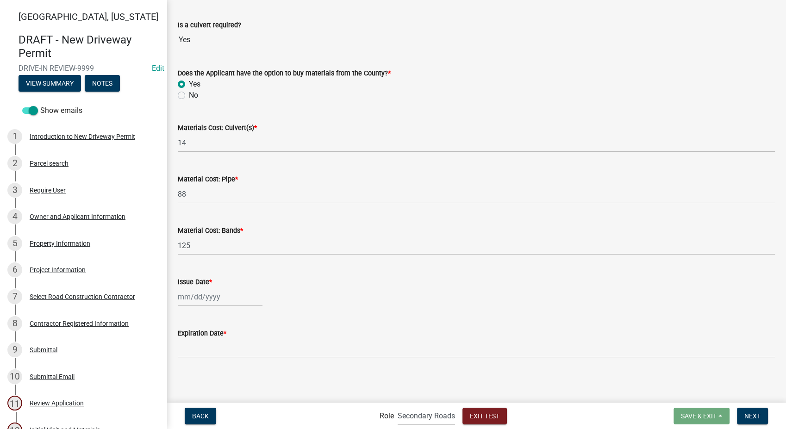
scroll to position [97, 0]
select select "8"
select select "2025"
click at [199, 296] on div "[PERSON_NAME] Feb Mar Apr [PERSON_NAME][DATE] Oct Nov [DATE] 1526 1527 1528 152…" at bounding box center [220, 296] width 85 height 19
click at [275, 169] on span "Next month" at bounding box center [275, 172] width 7 height 7
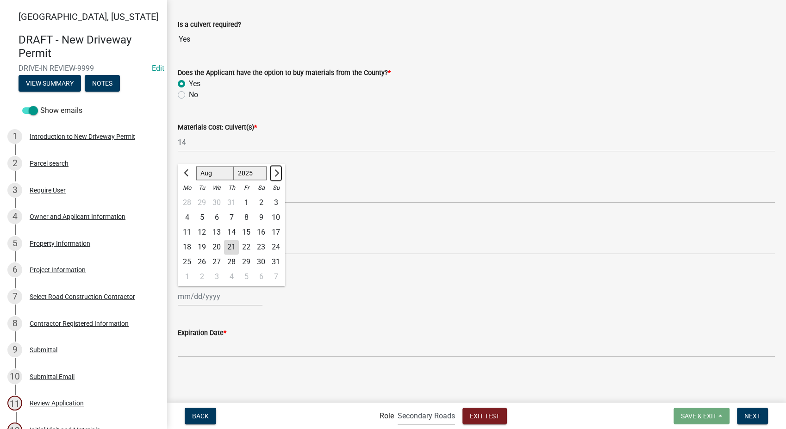
select select "9"
click at [203, 204] on div "2" at bounding box center [201, 202] width 15 height 15
type input "[DATE]"
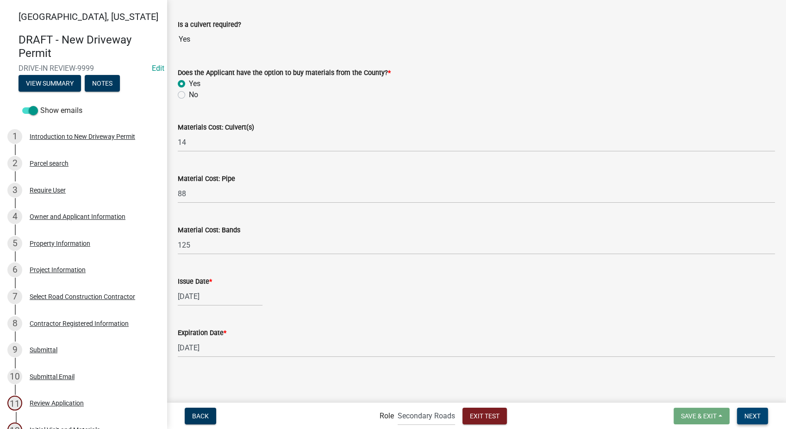
click at [753, 415] on span "Next" at bounding box center [752, 415] width 16 height 7
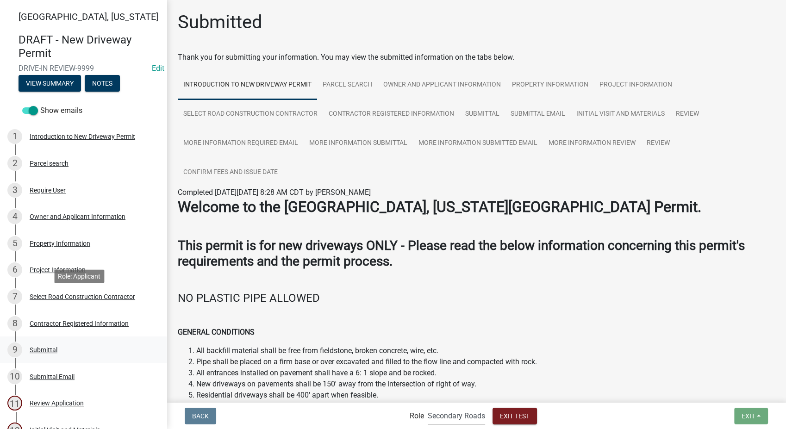
scroll to position [206, 0]
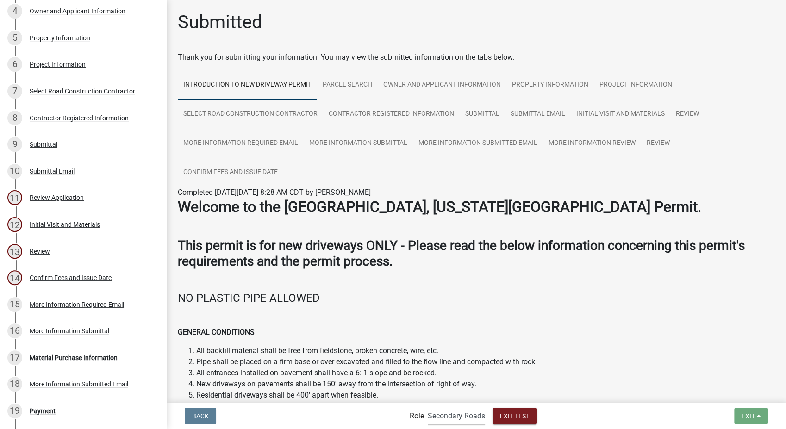
click at [444, 418] on select "Applicant Secondary Roads Admin" at bounding box center [456, 415] width 57 height 19
select select "46f061d0-ca05-4526-87ad-bae6256f3e47"
click at [428, 406] on select "Applicant Secondary Roads Admin" at bounding box center [456, 415] width 57 height 19
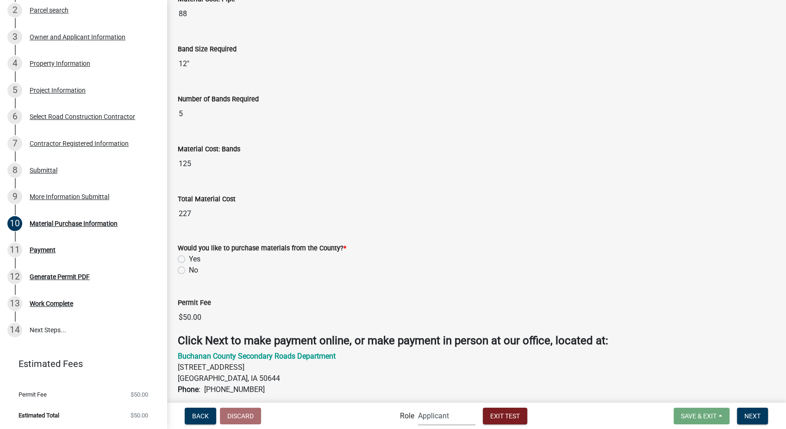
scroll to position [360, 0]
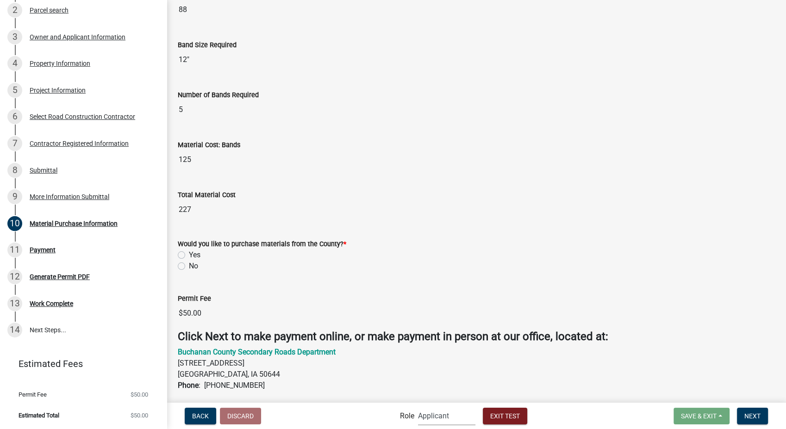
click at [189, 255] on label "Yes" at bounding box center [195, 255] width 12 height 11
click at [189, 255] on input "Yes" at bounding box center [192, 253] width 6 height 6
radio input "true"
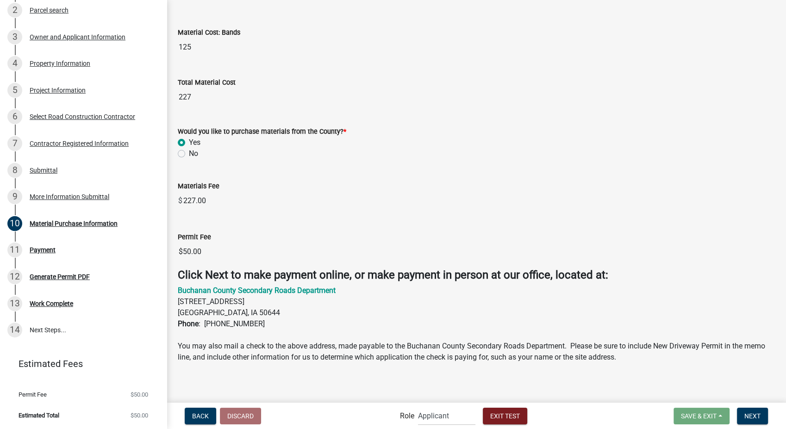
scroll to position [476, 0]
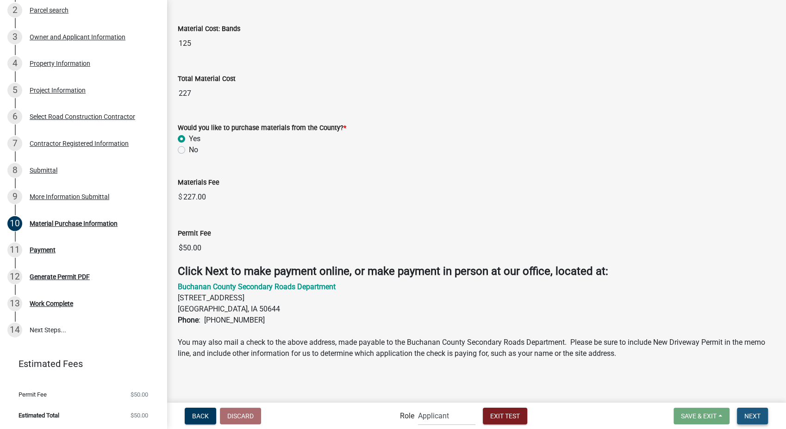
click at [750, 415] on span "Next" at bounding box center [752, 415] width 16 height 7
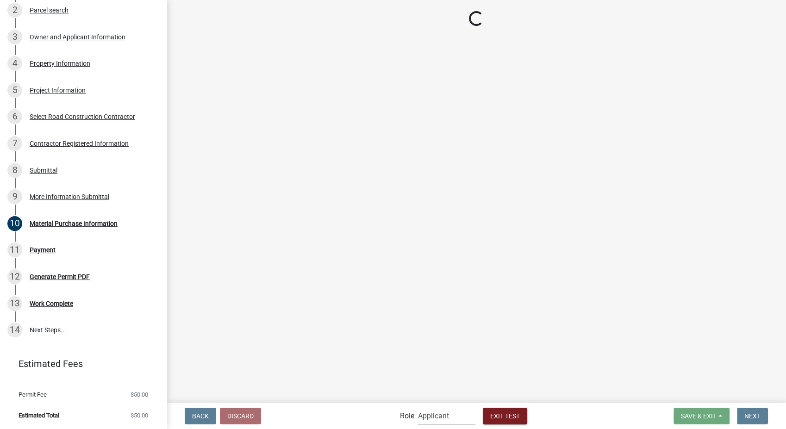
scroll to position [156, 0]
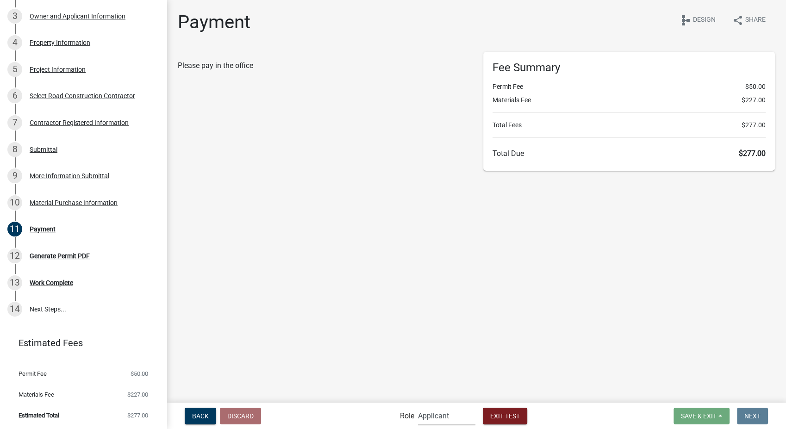
click at [457, 419] on select "Applicant Secondary Roads Admin" at bounding box center [446, 415] width 57 height 19
select select "8e8c8011-0d91-47c3-972c-731b40738ef4"
click at [418, 406] on select "Applicant Secondary Roads Admin" at bounding box center [446, 415] width 57 height 19
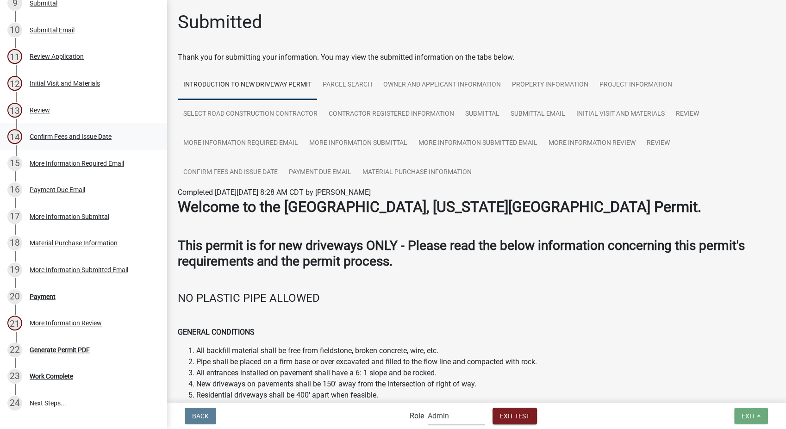
scroll to position [441, 0]
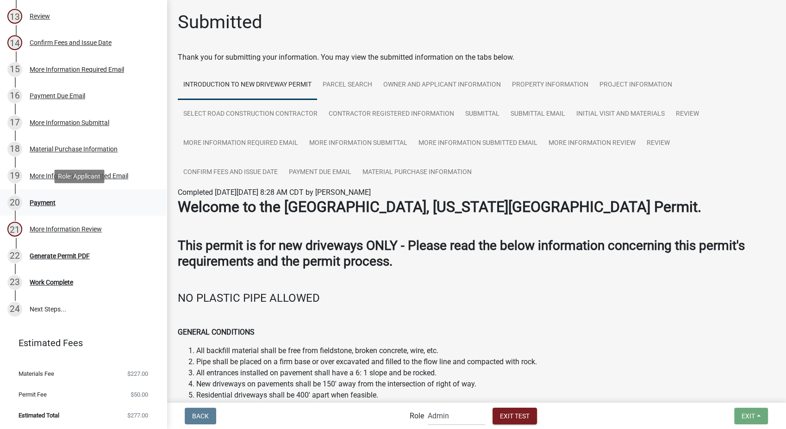
click at [42, 202] on div "Payment" at bounding box center [43, 203] width 26 height 6
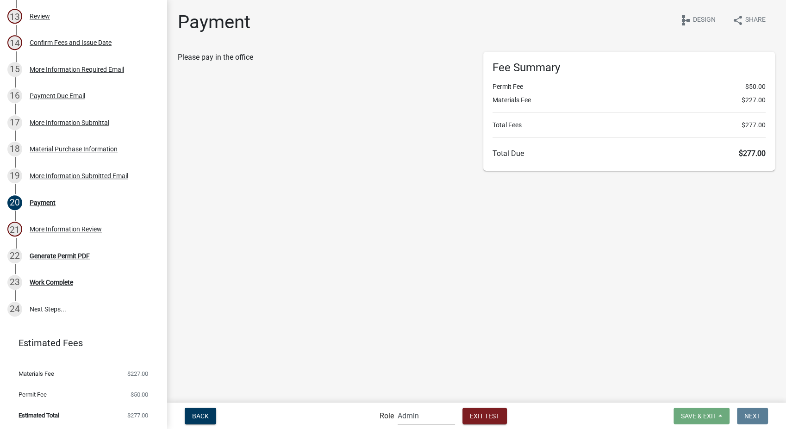
select select "2: 1"
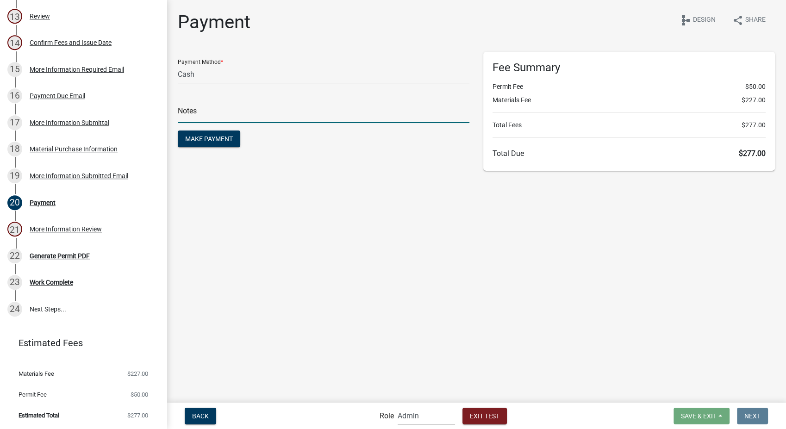
click at [211, 107] on input "text" at bounding box center [324, 113] width 292 height 19
type input "test"
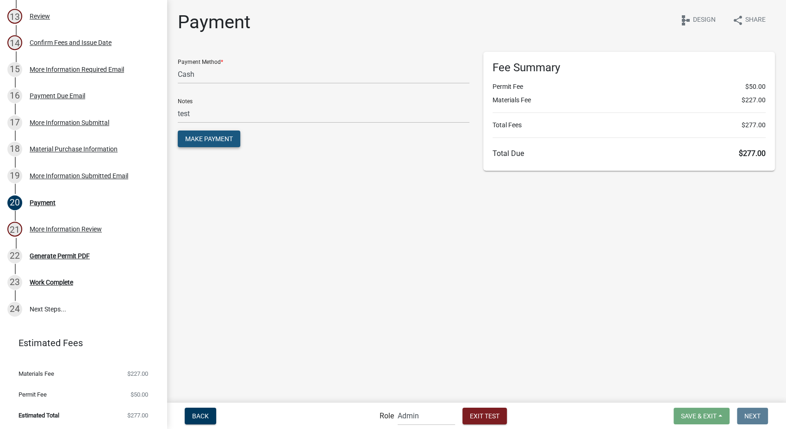
click at [206, 135] on span "Make Payment" at bounding box center [209, 138] width 48 height 7
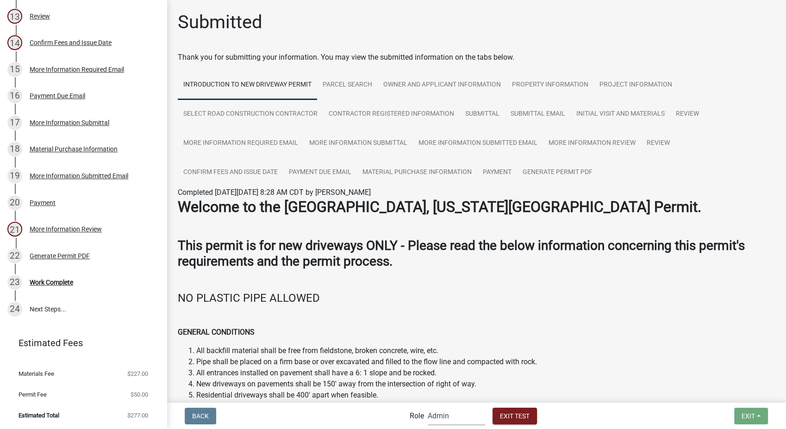
click at [468, 421] on select "Applicant Secondary Roads Admin" at bounding box center [456, 415] width 57 height 19
click at [428, 406] on select "Applicant Secondary Roads Admin" at bounding box center [456, 415] width 57 height 19
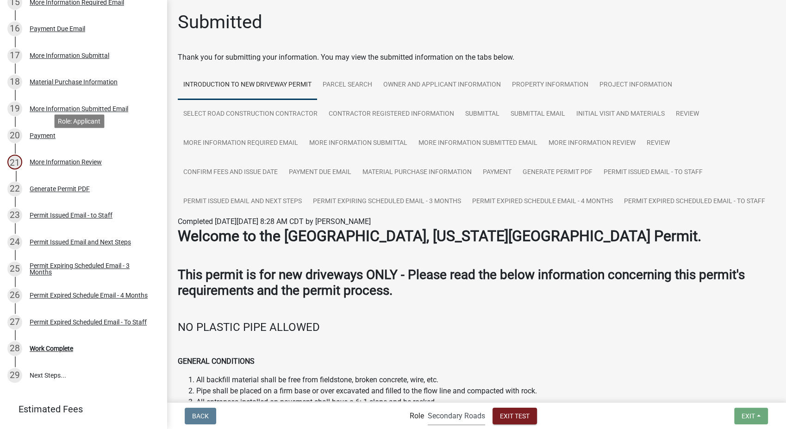
scroll to position [514, 0]
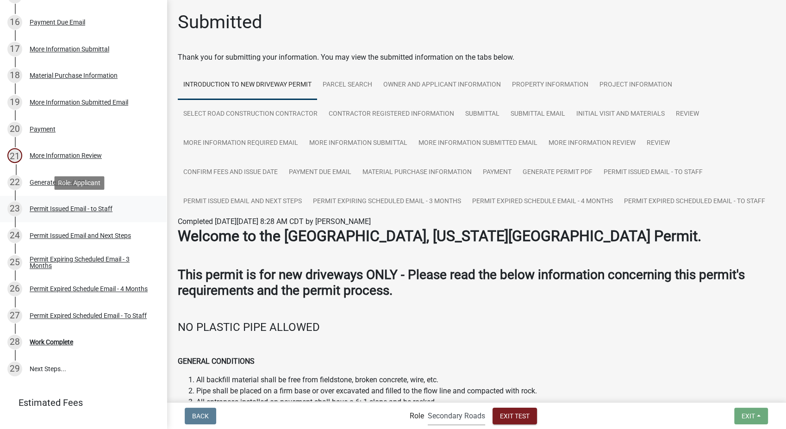
click at [56, 206] on div "Permit Issued Email - to Staff" at bounding box center [71, 209] width 83 height 6
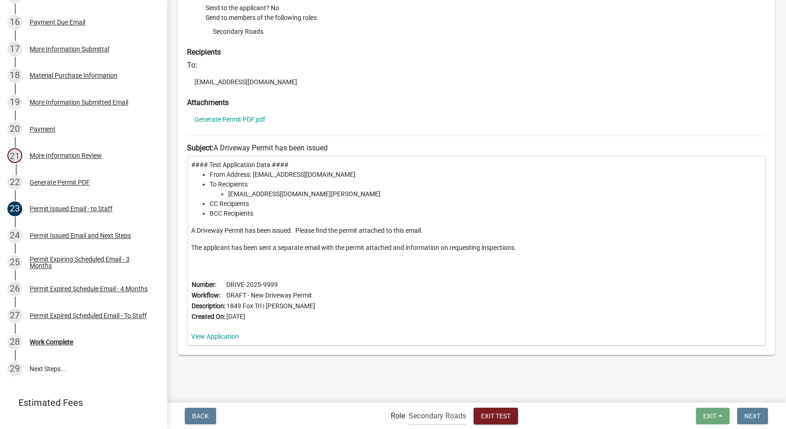
scroll to position [119, 0]
click at [219, 118] on link "Generate Permit PDF.pdf" at bounding box center [229, 119] width 71 height 6
click at [432, 422] on select "Applicant Secondary Roads Admin" at bounding box center [437, 415] width 57 height 19
select select "46f061d0-ca05-4526-87ad-bae6256f3e47"
click at [409, 406] on select "Applicant Secondary Roads Admin" at bounding box center [437, 415] width 57 height 19
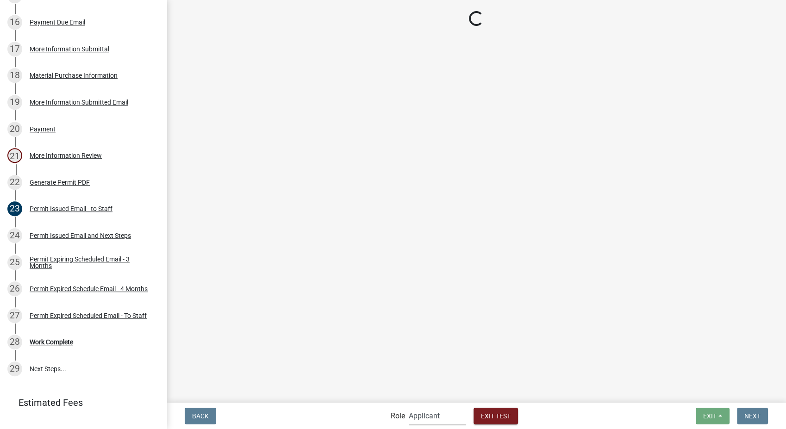
scroll to position [96, 0]
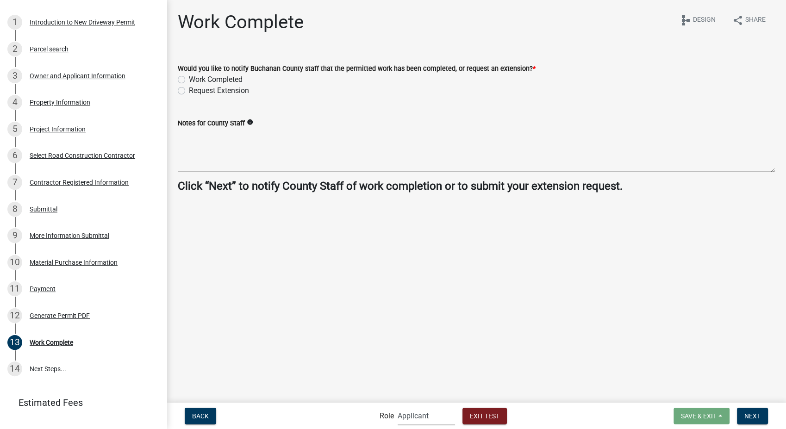
click at [189, 93] on label "Request Extension" at bounding box center [219, 90] width 60 height 11
click at [189, 91] on input "Request Extension" at bounding box center [192, 88] width 6 height 6
radio input "true"
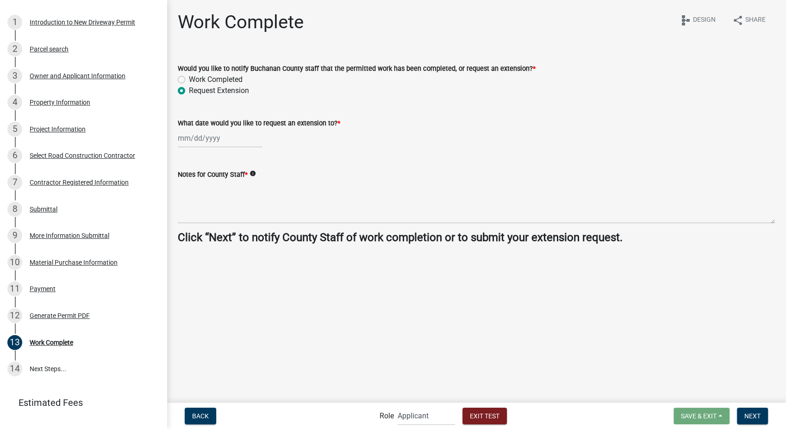
select select "8"
select select "2025"
click at [243, 144] on div "[PERSON_NAME] Feb Mar Apr [PERSON_NAME][DATE] Oct Nov [DATE] 1526 1527 1528 152…" at bounding box center [220, 138] width 85 height 19
click at [275, 154] on span "Next month" at bounding box center [275, 157] width 7 height 7
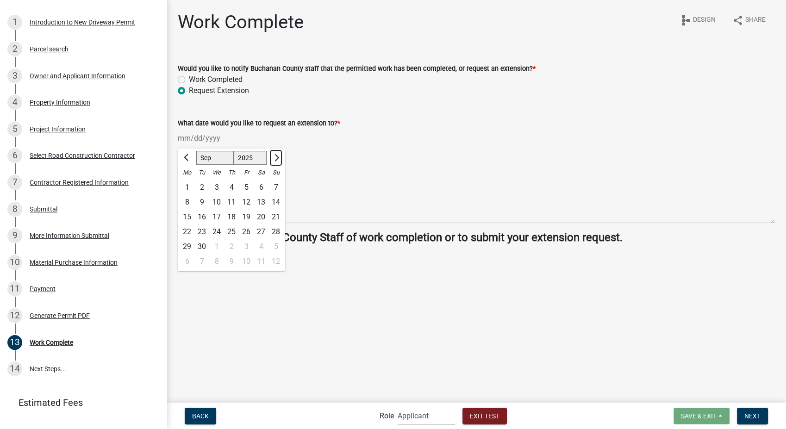
select select "10"
click at [187, 231] on div "20" at bounding box center [187, 232] width 15 height 15
type input "[DATE]"
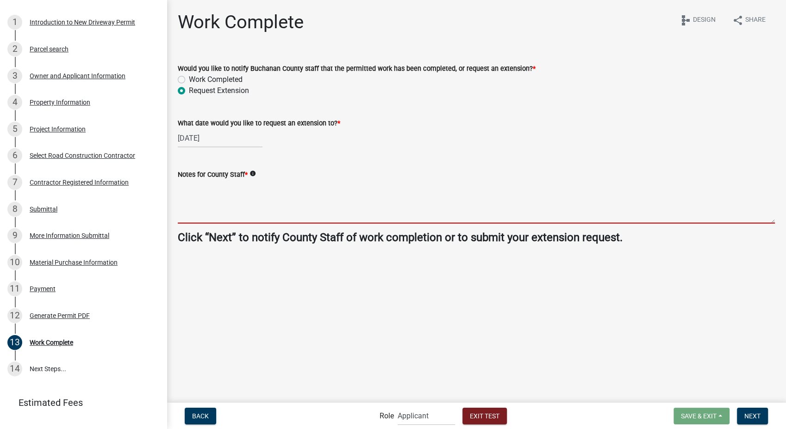
click at [258, 187] on textarea "Notes for County Staff *" at bounding box center [476, 202] width 597 height 44
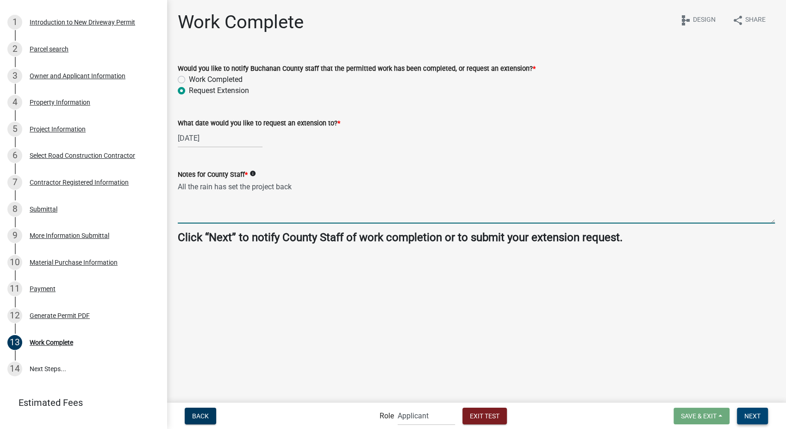
type textarea "All the rain has set the project back"
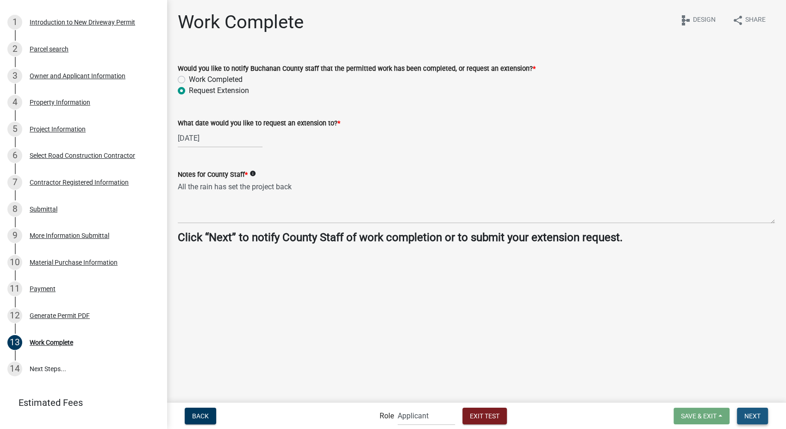
click at [750, 416] on span "Next" at bounding box center [752, 415] width 16 height 7
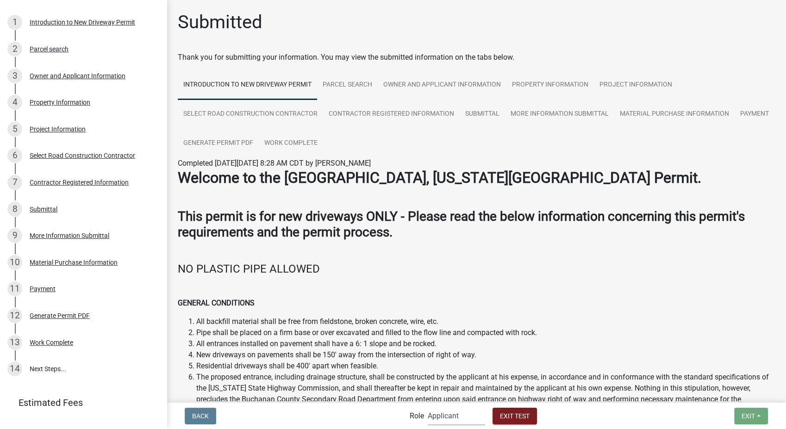
click at [465, 422] on select "Applicant Secondary Roads Admin" at bounding box center [456, 415] width 57 height 19
select select "0557c259-9306-4102-b35b-3b386a3e7b44"
click at [428, 406] on select "Applicant Secondary Roads Admin" at bounding box center [456, 415] width 57 height 19
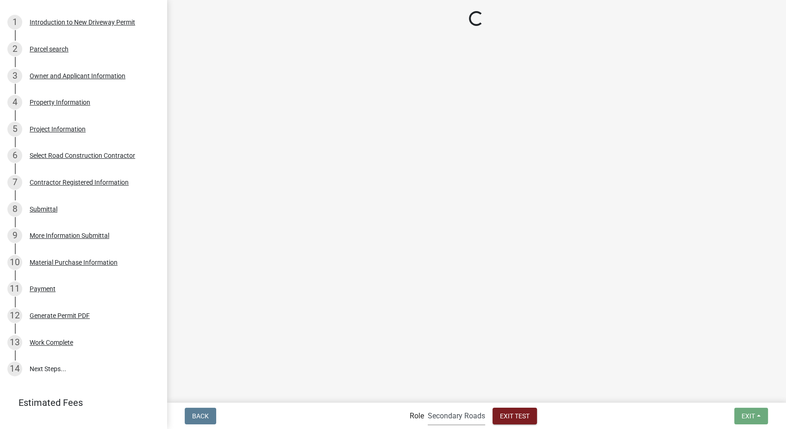
scroll to position [567, 0]
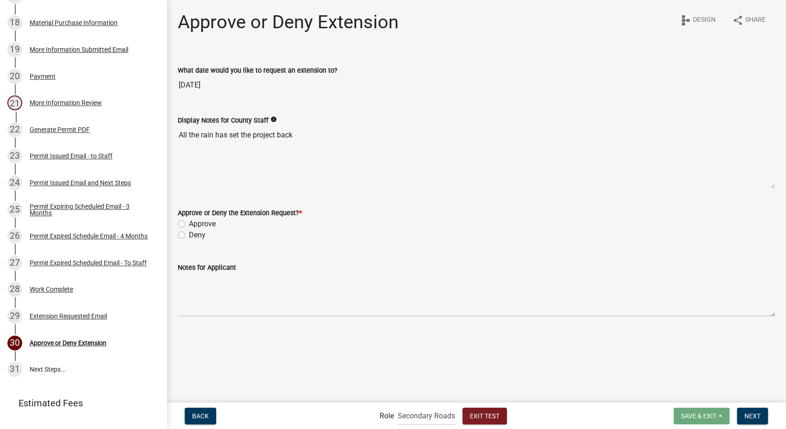
click at [189, 223] on label "Approve" at bounding box center [202, 224] width 27 height 11
click at [189, 223] on input "Approve" at bounding box center [192, 222] width 6 height 6
radio input "true"
click at [202, 290] on input "New Work Completion Deadline *" at bounding box center [220, 282] width 85 height 19
select select "8"
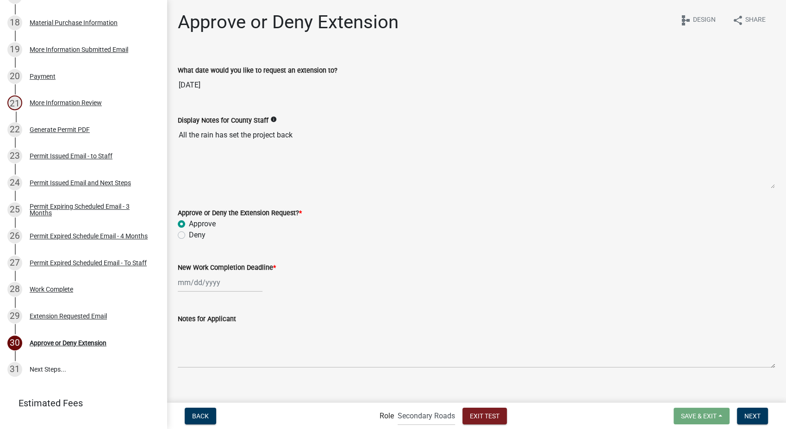
select select "2025"
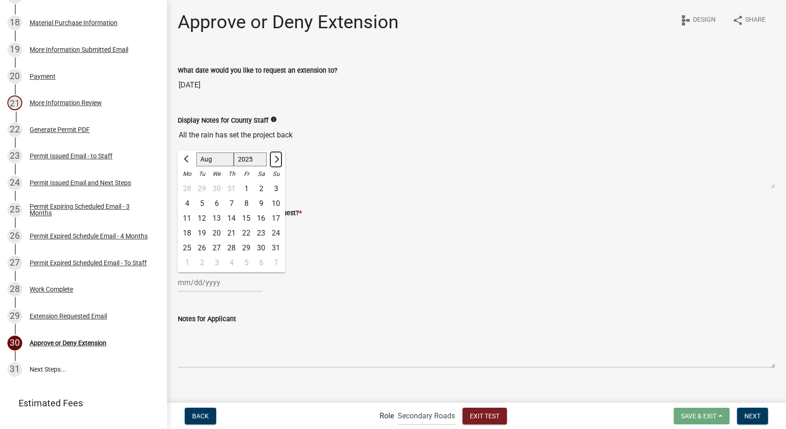
click at [276, 162] on button "Next month" at bounding box center [275, 159] width 11 height 15
select select "9"
click at [204, 247] on div "30" at bounding box center [201, 248] width 15 height 15
type input "[DATE]"
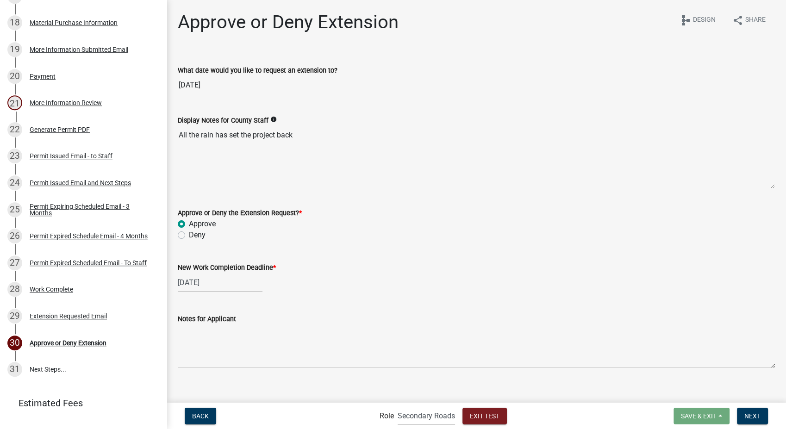
click at [243, 282] on div "[DATE]" at bounding box center [220, 282] width 85 height 19
select select "9"
select select "2025"
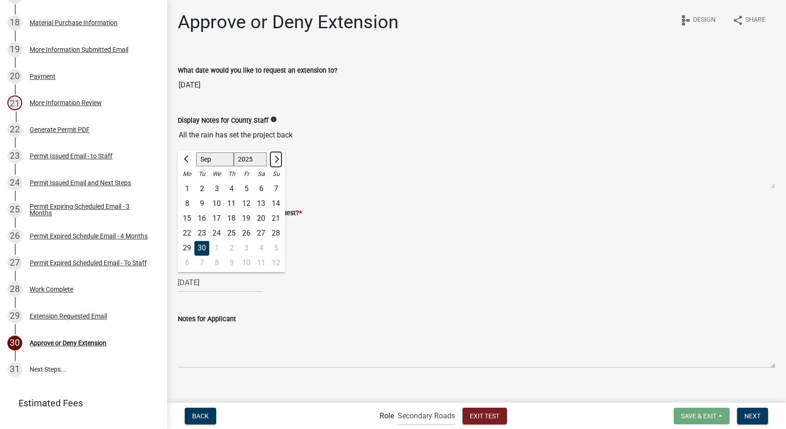
click at [278, 161] on button "Next month" at bounding box center [275, 159] width 11 height 15
select select "10"
click at [244, 246] on div "31" at bounding box center [246, 248] width 15 height 15
type input "[DATE]"
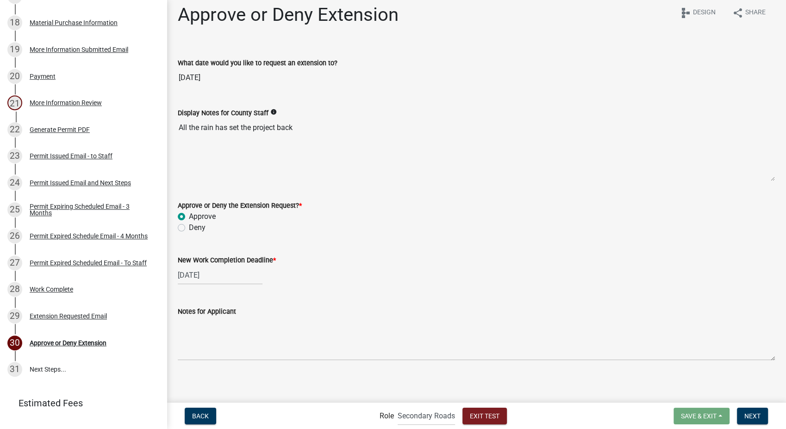
scroll to position [10, 0]
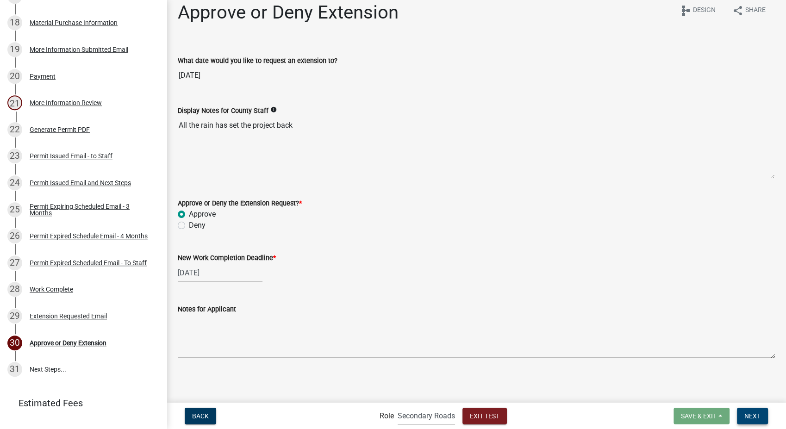
click at [749, 422] on button "Next" at bounding box center [752, 416] width 31 height 17
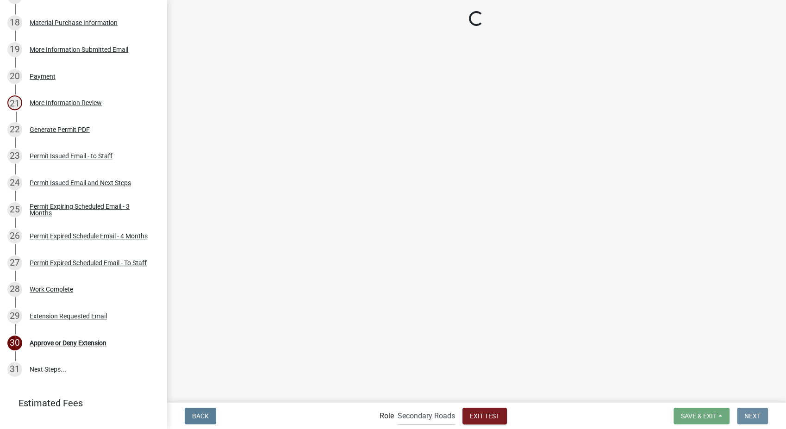
scroll to position [0, 0]
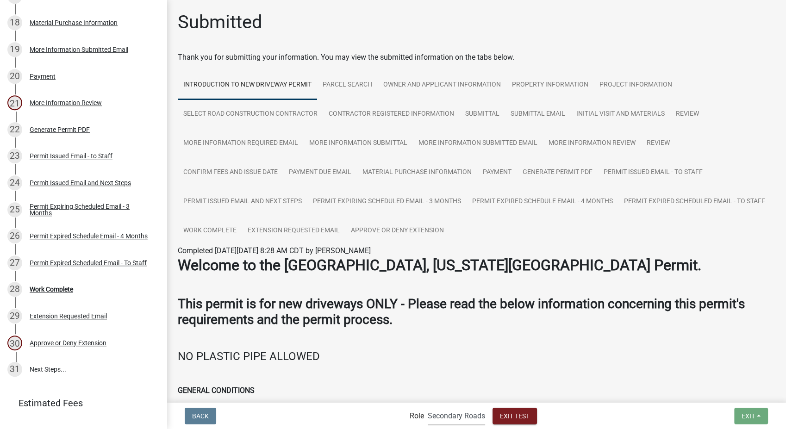
click at [477, 424] on select "Applicant Secondary Roads Admin" at bounding box center [456, 415] width 57 height 19
select select "46f061d0-ca05-4526-87ad-bae6256f3e47"
click at [428, 406] on select "Applicant Secondary Roads Admin" at bounding box center [456, 415] width 57 height 19
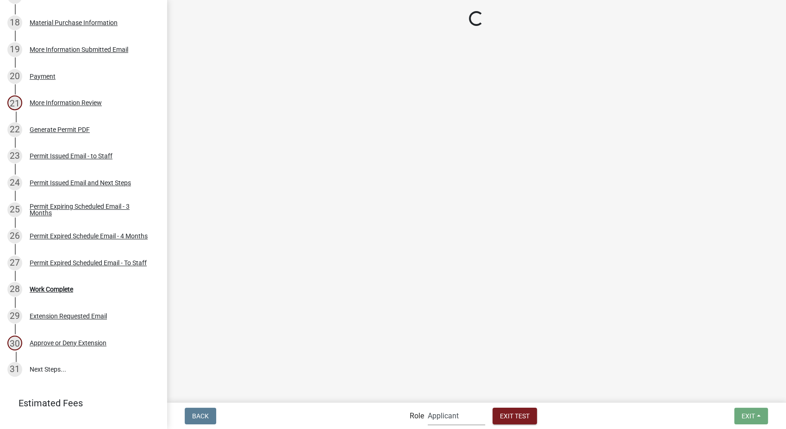
scroll to position [96, 0]
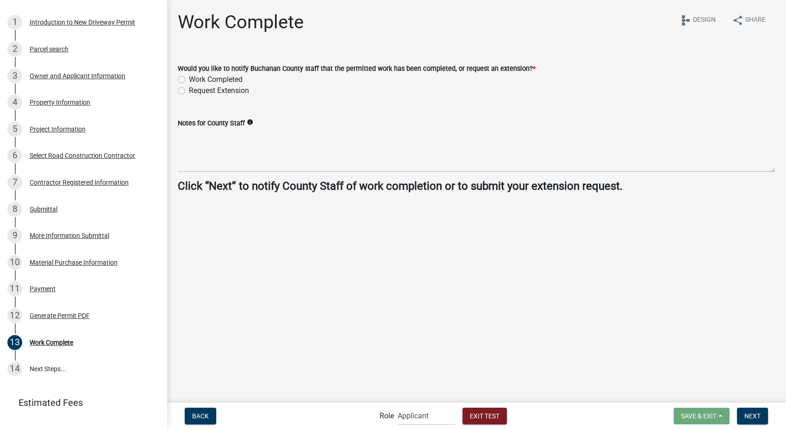
click at [189, 82] on label "Work Completed" at bounding box center [216, 79] width 54 height 11
click at [189, 80] on input "Work Completed" at bounding box center [192, 77] width 6 height 6
radio input "true"
click at [759, 418] on span "Next" at bounding box center [752, 415] width 16 height 7
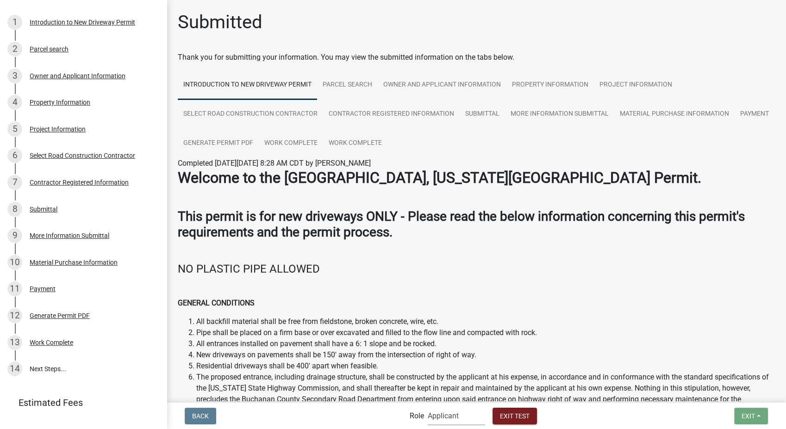
click at [467, 423] on select "Applicant Secondary Roads Admin" at bounding box center [456, 415] width 57 height 19
select select "0557c259-9306-4102-b35b-3b386a3e7b44"
click at [428, 406] on select "Applicant Secondary Roads Admin" at bounding box center [456, 415] width 57 height 19
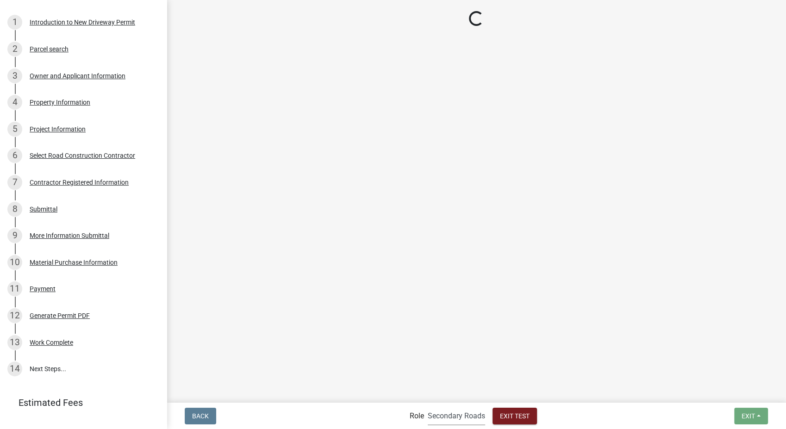
scroll to position [621, 0]
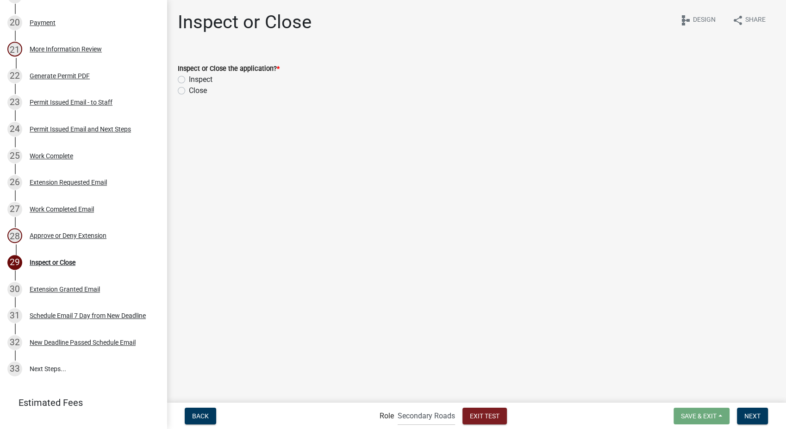
click at [189, 78] on label "Inspect" at bounding box center [201, 79] width 24 height 11
click at [189, 78] on input "Inspect" at bounding box center [192, 77] width 6 height 6
radio input "true"
click at [753, 419] on span "Next" at bounding box center [752, 415] width 16 height 7
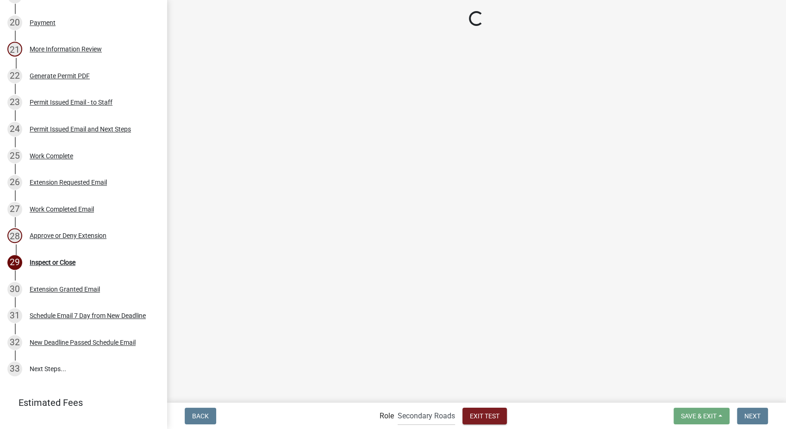
select select "64f6a13f-1e5d-4fc4-bc82-470e4bd02094"
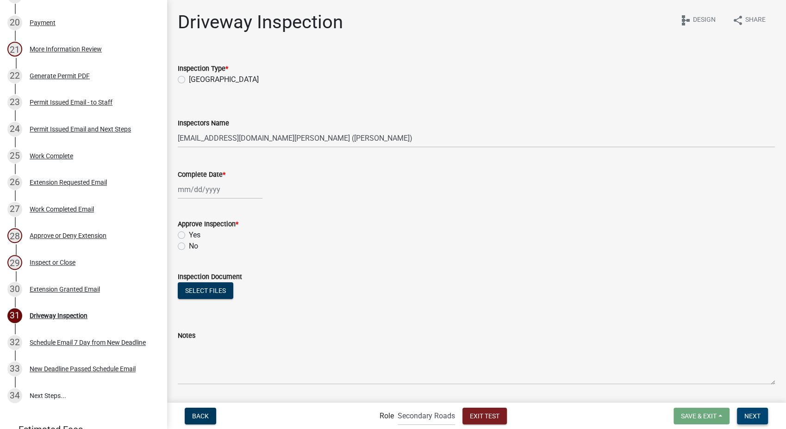
scroll to position [648, 0]
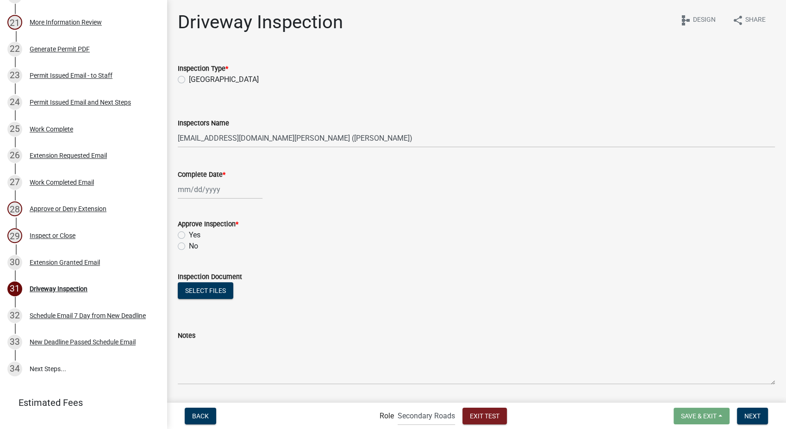
click at [189, 78] on label "[GEOGRAPHIC_DATA]" at bounding box center [224, 79] width 70 height 11
click at [189, 78] on input "[GEOGRAPHIC_DATA]" at bounding box center [192, 77] width 6 height 6
radio input "true"
click at [205, 197] on div at bounding box center [220, 189] width 85 height 19
select select "8"
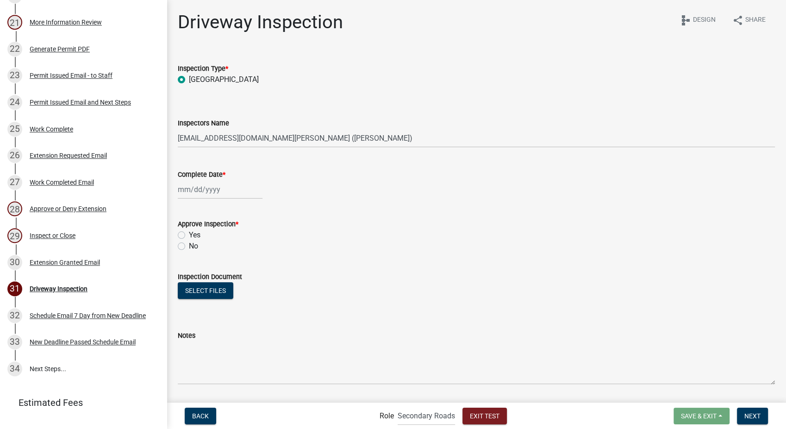
select select "2025"
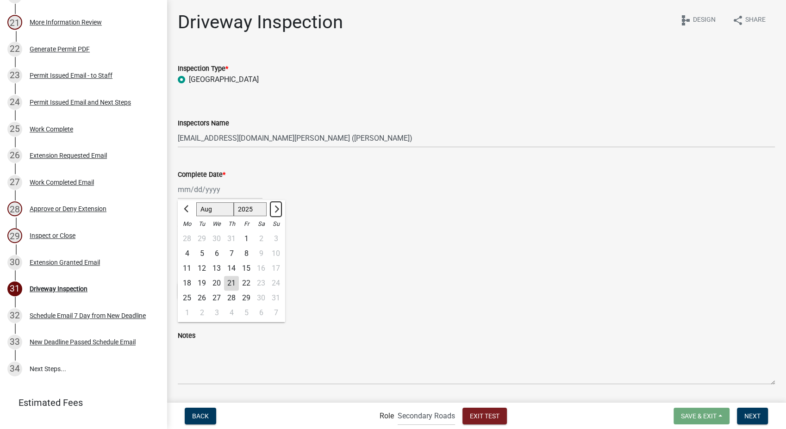
click at [279, 207] on button "Next month" at bounding box center [275, 209] width 11 height 15
select select "10"
click at [241, 281] on div "24" at bounding box center [246, 283] width 15 height 15
type input "[DATE]"
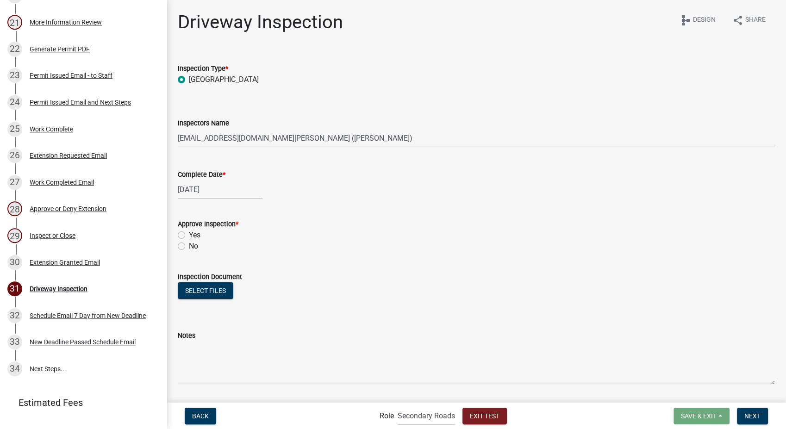
click at [189, 236] on label "Yes" at bounding box center [195, 235] width 12 height 11
click at [189, 236] on input "Yes" at bounding box center [192, 233] width 6 height 6
radio input "true"
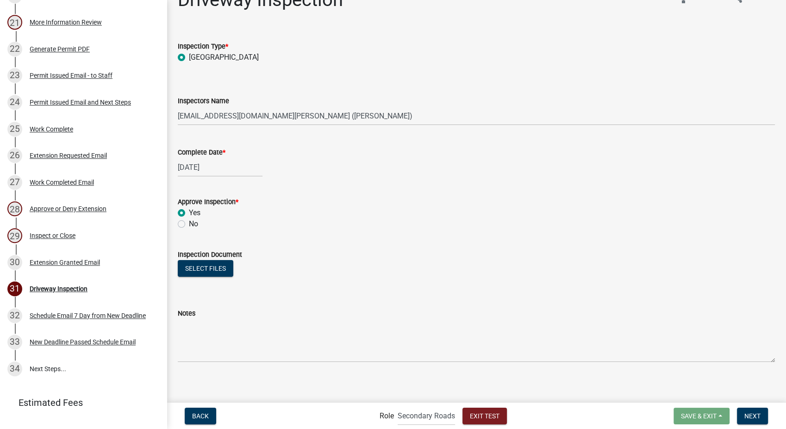
scroll to position [26, 0]
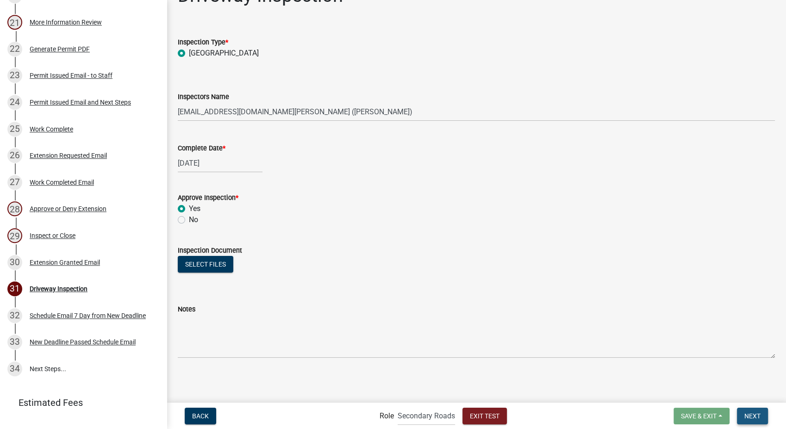
click at [749, 411] on button "Next" at bounding box center [752, 416] width 31 height 17
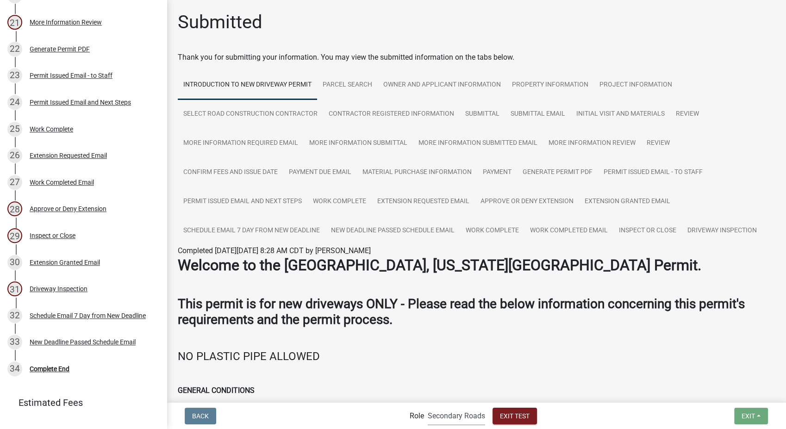
click at [467, 419] on select "Applicant Secondary Roads Admin" at bounding box center [456, 415] width 57 height 19
select select "46f061d0-ca05-4526-87ad-bae6256f3e47"
click at [428, 406] on select "Applicant Secondary Roads Admin" at bounding box center [456, 415] width 57 height 19
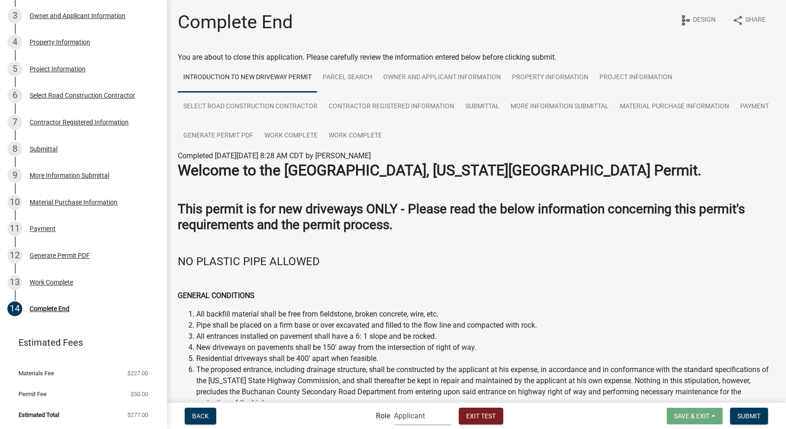
scroll to position [156, 0]
click at [471, 421] on button "Exit Test" at bounding box center [481, 416] width 44 height 17
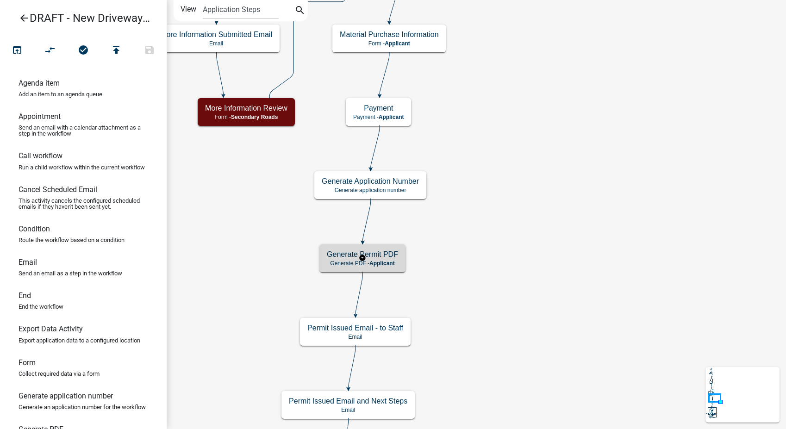
click at [382, 257] on h5 "Generate Permit PDF" at bounding box center [362, 254] width 71 height 9
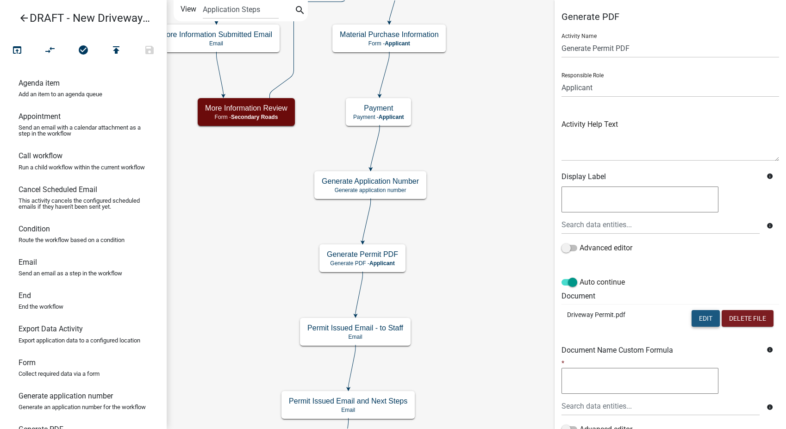
click at [703, 319] on button "Edit" at bounding box center [706, 318] width 28 height 17
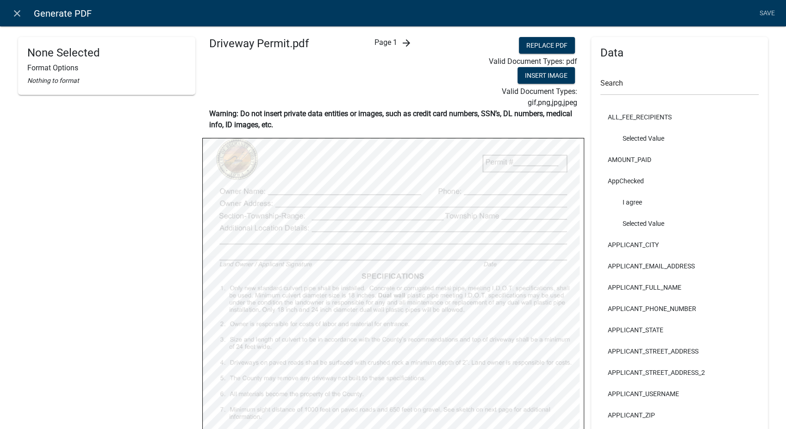
select select
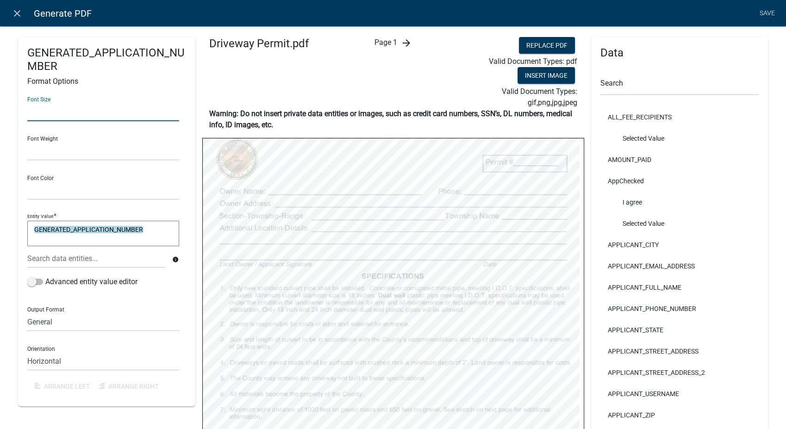
click at [56, 104] on input "text" at bounding box center [103, 111] width 152 height 19
type input "10"
click at [59, 149] on select "Normal Bold" at bounding box center [103, 151] width 152 height 19
select select "normal"
click at [27, 142] on select "Normal Bold" at bounding box center [103, 151] width 152 height 19
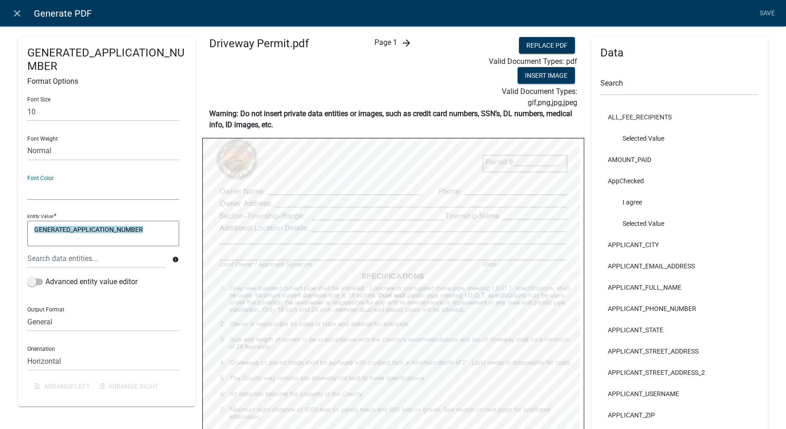
click at [56, 194] on select "Black Red" at bounding box center [103, 190] width 152 height 19
select select "0,0,0"
click at [27, 181] on select "Black Red" at bounding box center [103, 190] width 152 height 19
select select
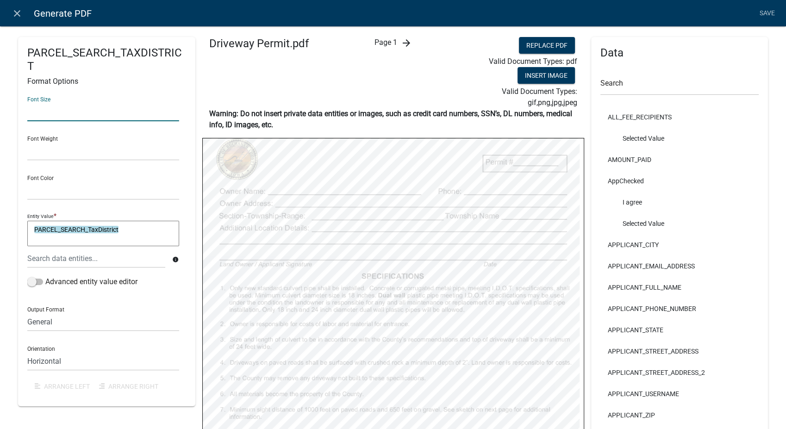
click at [42, 111] on input "text" at bounding box center [103, 111] width 152 height 19
type input "10"
click at [57, 143] on select "Normal Bold" at bounding box center [103, 151] width 152 height 19
select select "normal"
click at [27, 142] on select "Normal Bold" at bounding box center [103, 151] width 152 height 19
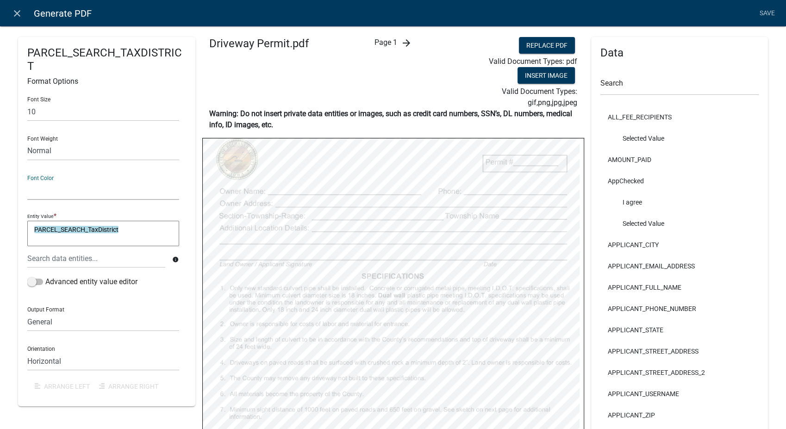
click at [55, 186] on select "Black Red" at bounding box center [103, 190] width 152 height 19
select select "0,0,0"
click at [27, 181] on select "Black Red" at bounding box center [103, 190] width 152 height 19
click at [400, 41] on icon "arrow_forward" at bounding box center [405, 42] width 11 height 11
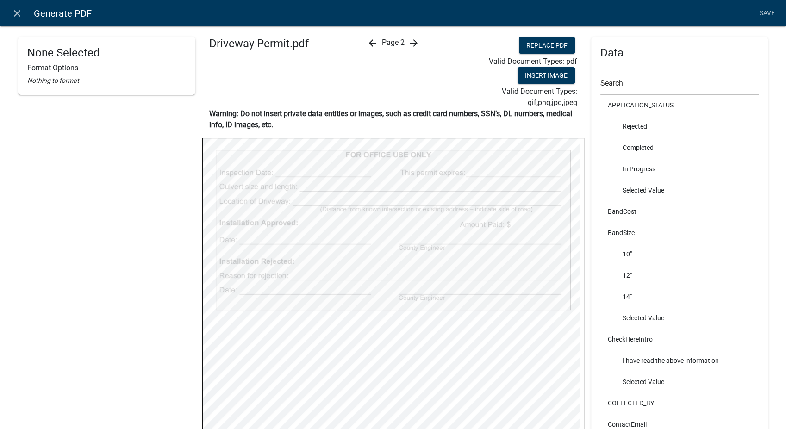
scroll to position [617, 0]
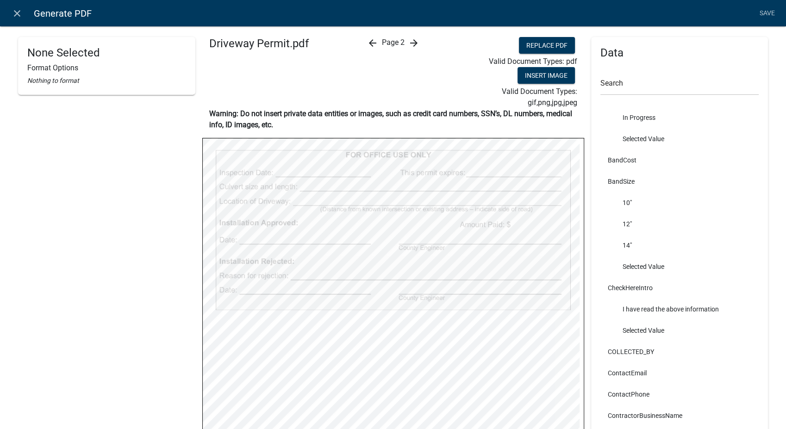
select select
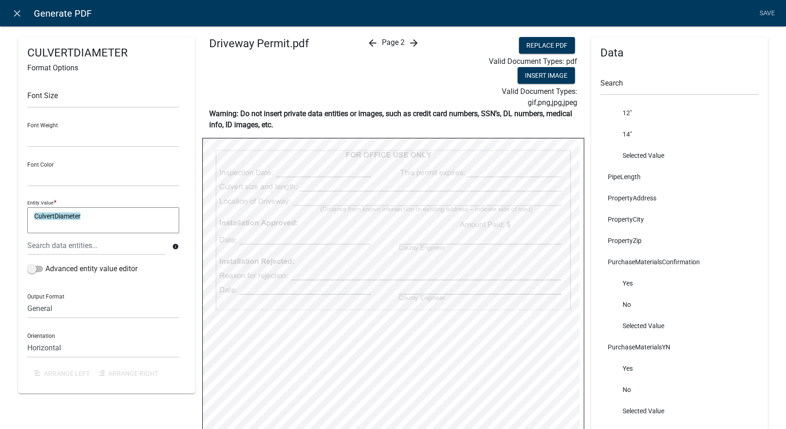
scroll to position [5658, 0]
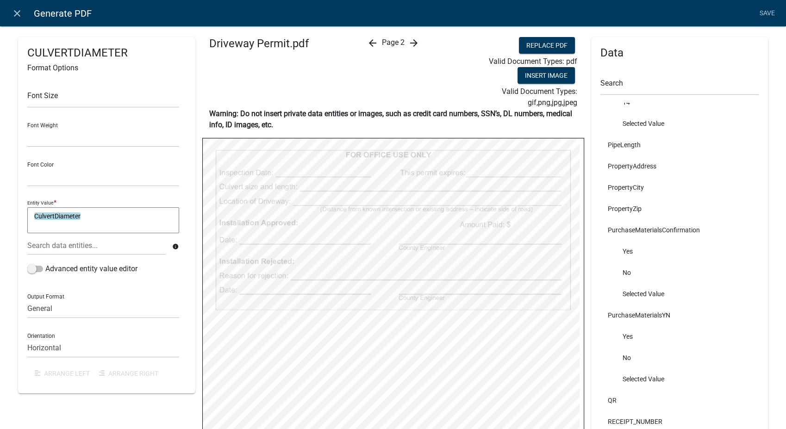
select select
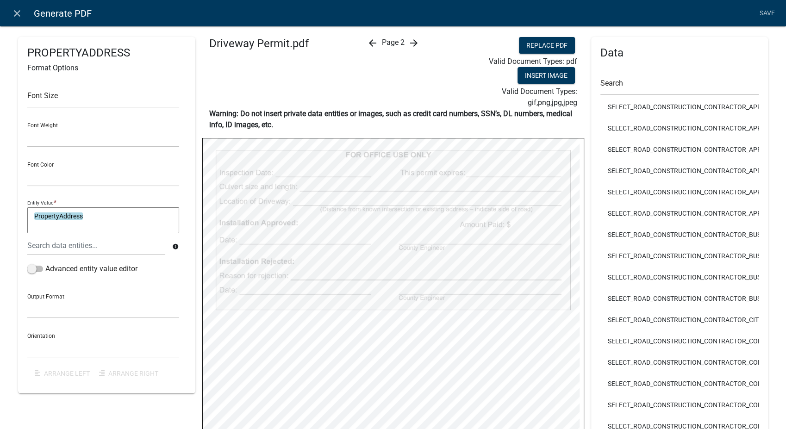
scroll to position [6378, 0]
click at [410, 43] on icon "arrow_forward" at bounding box center [413, 42] width 11 height 11
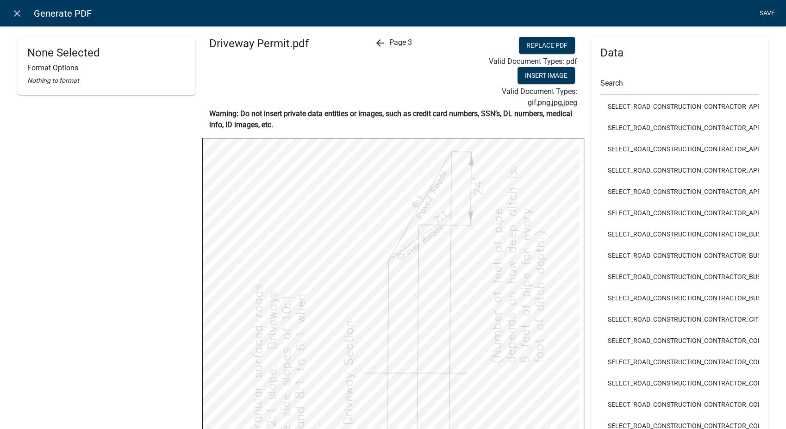
click at [771, 14] on link "Save" at bounding box center [767, 14] width 23 height 18
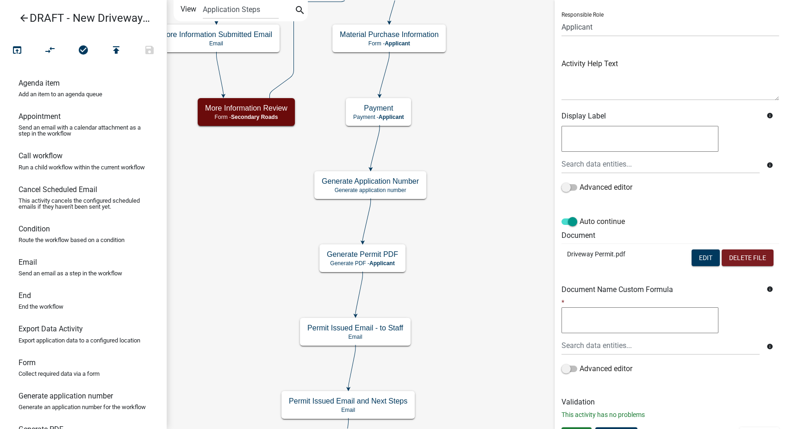
scroll to position [77, 0]
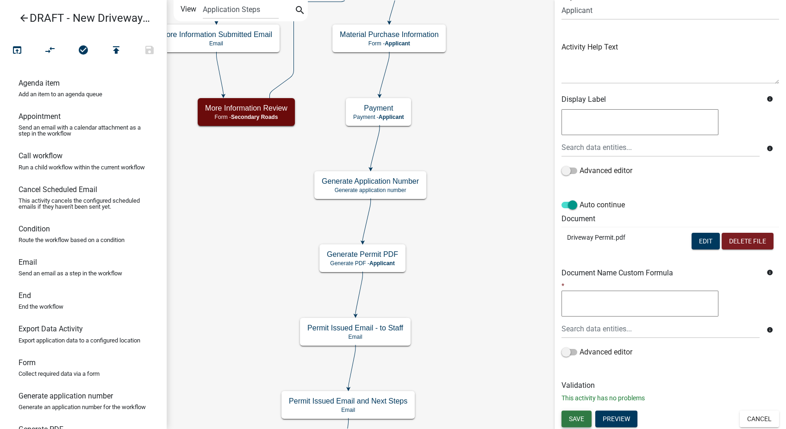
click at [585, 414] on button "Save" at bounding box center [577, 419] width 30 height 17
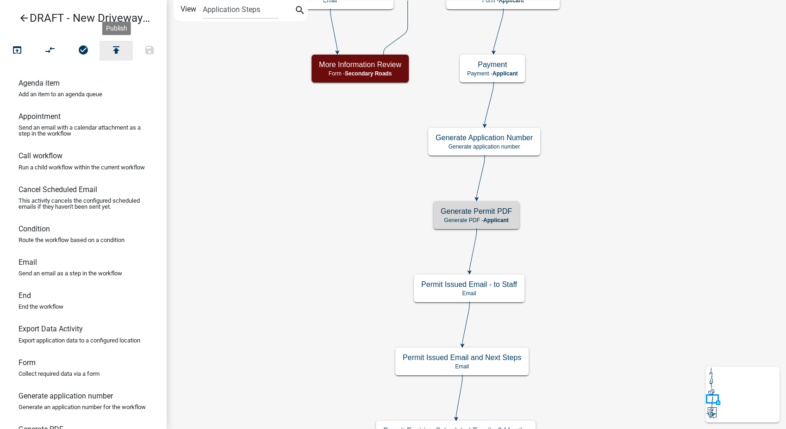
click at [120, 47] on icon "publish" at bounding box center [116, 50] width 11 height 13
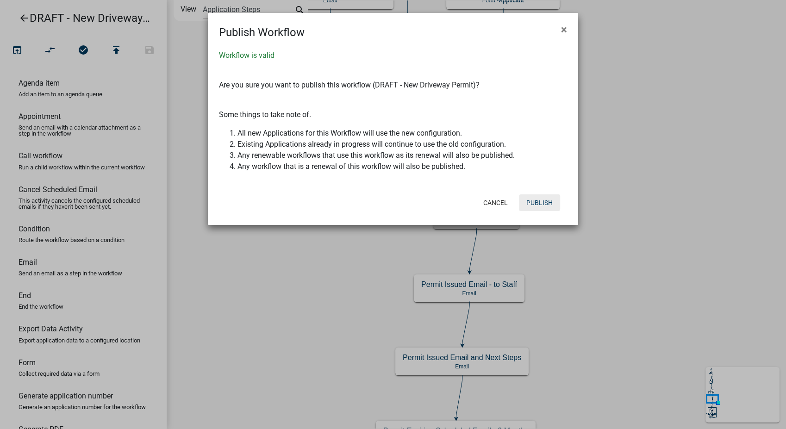
click at [544, 206] on button "Publish" at bounding box center [539, 202] width 41 height 17
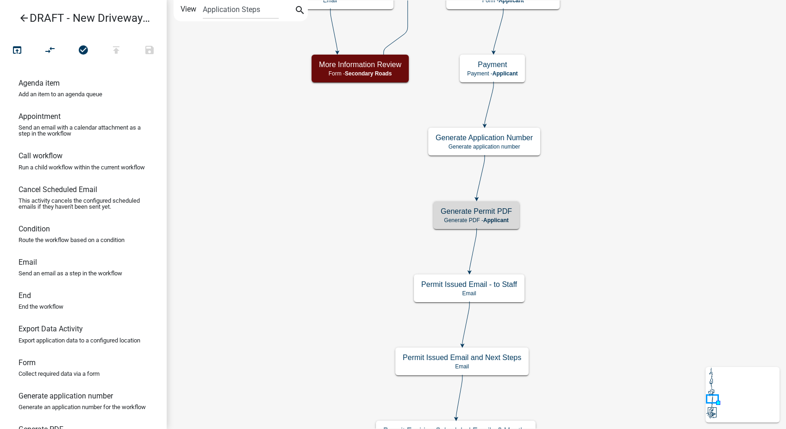
click at [25, 17] on icon "arrow_back" at bounding box center [24, 18] width 11 height 13
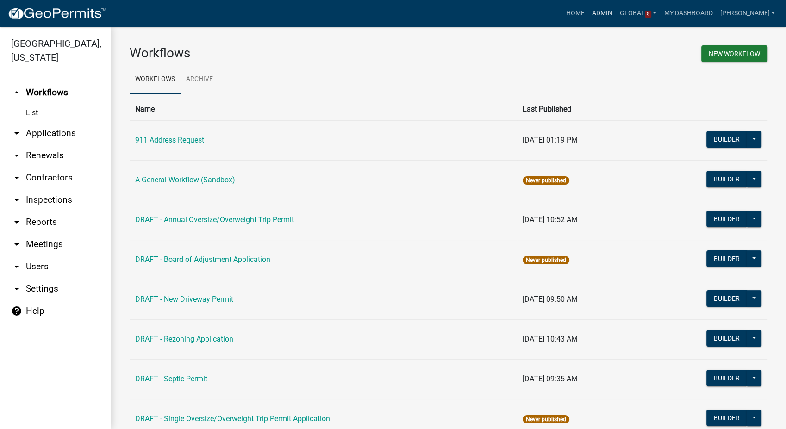
click at [611, 14] on link "Admin" at bounding box center [602, 14] width 28 height 18
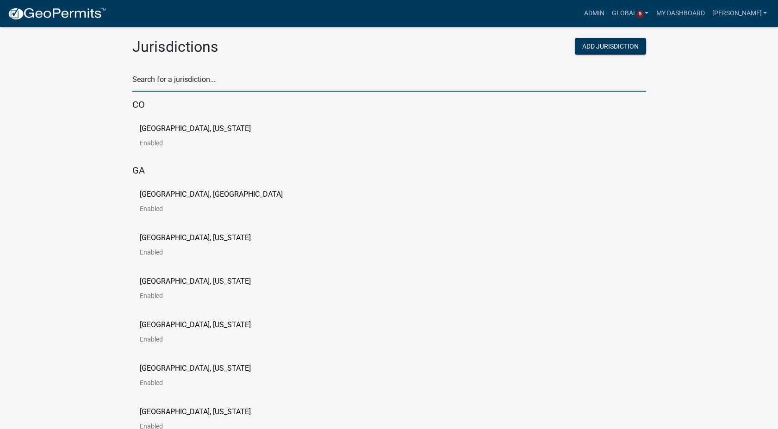
click at [156, 85] on input "text" at bounding box center [389, 82] width 514 height 19
type input "[PERSON_NAME]"
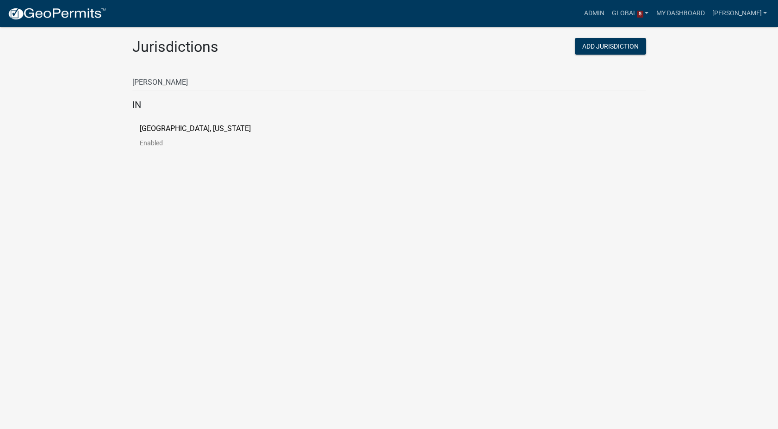
click at [179, 127] on p "[GEOGRAPHIC_DATA], [US_STATE]" at bounding box center [195, 128] width 111 height 7
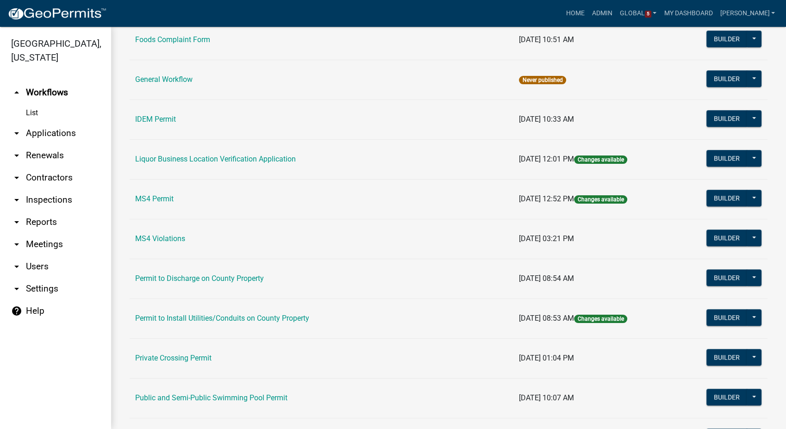
scroll to position [750, 0]
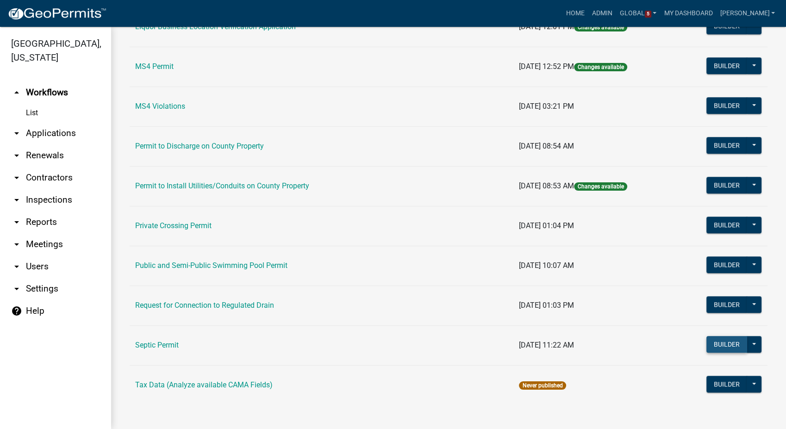
click at [716, 344] on button "Builder" at bounding box center [726, 344] width 41 height 17
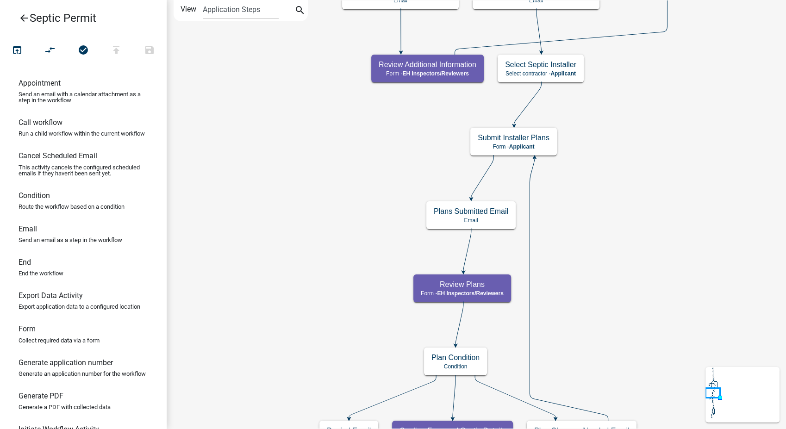
click at [26, 15] on icon "arrow_back" at bounding box center [24, 18] width 11 height 13
